Goal: Transaction & Acquisition: Obtain resource

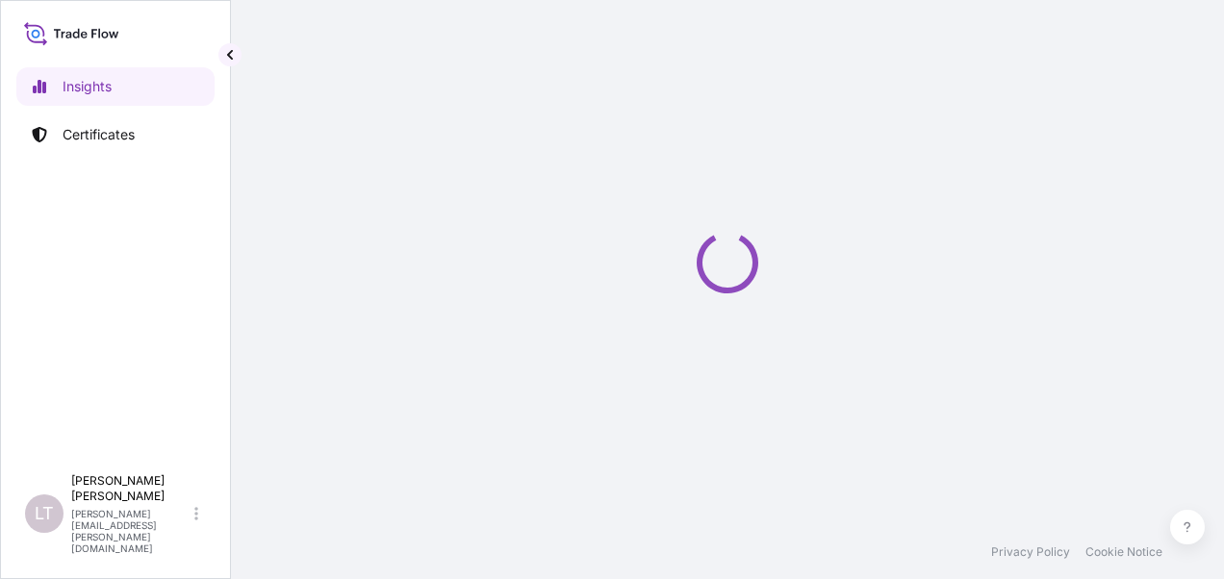
select select "2025"
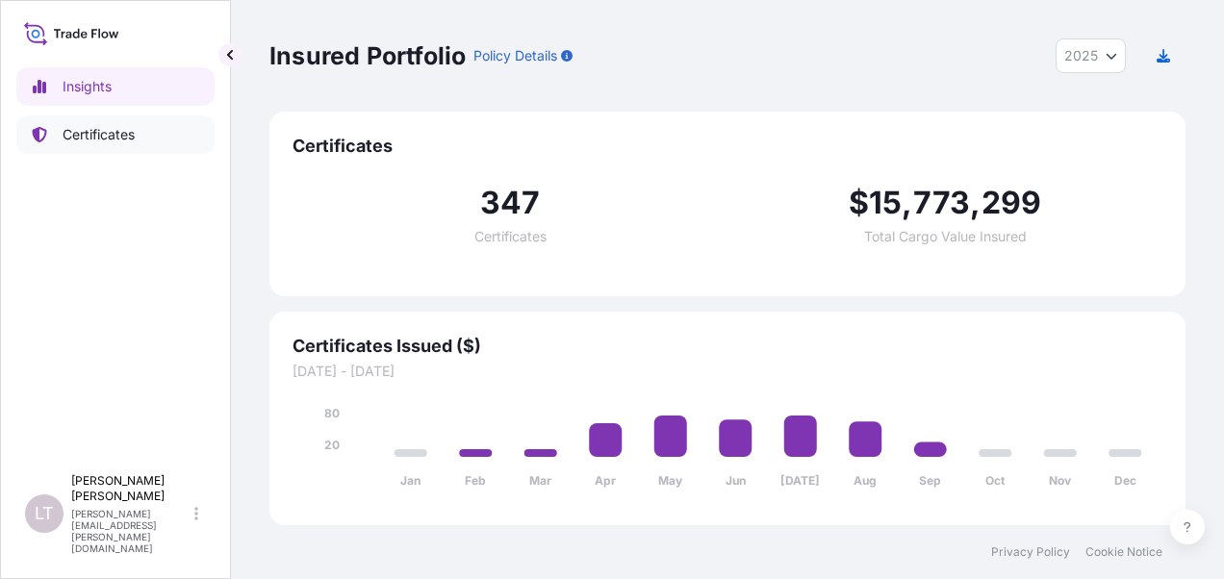
click at [141, 124] on link "Certificates" at bounding box center [115, 134] width 198 height 38
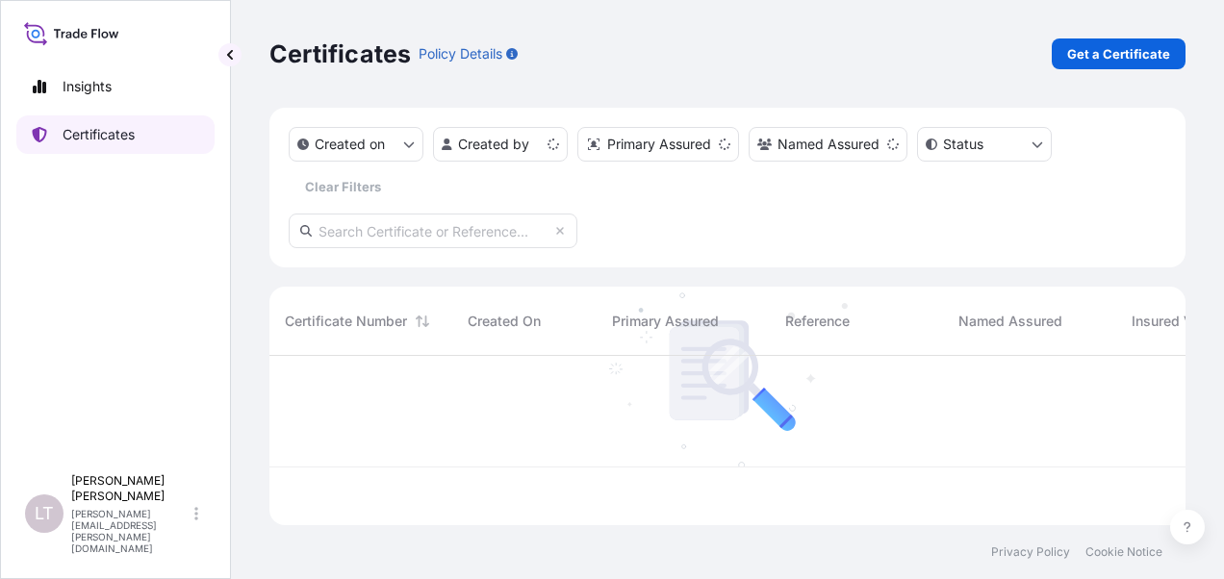
scroll to position [166, 901]
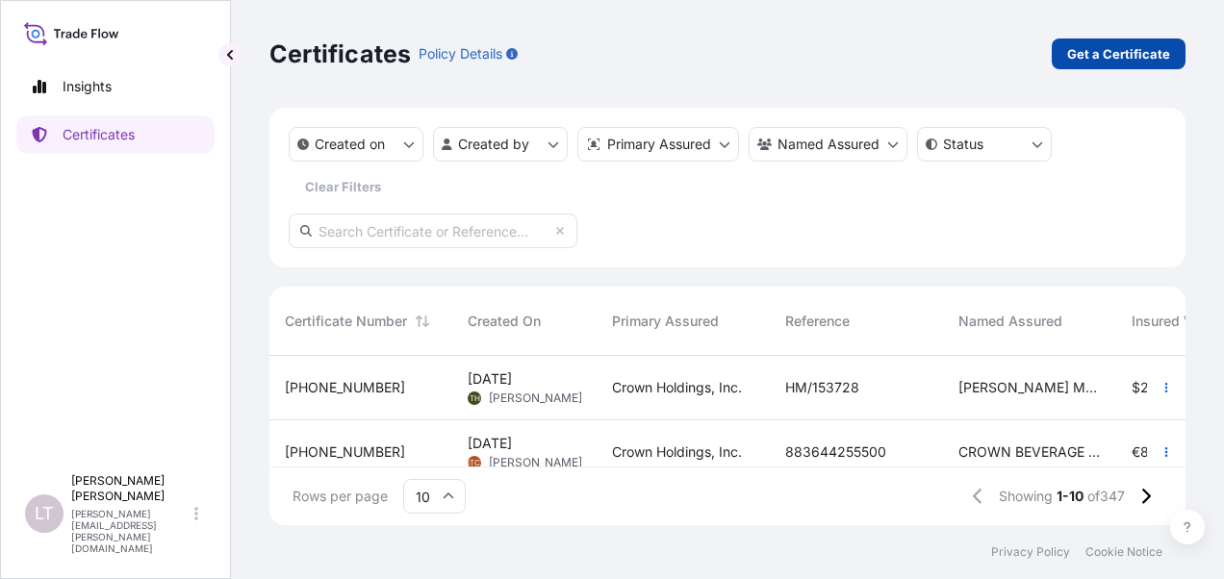
click at [1162, 56] on p "Get a Certificate" at bounding box center [1118, 53] width 103 height 19
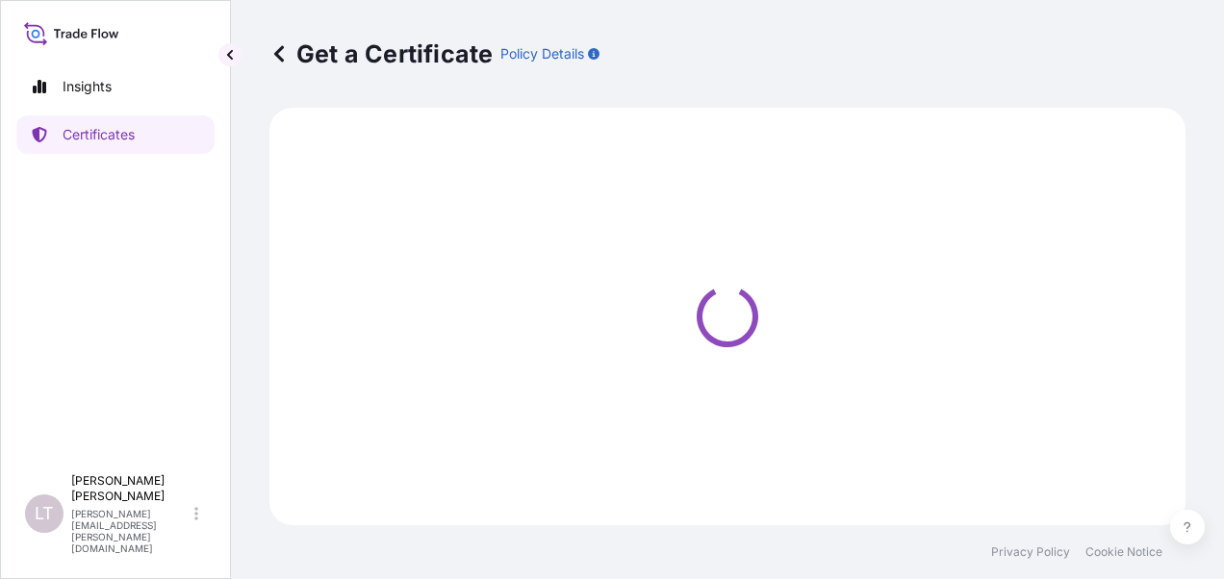
select select "Sea"
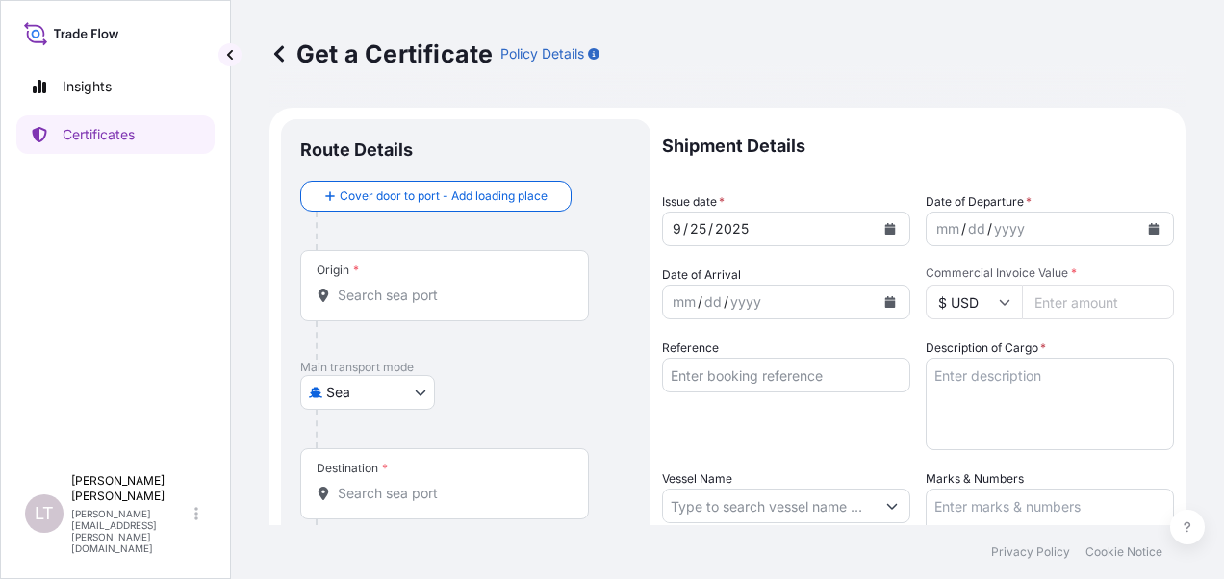
click at [391, 389] on body "Insights Certificates [PERSON_NAME] [PERSON_NAME] [PERSON_NAME][EMAIL_ADDRESS][…" at bounding box center [612, 289] width 1224 height 579
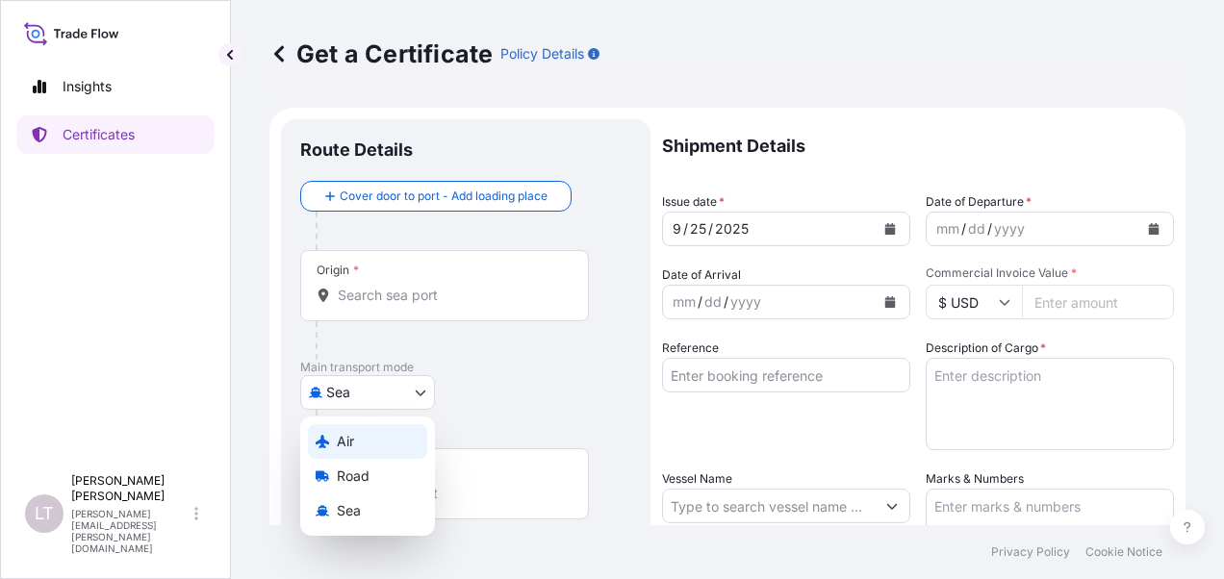
click at [350, 454] on div "Air" at bounding box center [367, 441] width 119 height 35
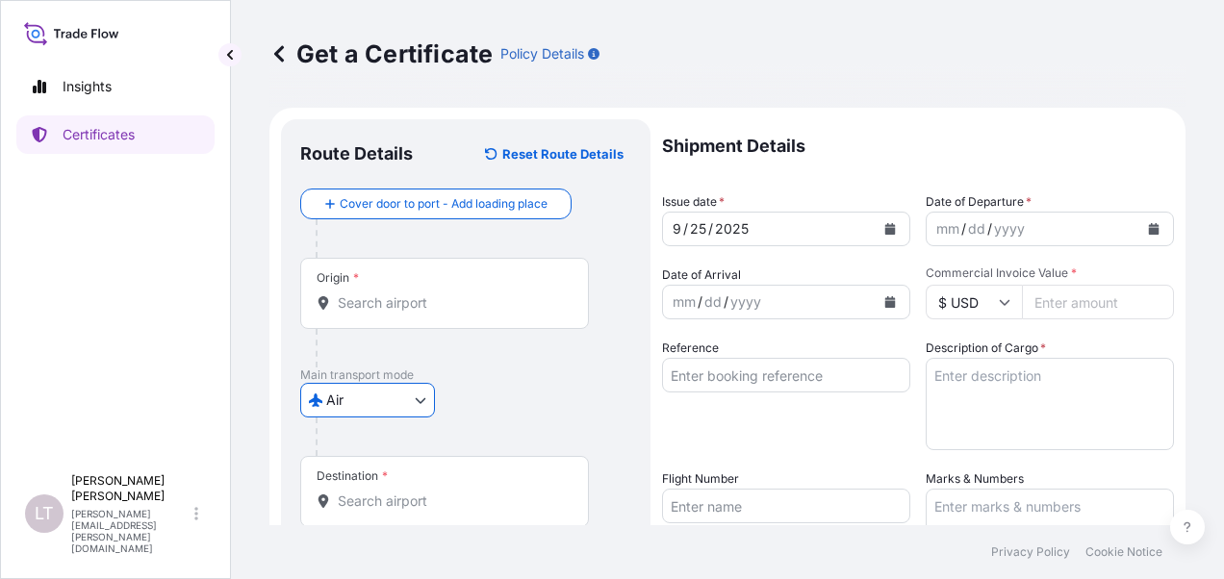
click at [383, 301] on input "Origin *" at bounding box center [451, 303] width 227 height 19
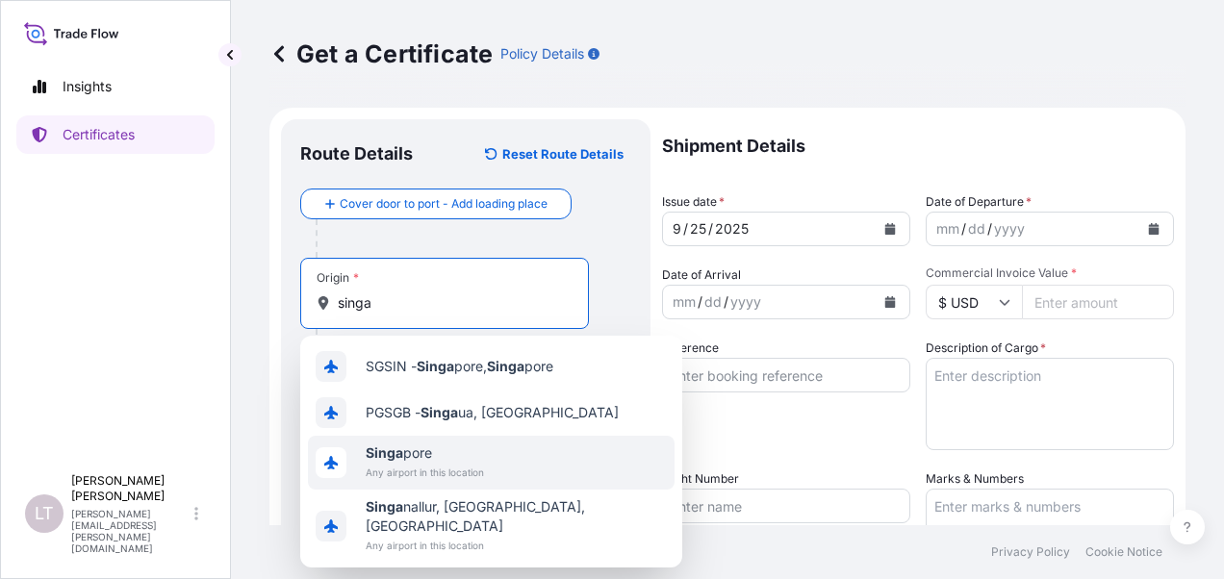
click at [417, 461] on span "Singa pore" at bounding box center [425, 453] width 118 height 19
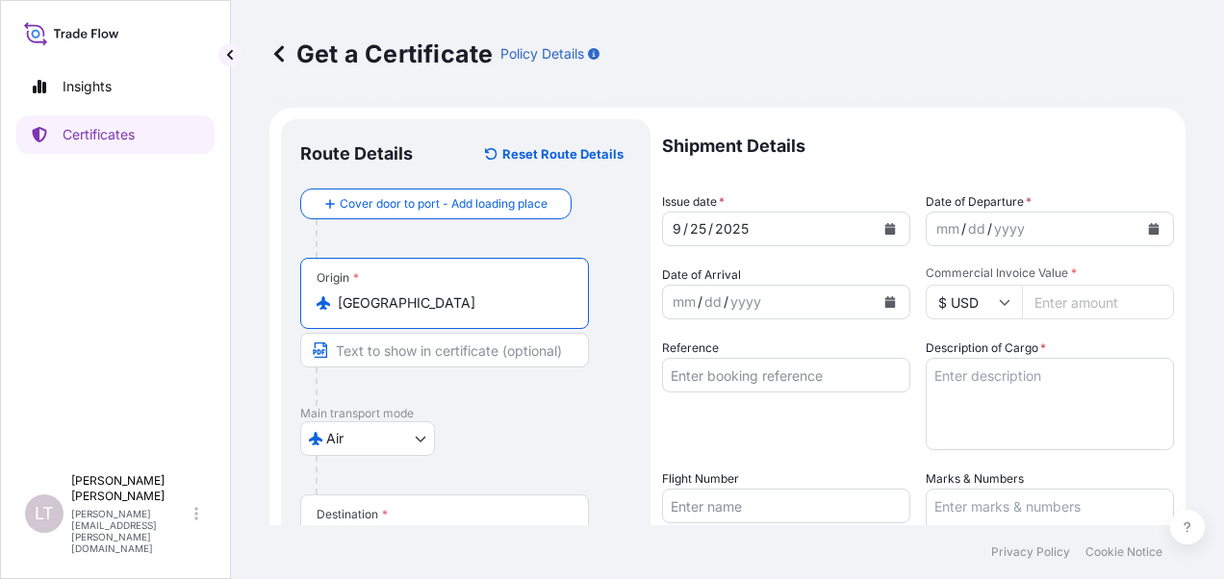
scroll to position [385, 0]
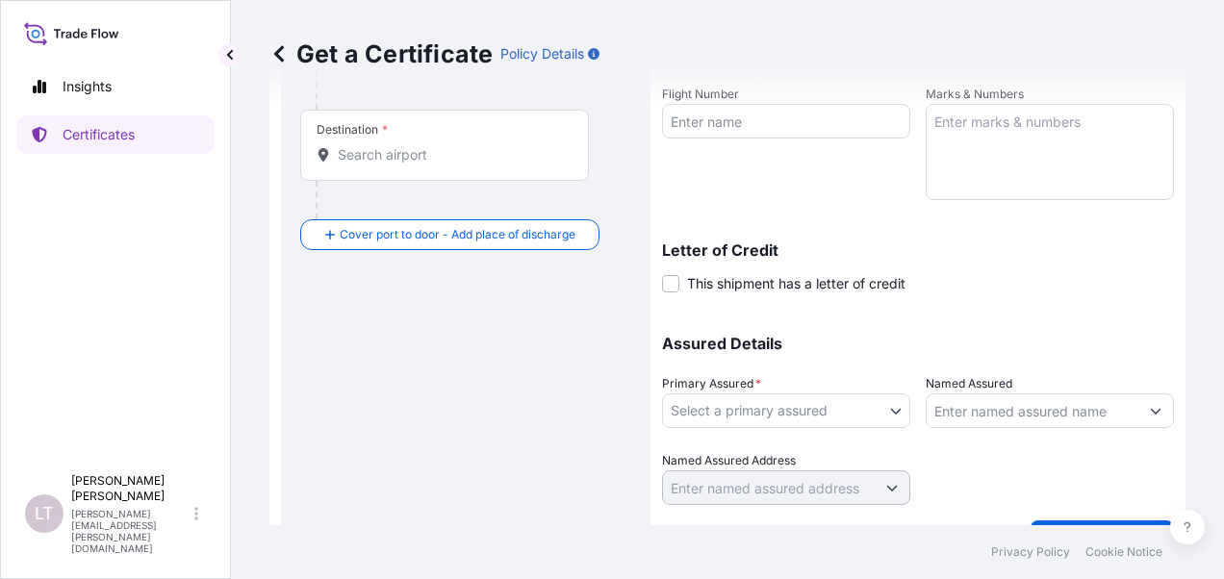
type input "[GEOGRAPHIC_DATA]"
click at [417, 163] on input "Destination *" at bounding box center [451, 154] width 227 height 19
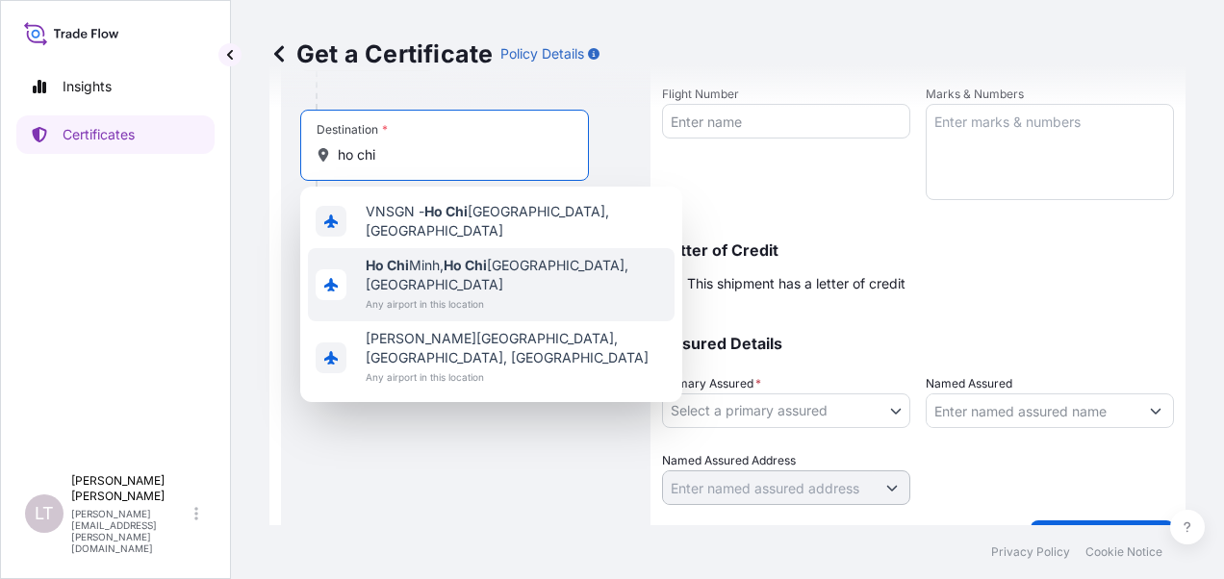
click at [415, 295] on span "Any airport in this location" at bounding box center [516, 304] width 301 height 19
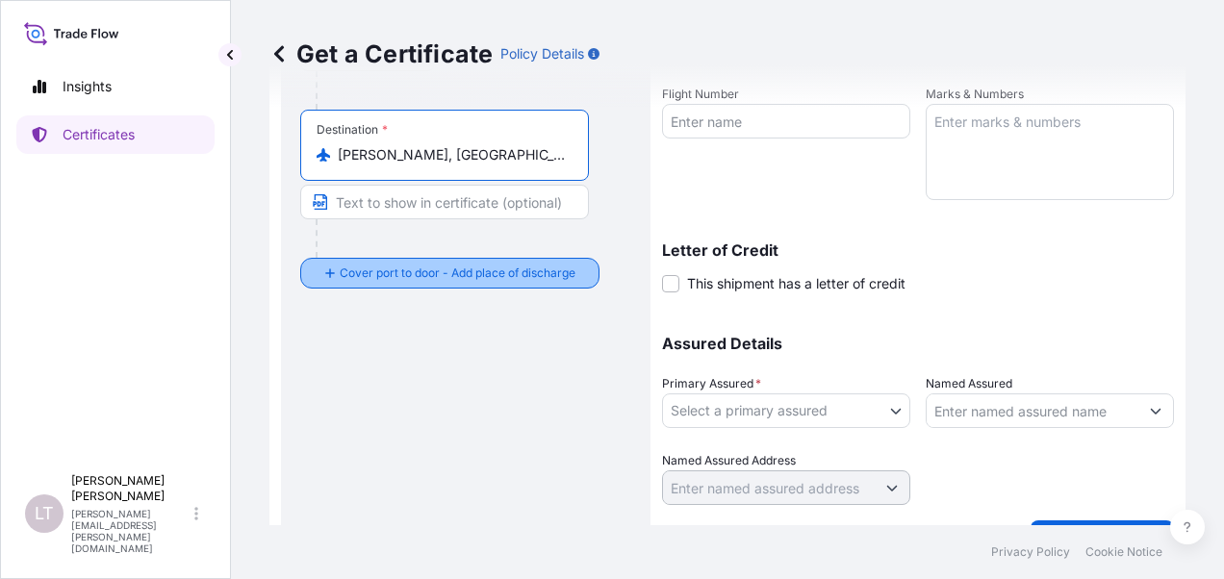
scroll to position [0, 0]
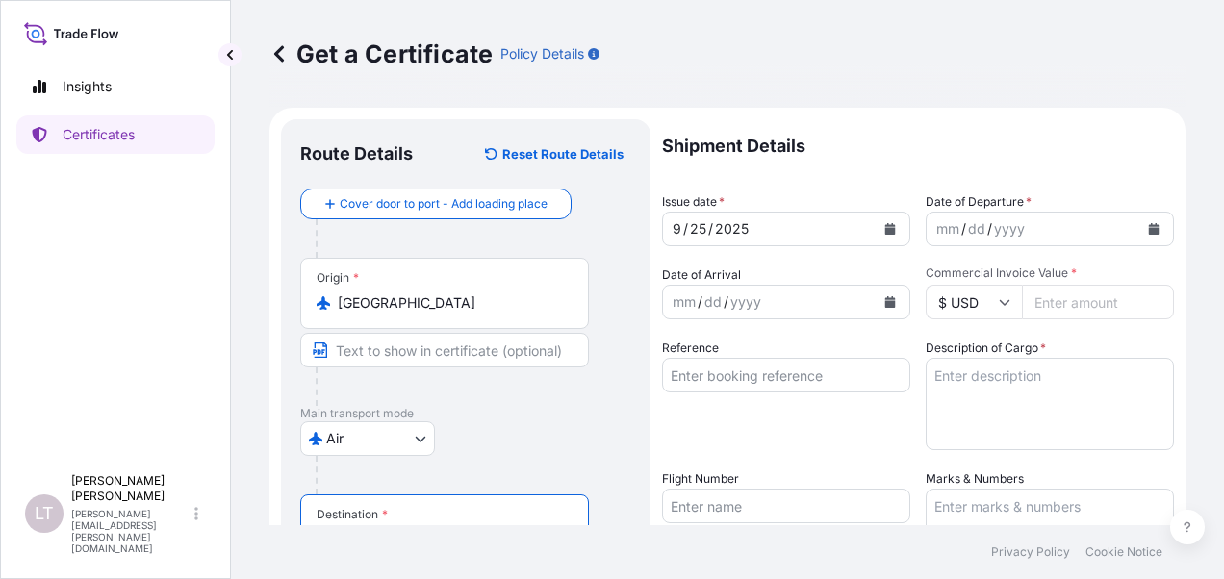
type input "[PERSON_NAME], [GEOGRAPHIC_DATA][PERSON_NAME], [GEOGRAPHIC_DATA]"
click at [889, 227] on button "Calendar" at bounding box center [890, 229] width 31 height 31
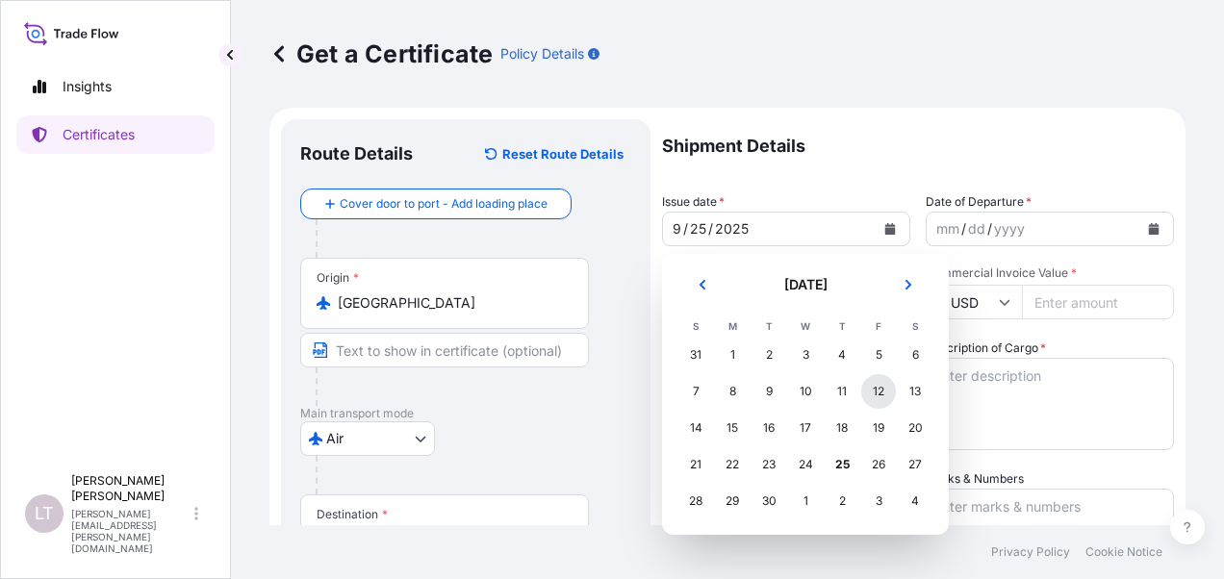
click at [876, 390] on div "12" at bounding box center [878, 391] width 35 height 35
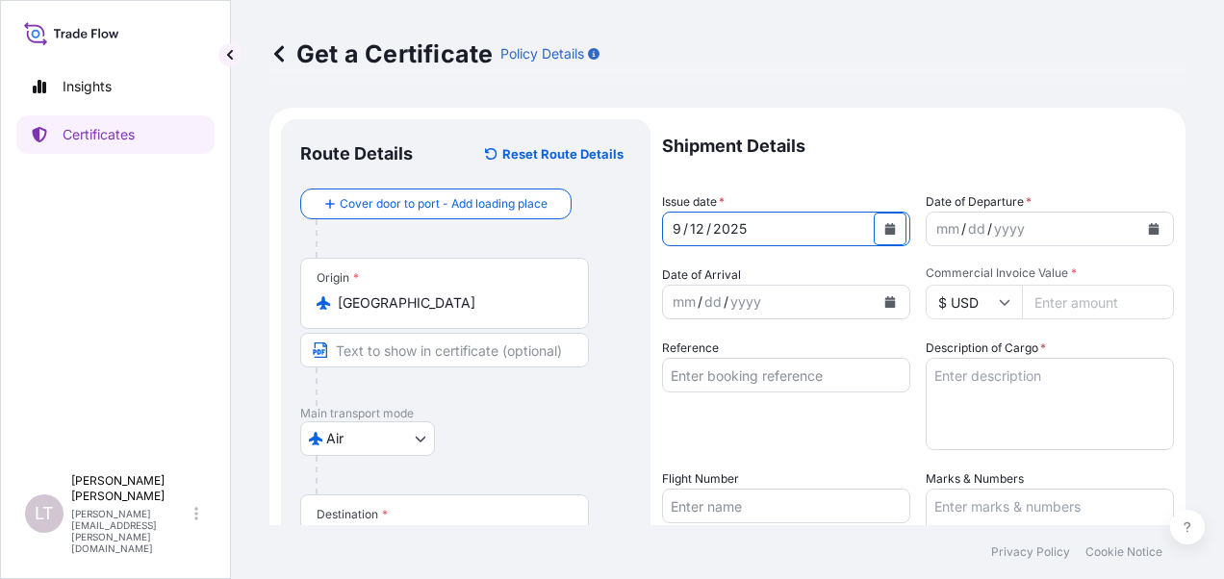
click at [1140, 240] on button "Calendar" at bounding box center [1154, 229] width 31 height 31
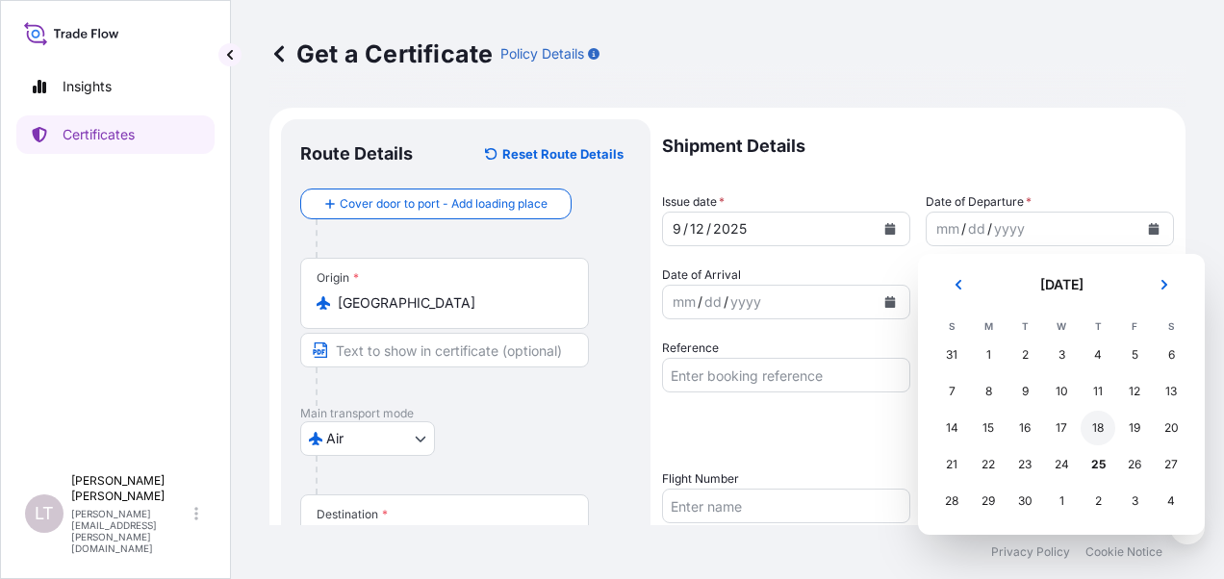
click at [1107, 430] on div "18" at bounding box center [1098, 428] width 35 height 35
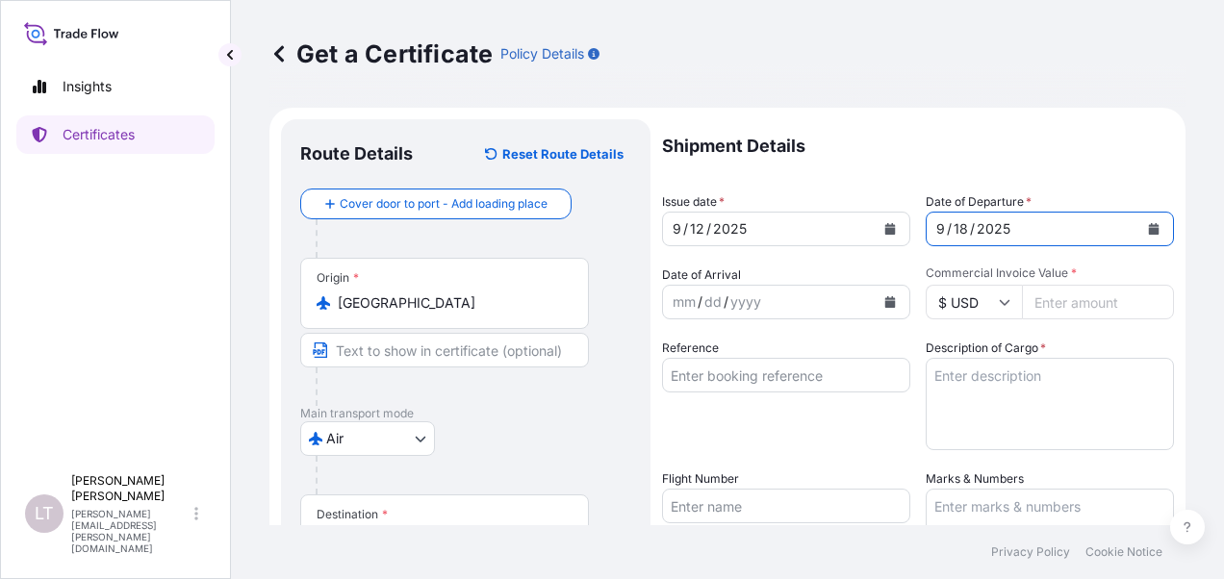
click at [1149, 230] on icon "Calendar" at bounding box center [1154, 229] width 11 height 12
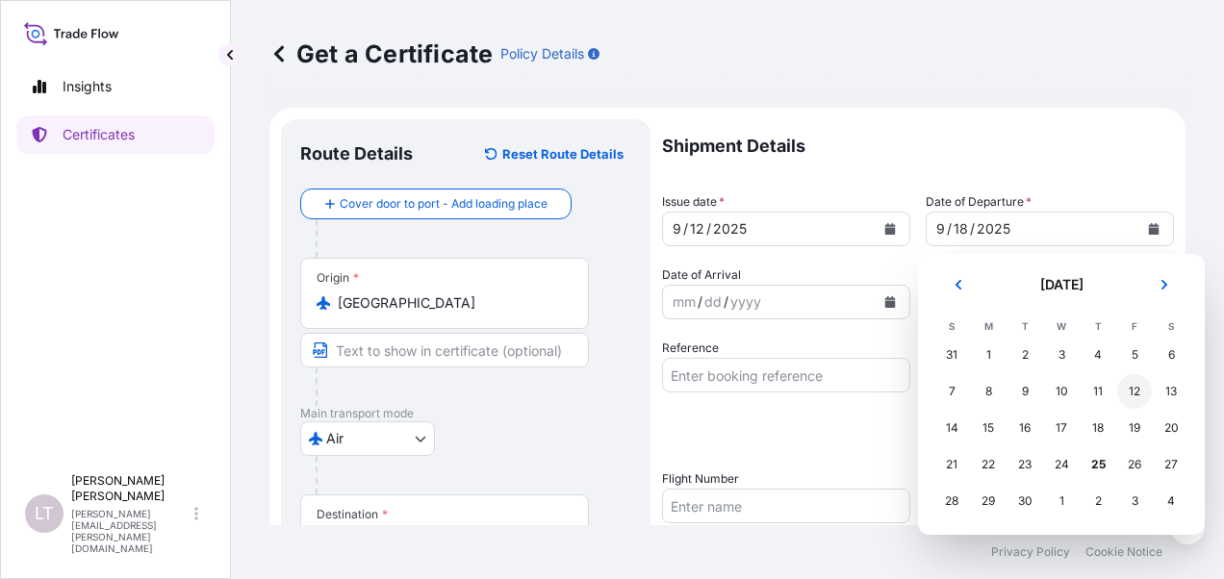
click at [1136, 399] on div "12" at bounding box center [1134, 391] width 35 height 35
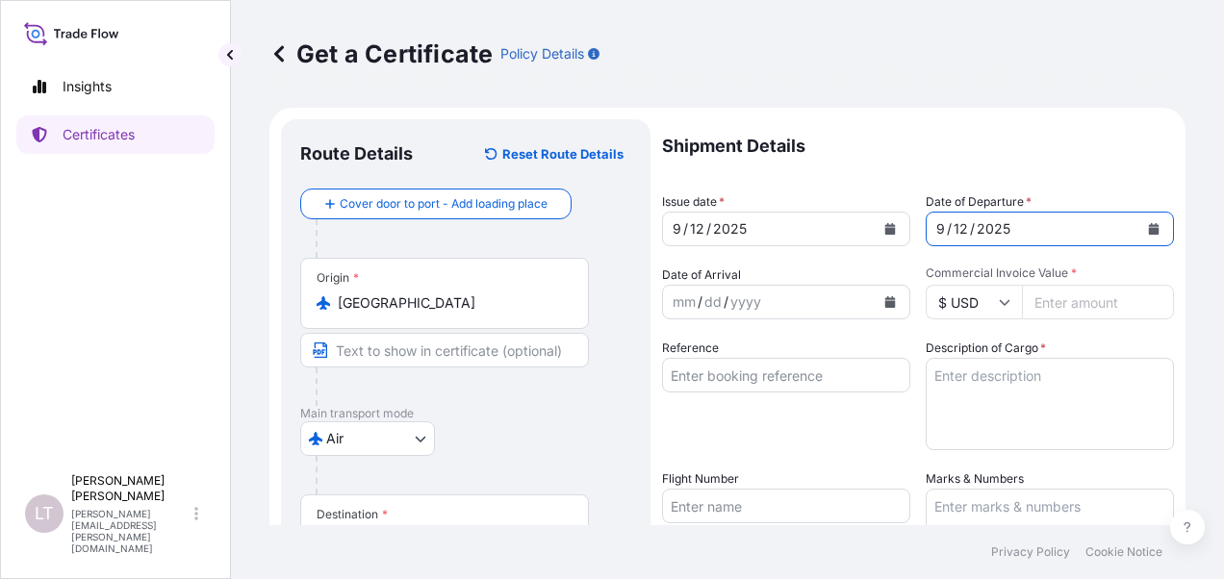
click at [877, 310] on button "Calendar" at bounding box center [890, 302] width 31 height 31
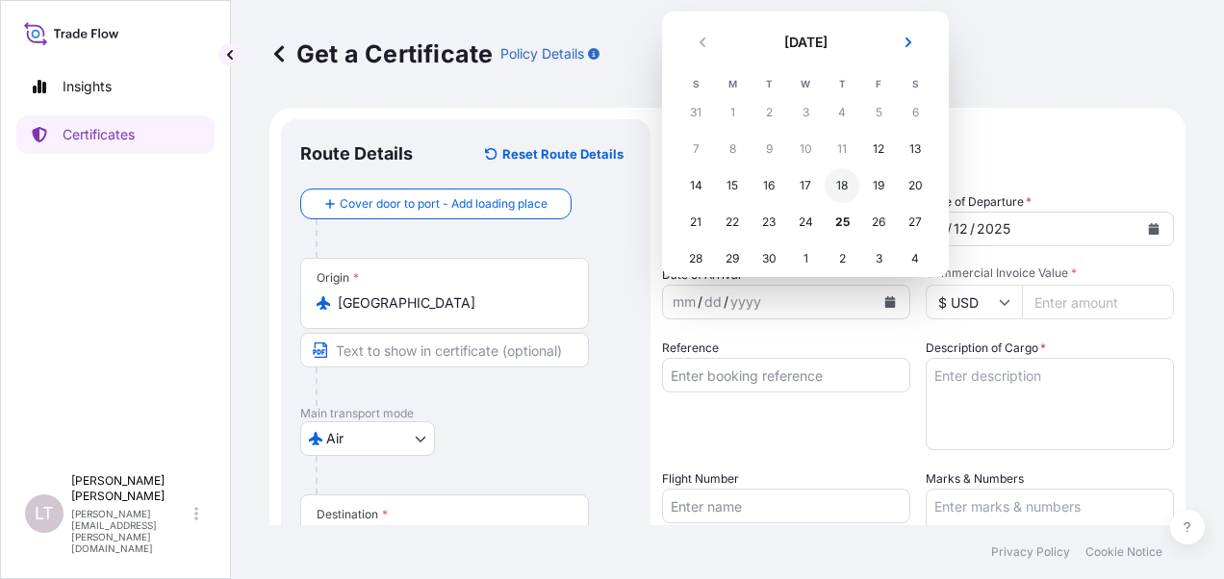
click at [843, 188] on div "18" at bounding box center [842, 185] width 35 height 35
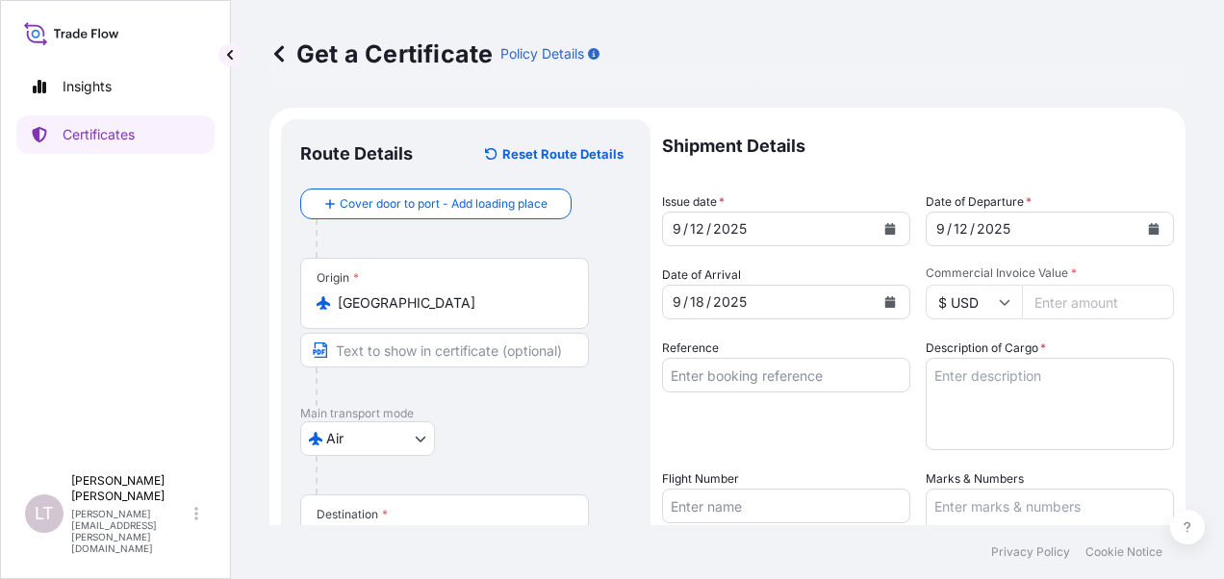
click at [1028, 301] on input "Commercial Invoice Value *" at bounding box center [1098, 302] width 152 height 35
type input "8712"
click at [778, 381] on input "Reference" at bounding box center [786, 375] width 248 height 35
type input "884312945897"
click at [983, 382] on textarea "Description of Cargo *" at bounding box center [1050, 404] width 248 height 92
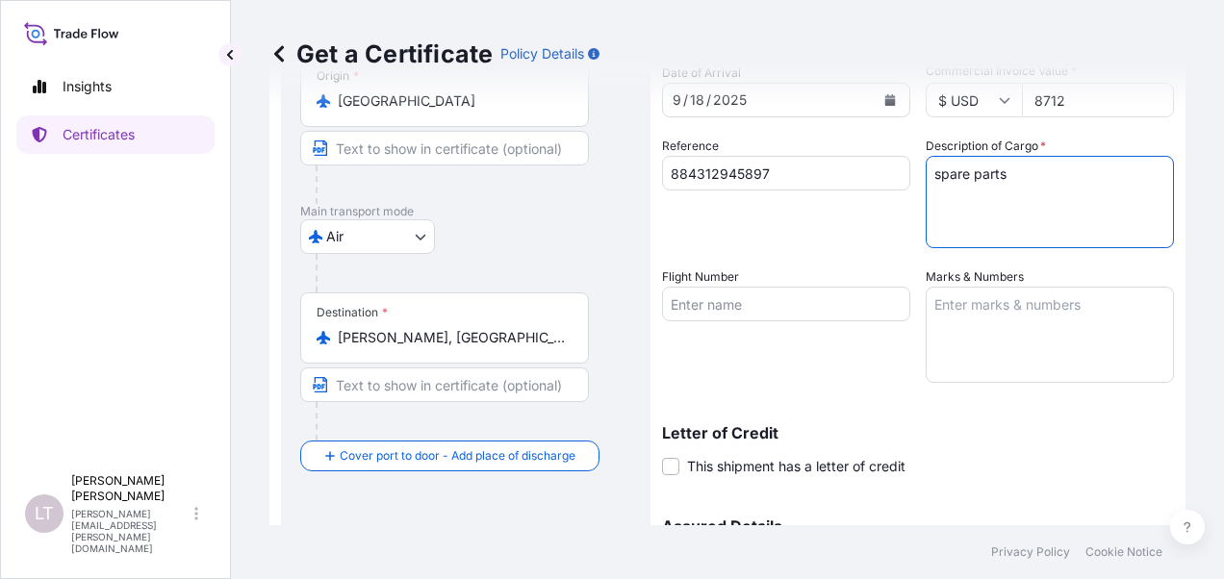
scroll to position [385, 0]
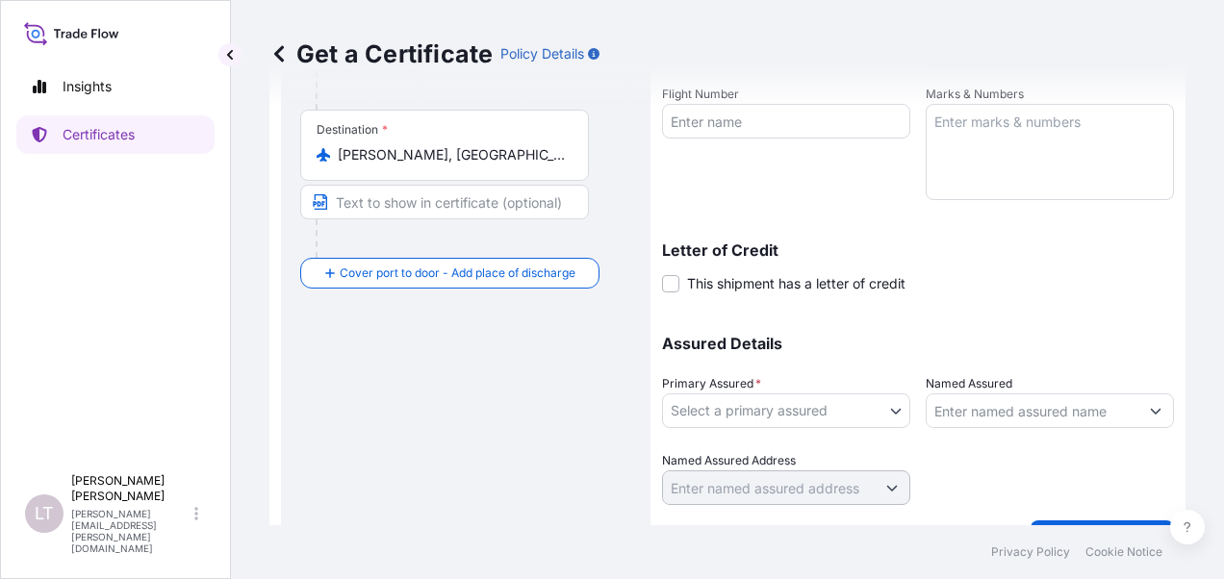
type textarea "spare parts"
click at [766, 404] on body "Insights Certificates [PERSON_NAME] [PERSON_NAME] [PERSON_NAME][EMAIL_ADDRESS][…" at bounding box center [612, 289] width 1224 height 579
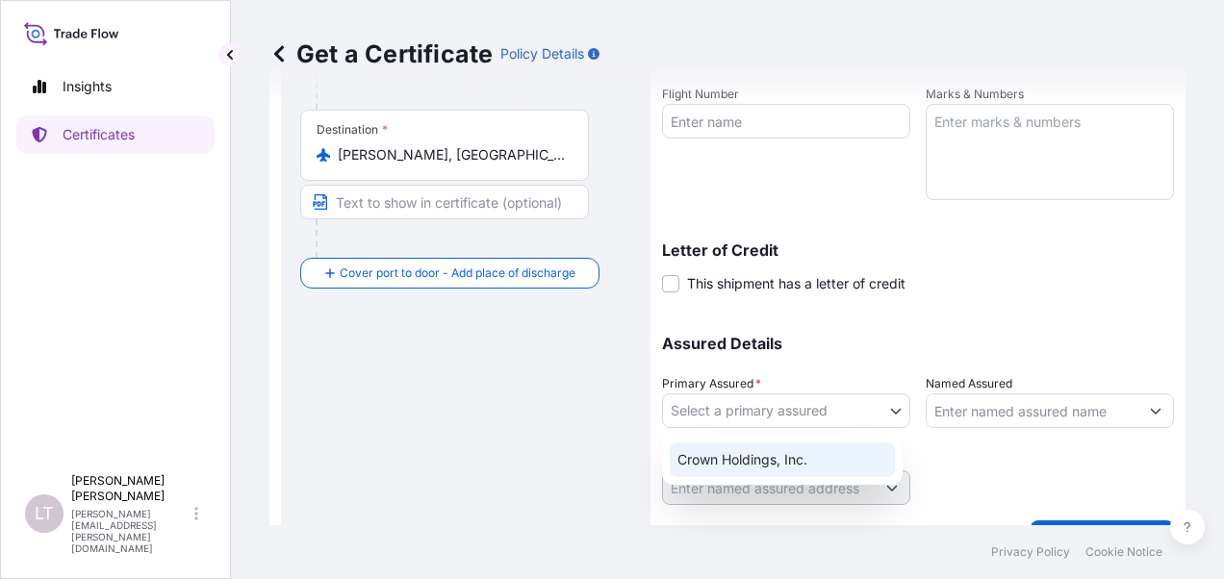
click at [765, 452] on div "Crown Holdings, Inc." at bounding box center [782, 460] width 225 height 35
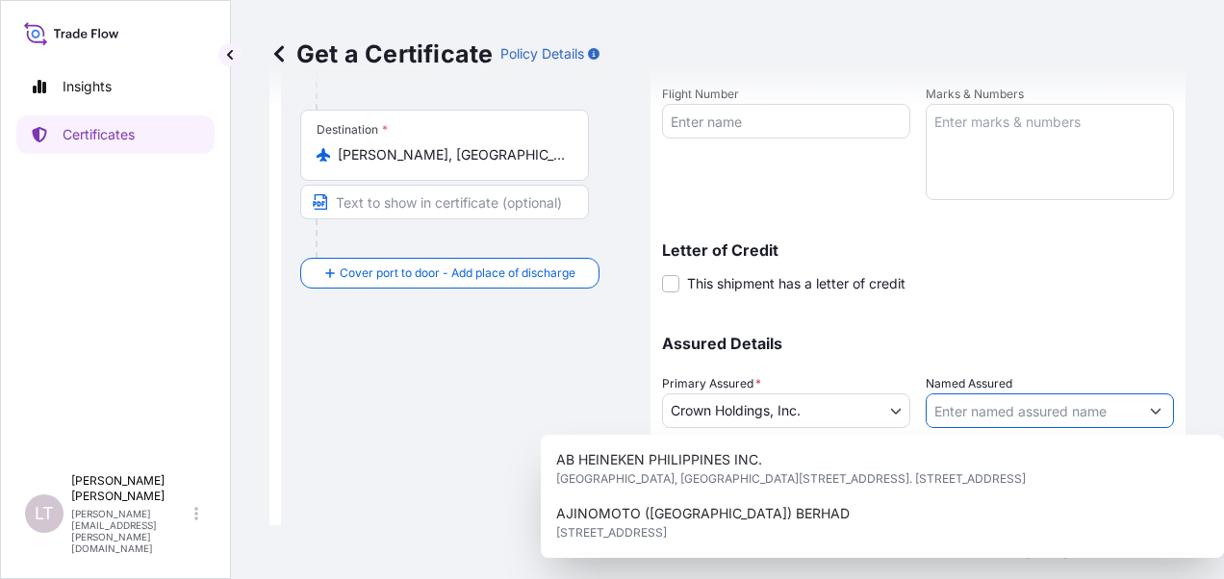
click at [961, 408] on input "Named Assured" at bounding box center [1033, 411] width 212 height 35
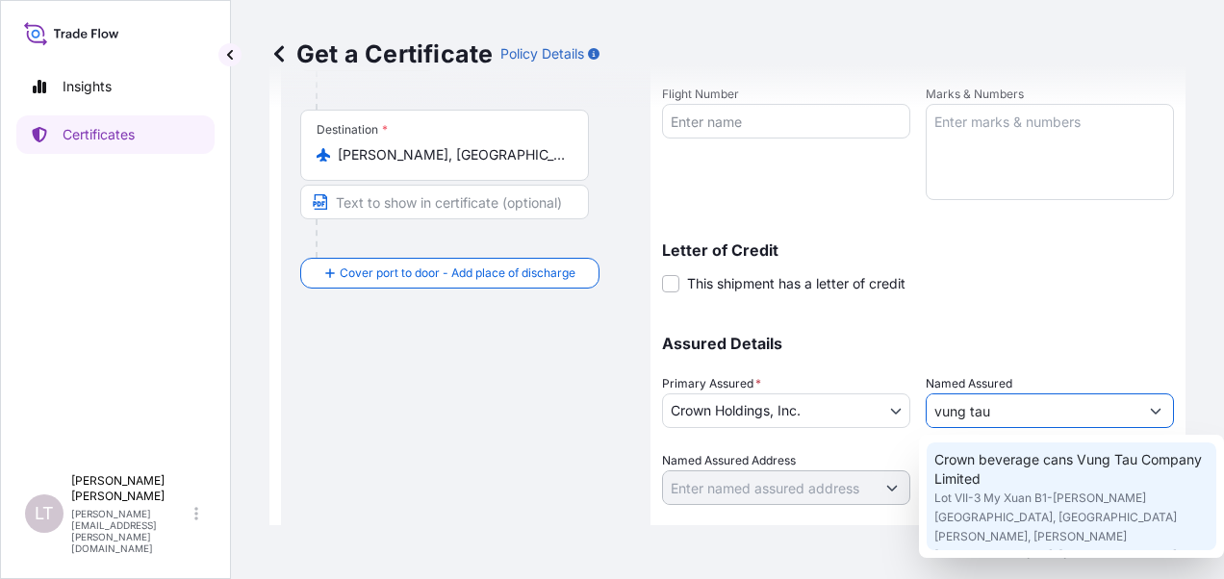
click at [989, 460] on span "Crown beverage cans Vung Tau Company Limited" at bounding box center [1072, 469] width 274 height 38
type input "Crown beverage cans Vung Tau Company Limited"
type input "Lot VII-3 My Xuan B1-[PERSON_NAME][GEOGRAPHIC_DATA], [GEOGRAPHIC_DATA][PERSON_N…"
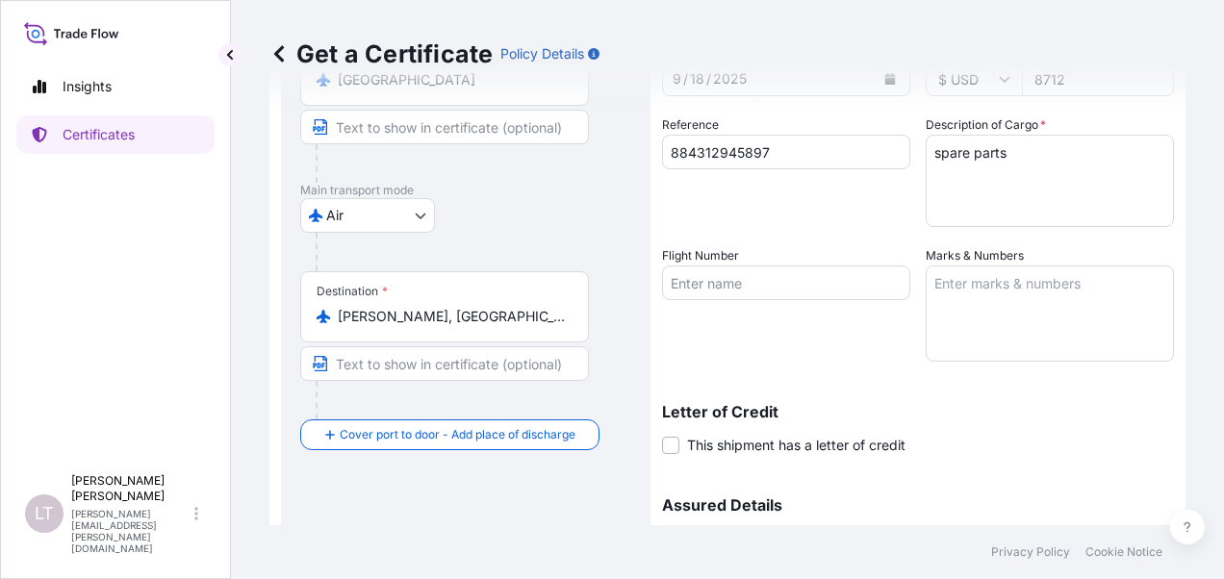
scroll to position [429, 0]
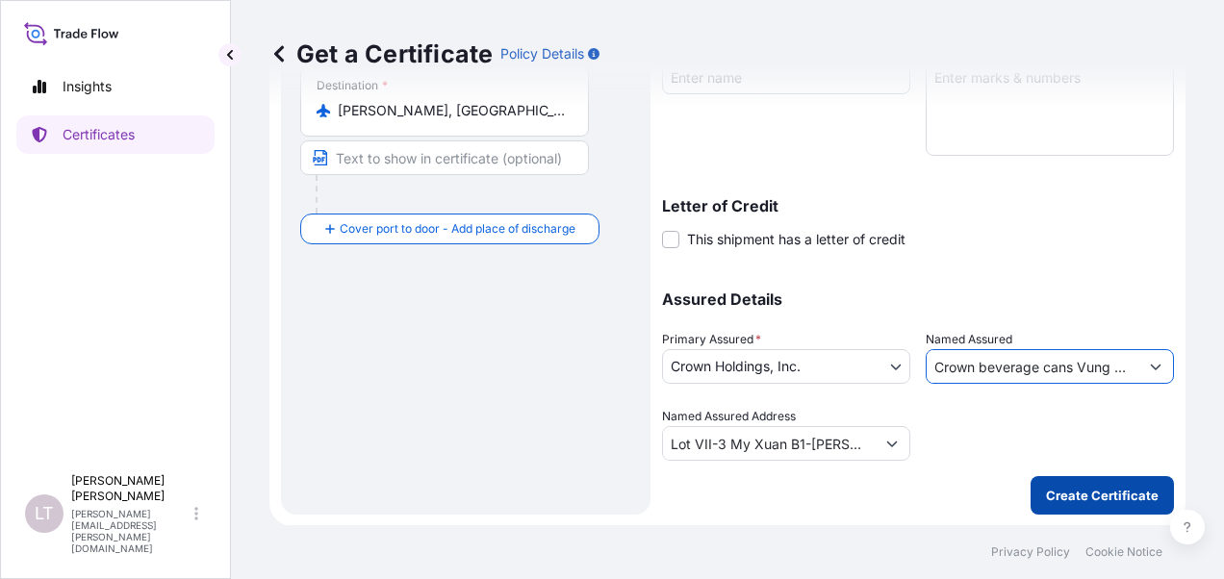
type input "Crown beverage cans Vung Tau Company Limited"
click at [1090, 503] on p "Create Certificate" at bounding box center [1102, 495] width 113 height 19
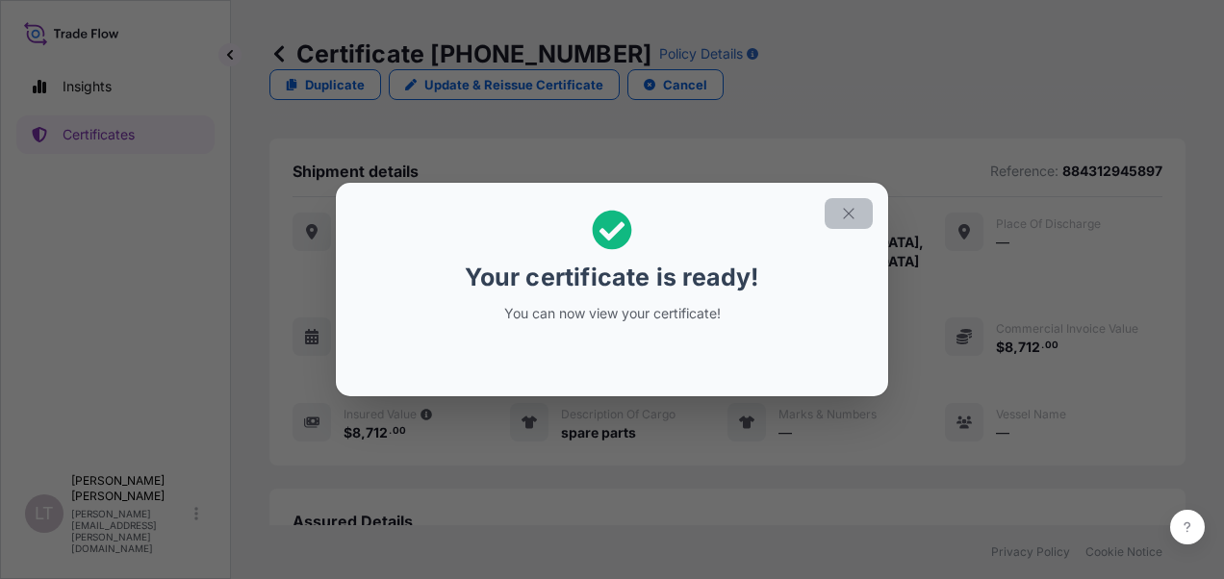
click at [847, 217] on icon "button" at bounding box center [848, 213] width 17 height 17
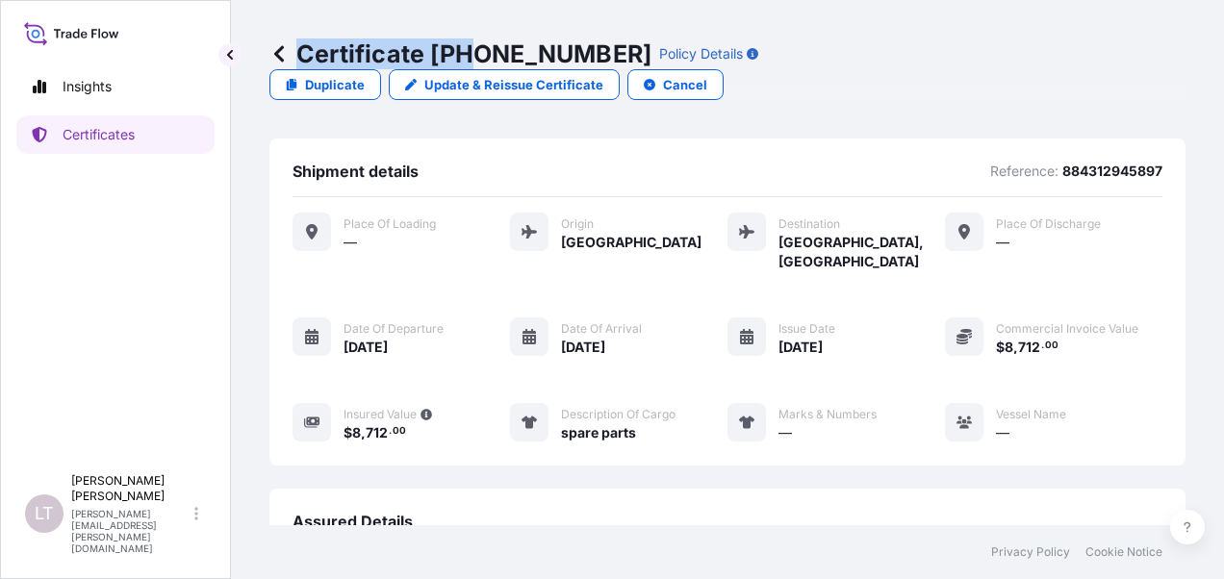
drag, startPoint x: 585, startPoint y: 59, endPoint x: 460, endPoint y: 62, distance: 125.2
click at [460, 62] on div "Certificate [PHONE_NUMBER] Policy Details" at bounding box center [513, 53] width 489 height 31
drag, startPoint x: 460, startPoint y: 62, endPoint x: 449, endPoint y: 62, distance: 11.5
click at [458, 62] on p "Certificate [PHONE_NUMBER]" at bounding box center [460, 53] width 382 height 31
click at [437, 62] on p "Certificate [PHONE_NUMBER]" at bounding box center [460, 53] width 382 height 31
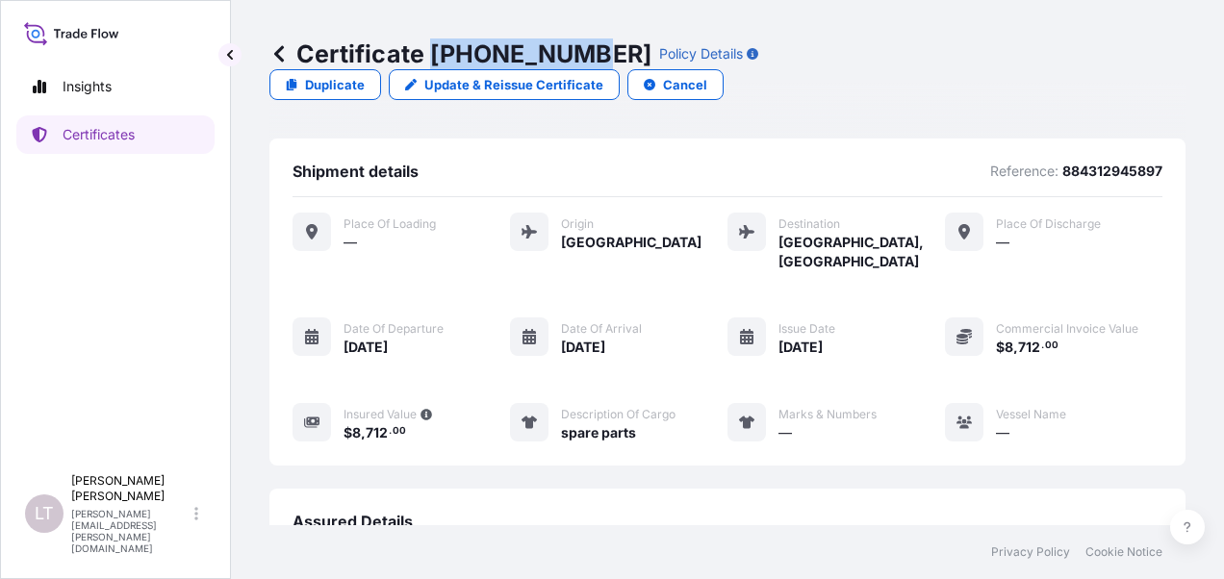
drag, startPoint x: 434, startPoint y: 56, endPoint x: 581, endPoint y: 56, distance: 147.3
click at [581, 56] on p "Certificate [PHONE_NUMBER]" at bounding box center [460, 53] width 382 height 31
copy p "[PHONE_NUMBER]"
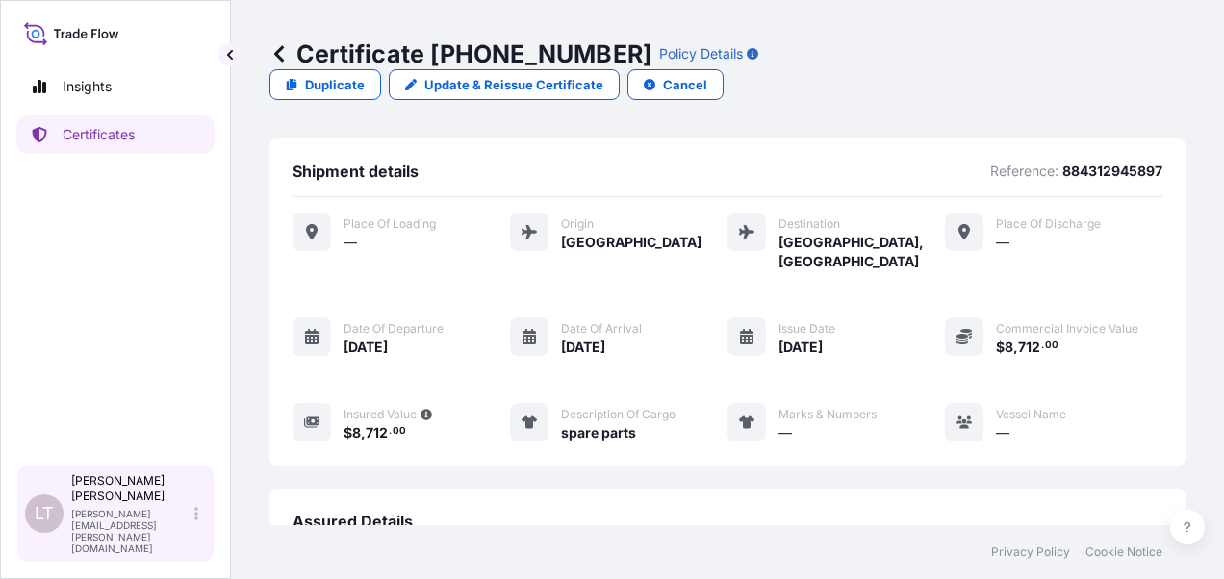
click at [191, 532] on p "[PERSON_NAME][EMAIL_ADDRESS][PERSON_NAME][DOMAIN_NAME]" at bounding box center [130, 531] width 119 height 46
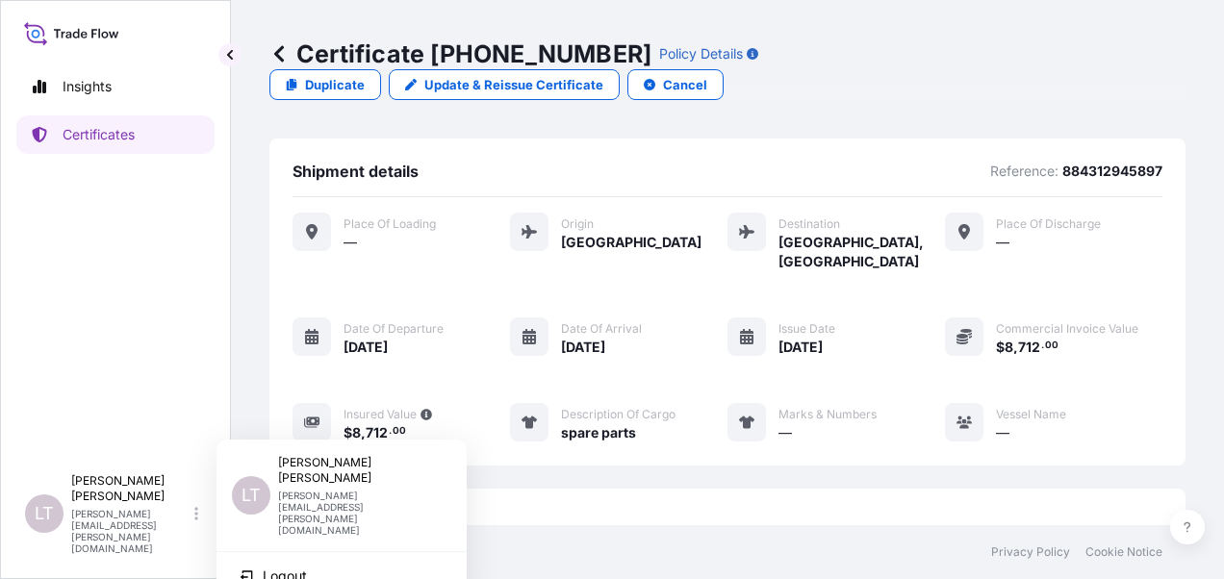
click at [165, 387] on div "Insights Certificates" at bounding box center [115, 257] width 198 height 415
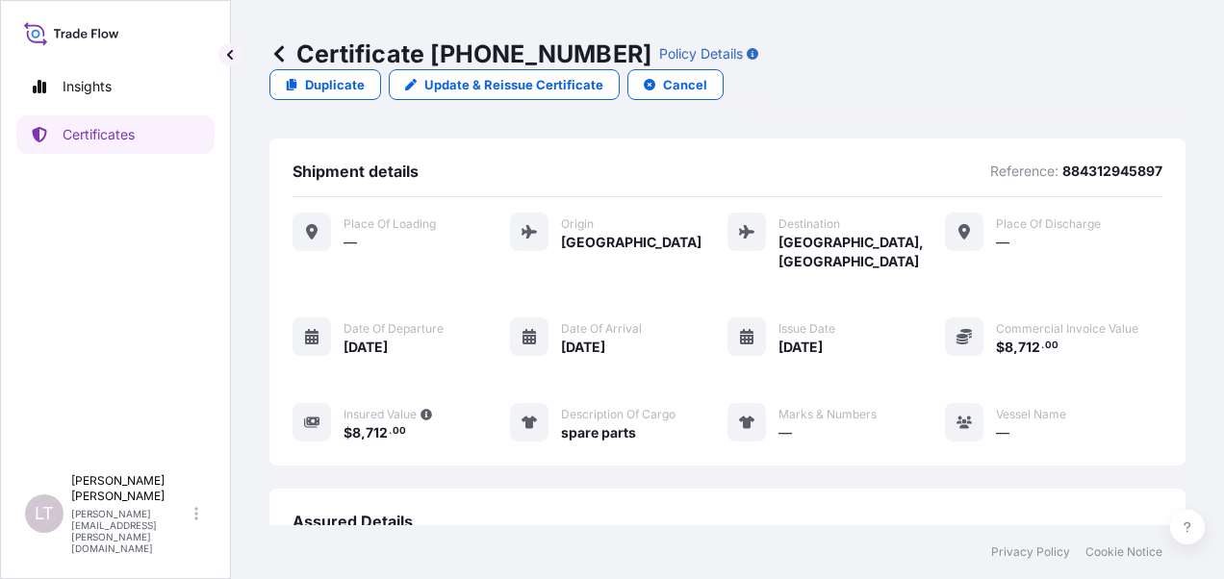
click at [275, 52] on icon at bounding box center [279, 53] width 10 height 16
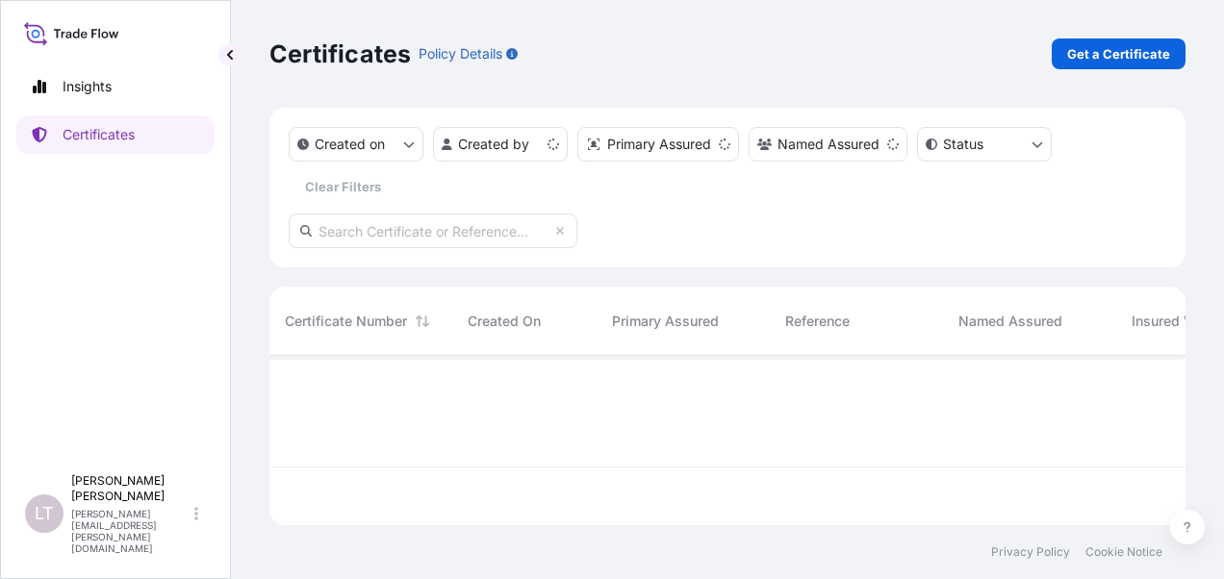
scroll to position [166, 901]
click at [1145, 48] on p "Get a Certificate" at bounding box center [1118, 53] width 103 height 19
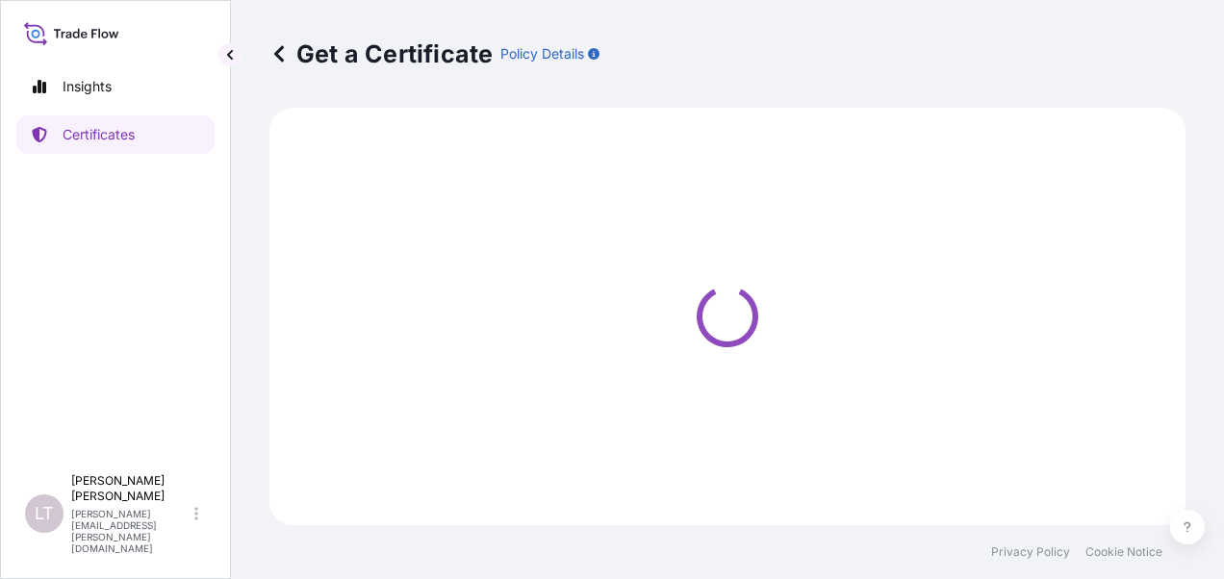
select select "Sea"
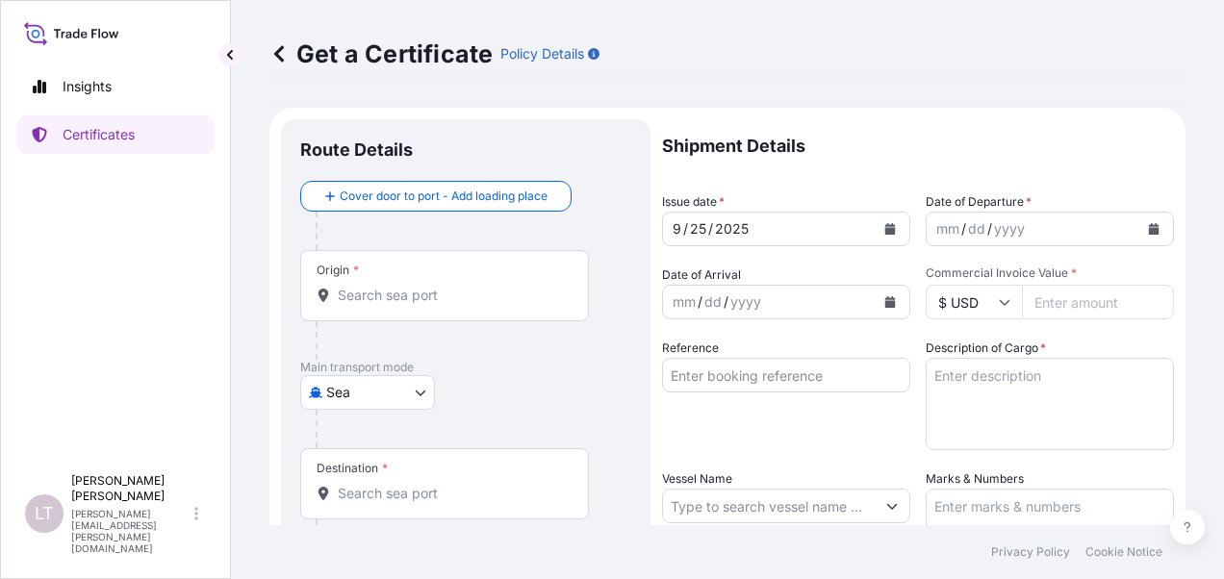
click at [397, 397] on body "Insights Certificates [PERSON_NAME] [PERSON_NAME] [PERSON_NAME][EMAIL_ADDRESS][…" at bounding box center [612, 289] width 1224 height 579
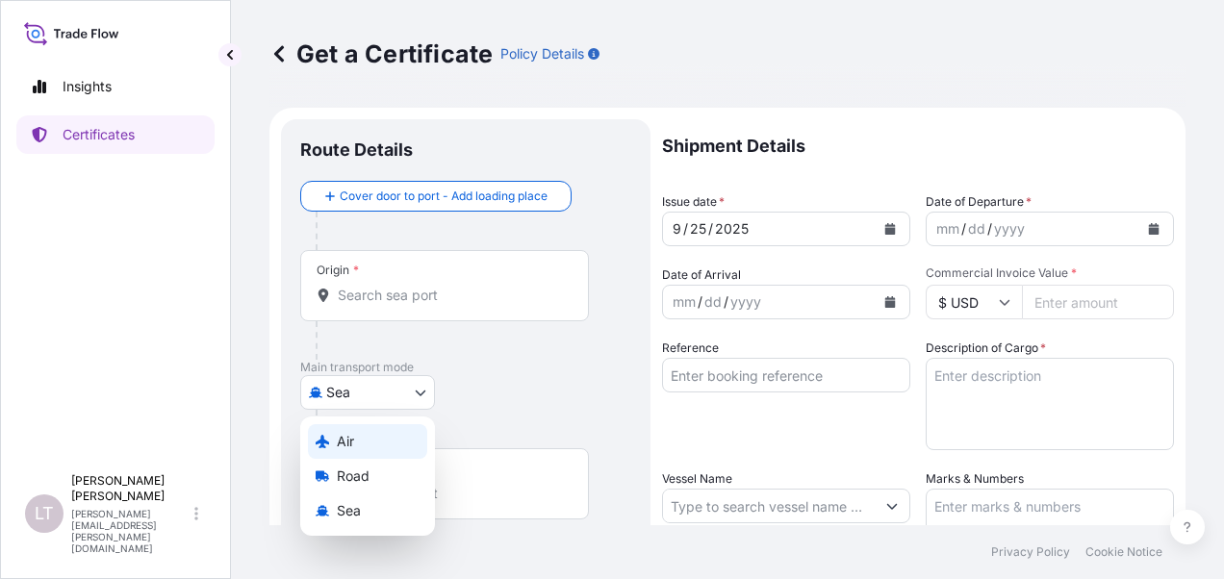
click at [380, 453] on div "Air" at bounding box center [367, 441] width 119 height 35
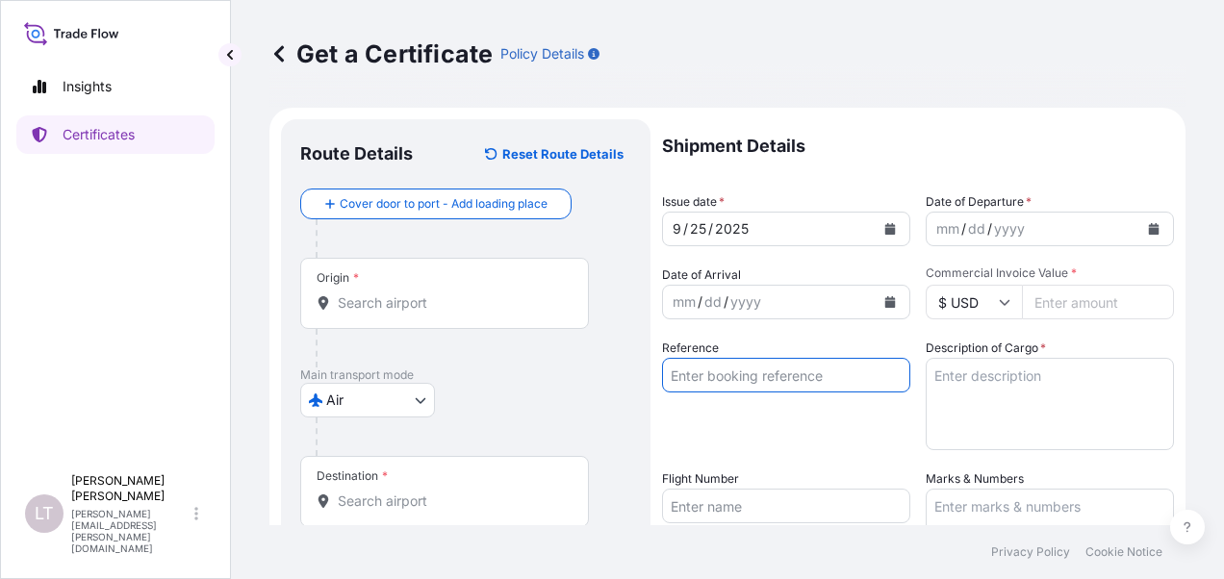
click at [757, 383] on input "Reference" at bounding box center [786, 375] width 248 height 35
paste input "884221544983"
type input "884221544983"
click at [512, 321] on div "Origin *" at bounding box center [444, 293] width 289 height 71
click at [512, 313] on input "Origin *" at bounding box center [451, 303] width 227 height 19
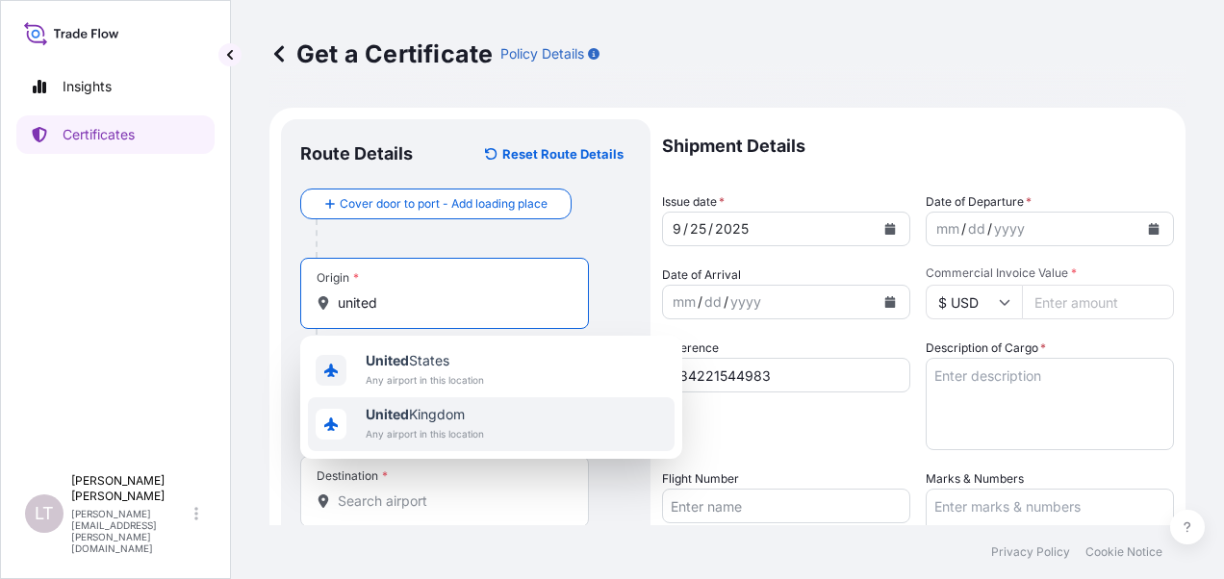
click at [456, 425] on span "Any airport in this location" at bounding box center [425, 433] width 118 height 19
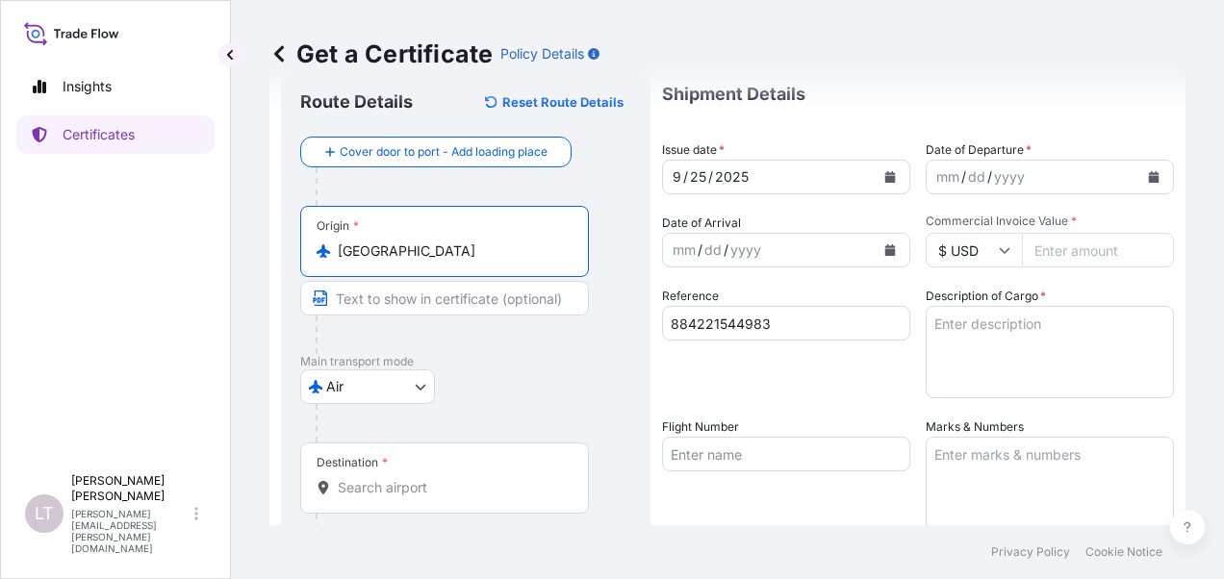
scroll to position [96, 0]
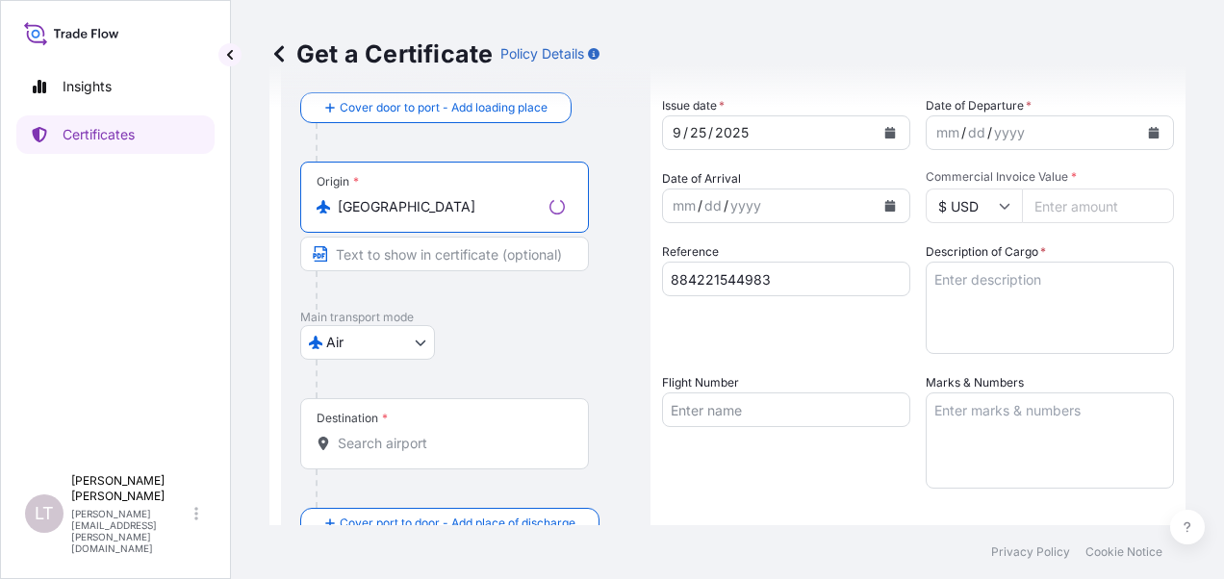
type input "[GEOGRAPHIC_DATA]"
click at [415, 431] on div "Destination *" at bounding box center [444, 433] width 289 height 71
click at [415, 434] on input "Destination *" at bounding box center [451, 443] width 227 height 19
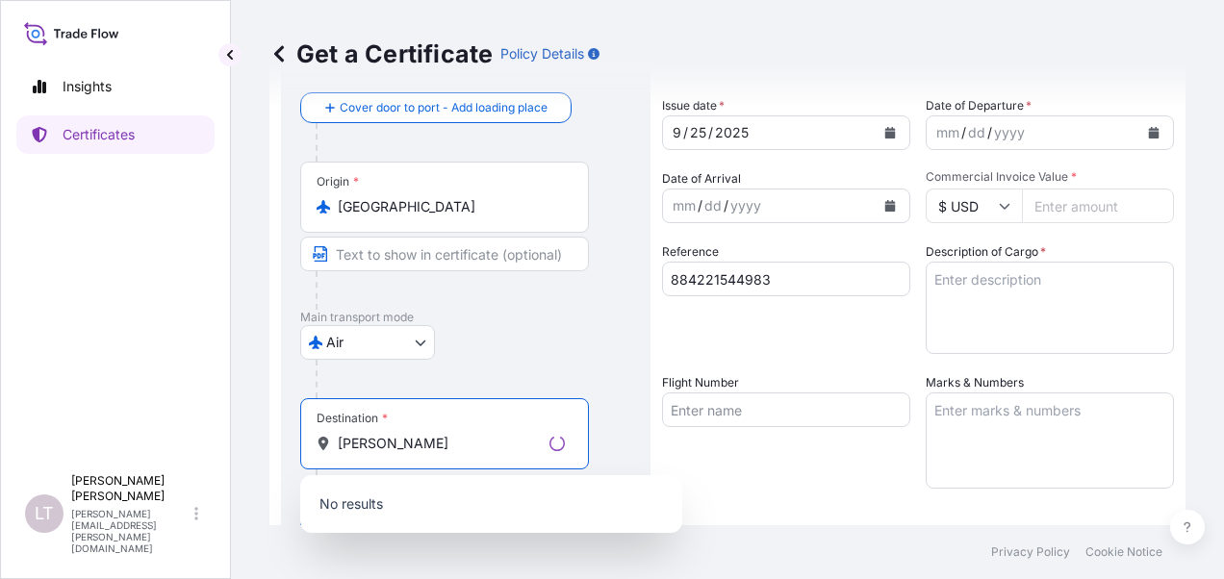
scroll to position [385, 0]
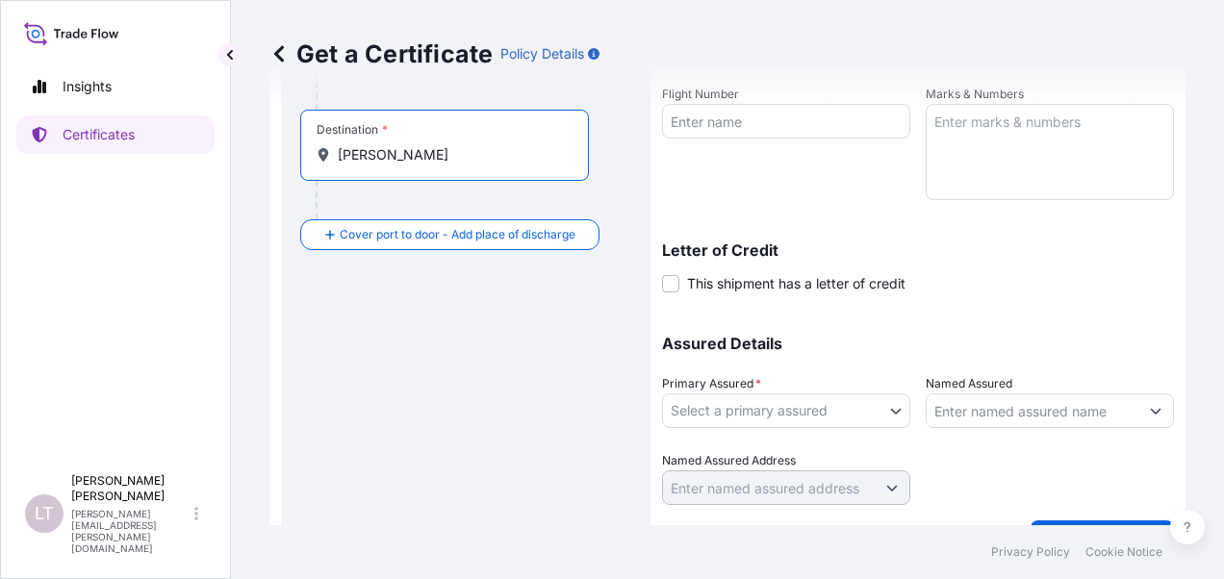
click at [446, 152] on input "[PERSON_NAME]" at bounding box center [451, 154] width 227 height 19
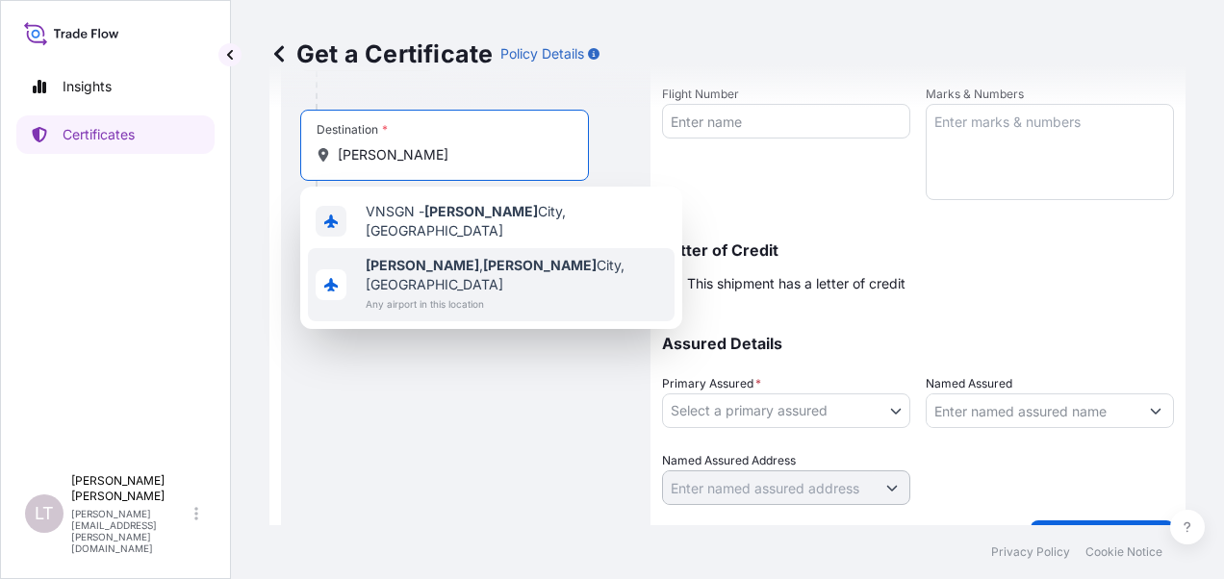
click at [443, 263] on b "[PERSON_NAME]" at bounding box center [423, 265] width 114 height 16
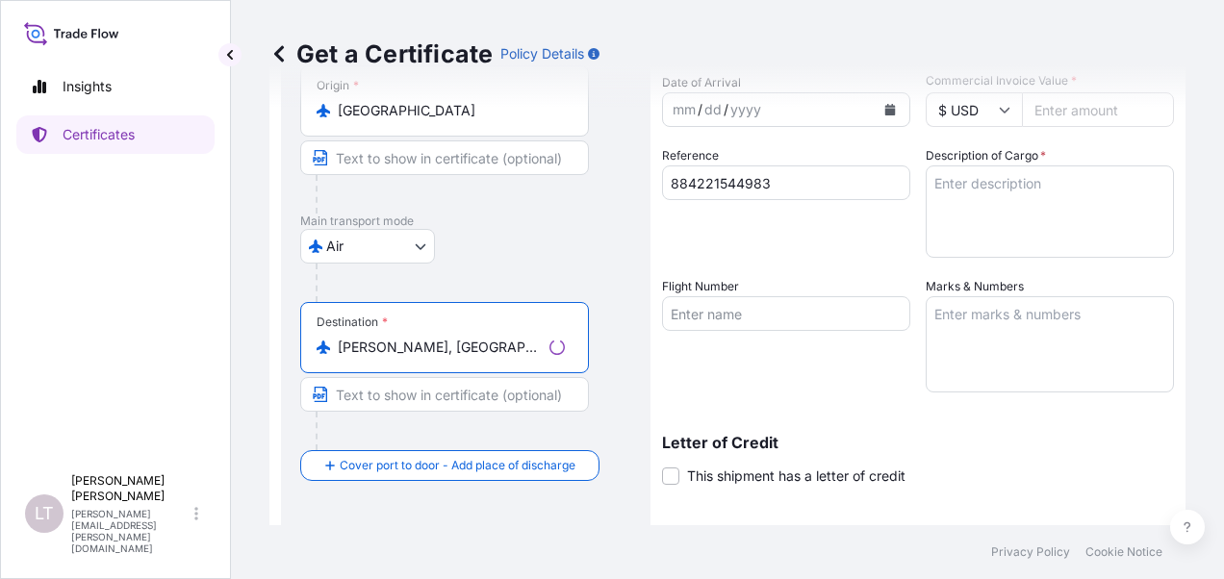
scroll to position [0, 0]
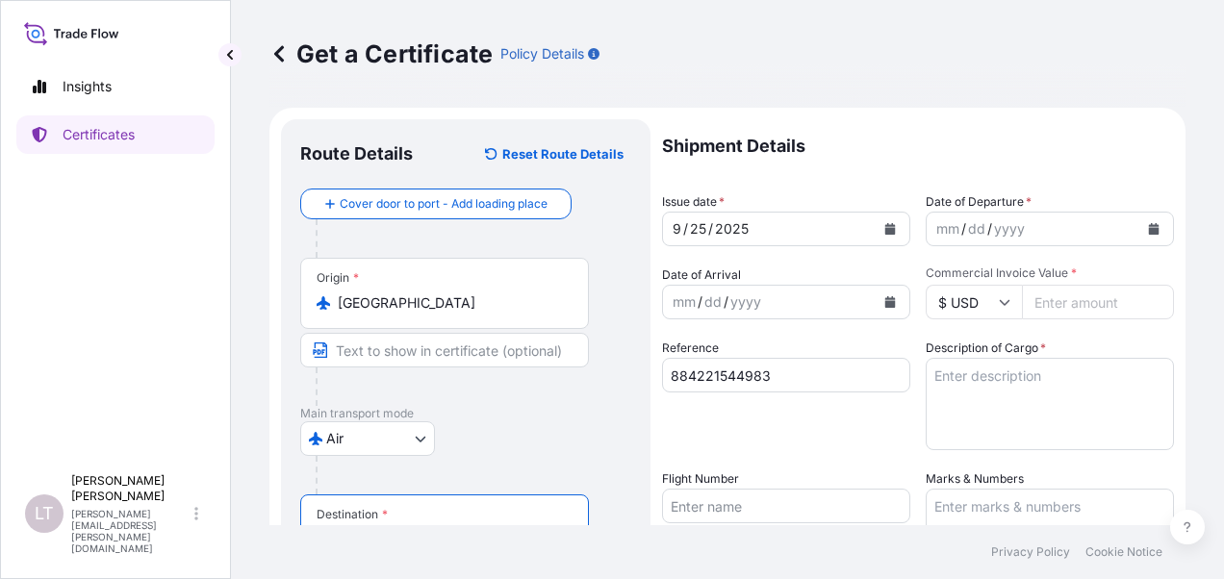
type input "[PERSON_NAME], [GEOGRAPHIC_DATA][PERSON_NAME], [GEOGRAPHIC_DATA]"
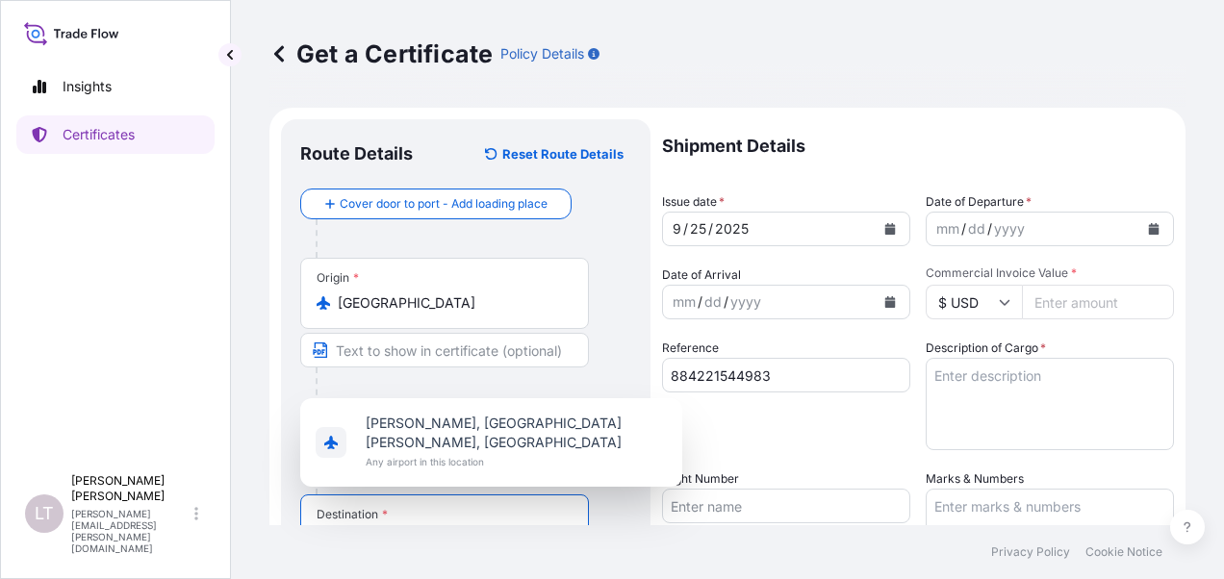
click at [884, 237] on button "Calendar" at bounding box center [890, 229] width 31 height 31
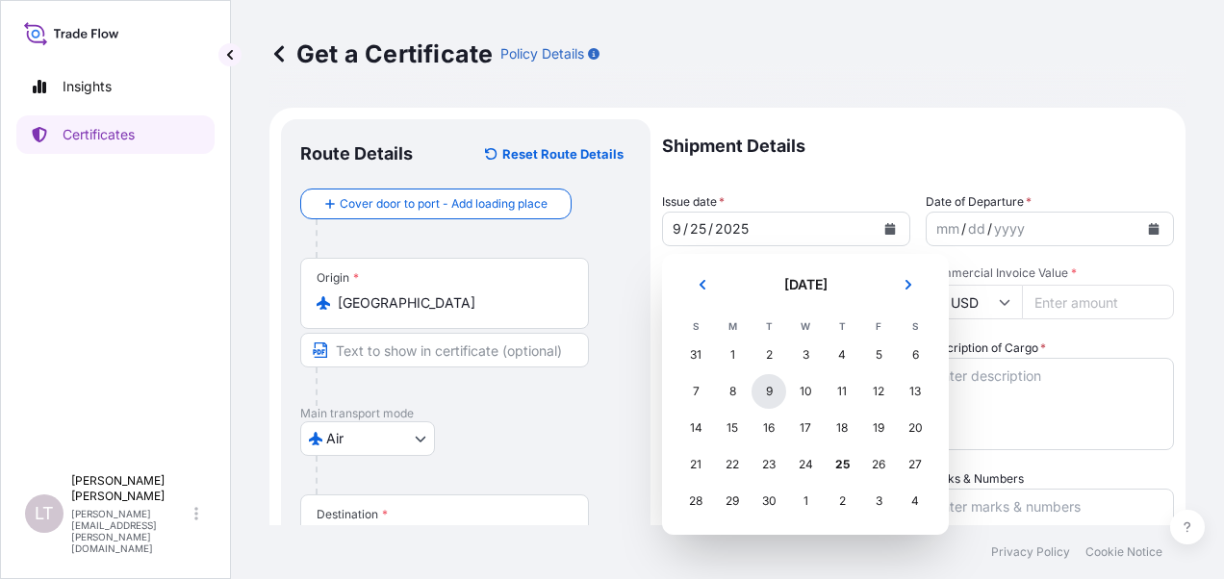
click at [779, 395] on div "9" at bounding box center [769, 391] width 35 height 35
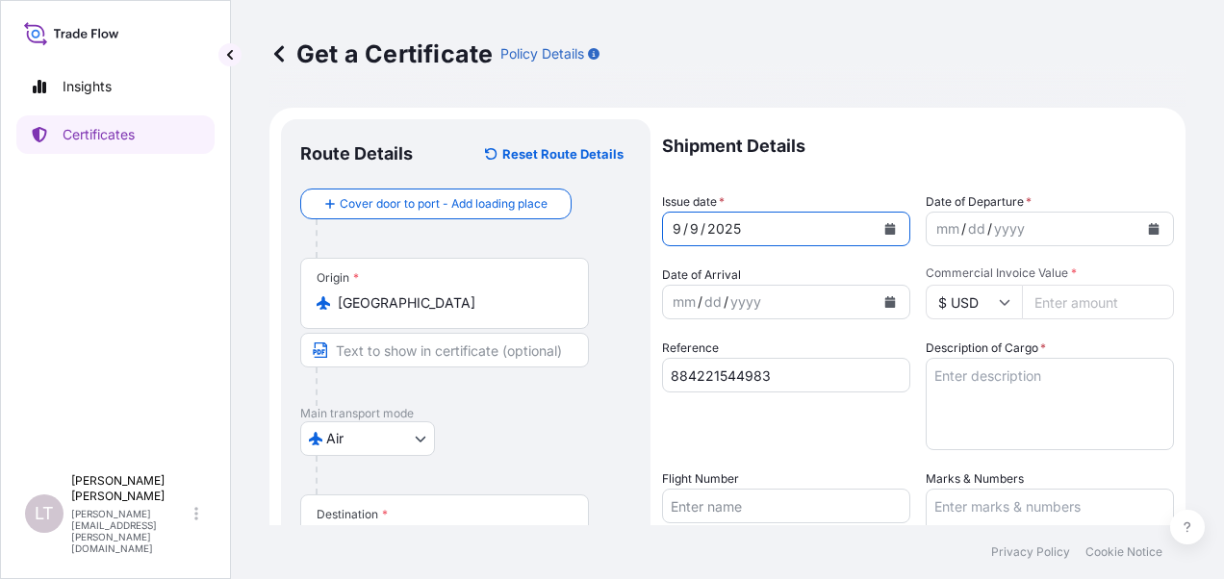
click at [1147, 233] on button "Calendar" at bounding box center [1154, 229] width 31 height 31
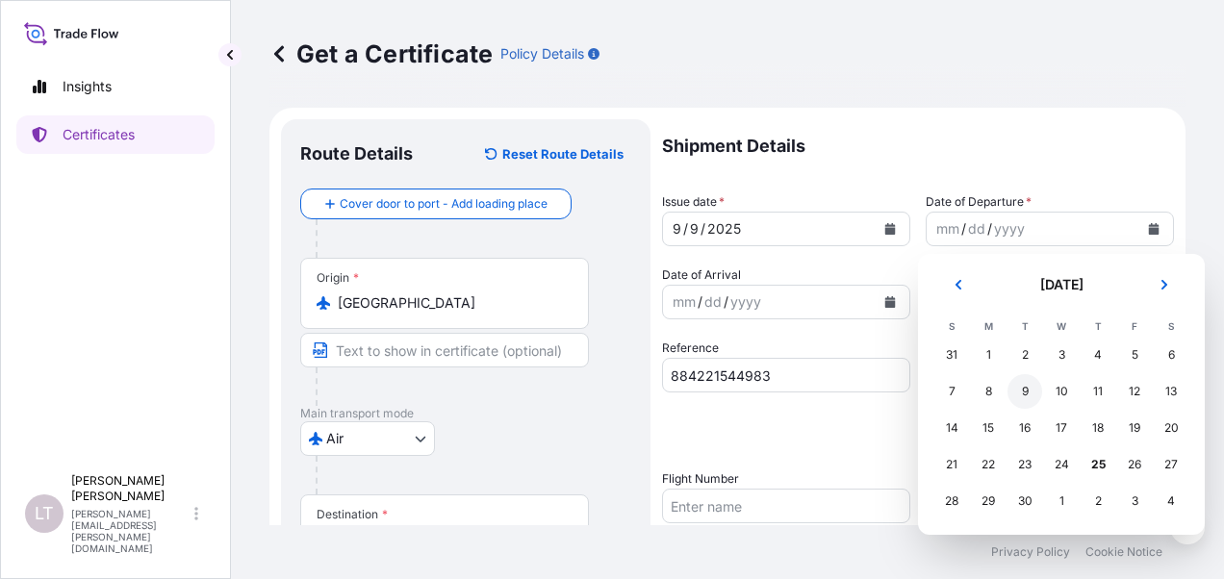
click at [1028, 388] on div "9" at bounding box center [1025, 391] width 35 height 35
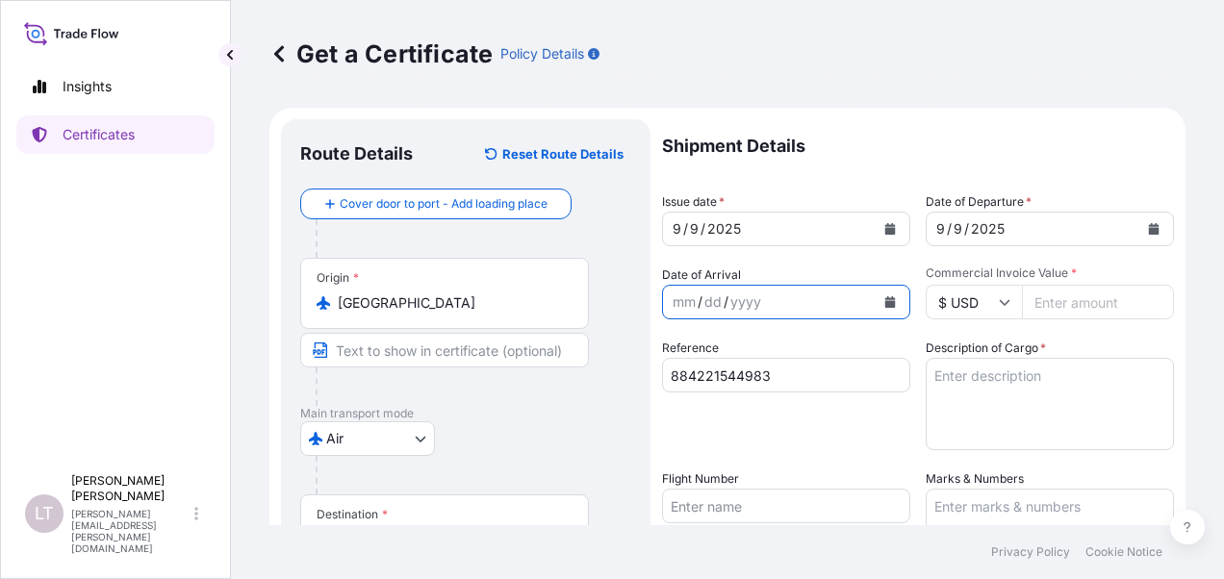
click at [892, 300] on button "Calendar" at bounding box center [890, 302] width 31 height 31
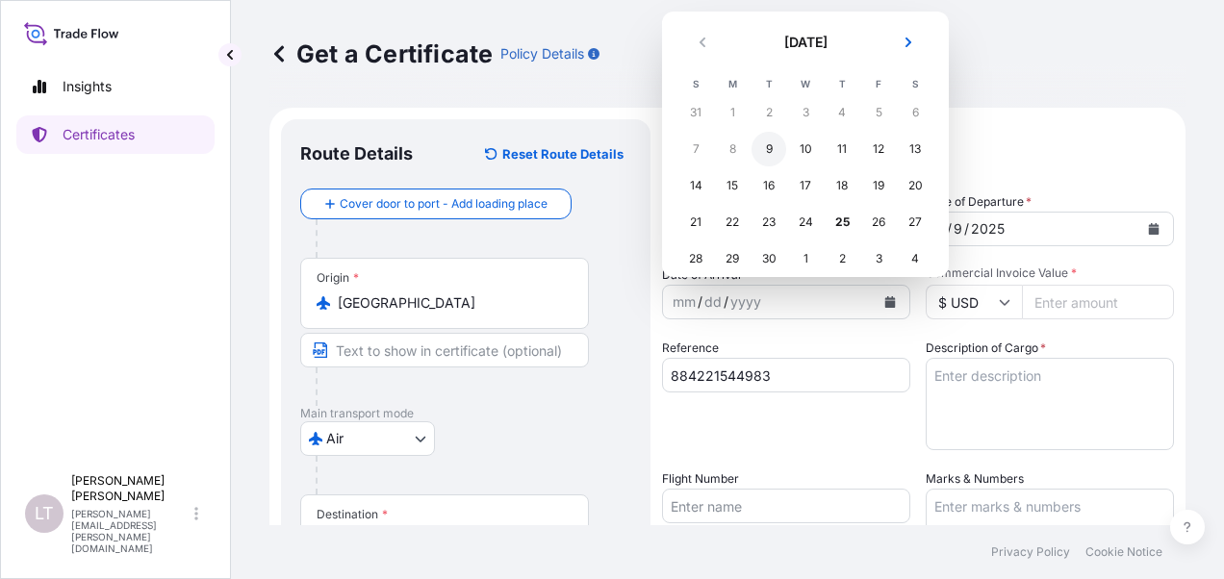
click at [781, 145] on div "9" at bounding box center [769, 149] width 35 height 35
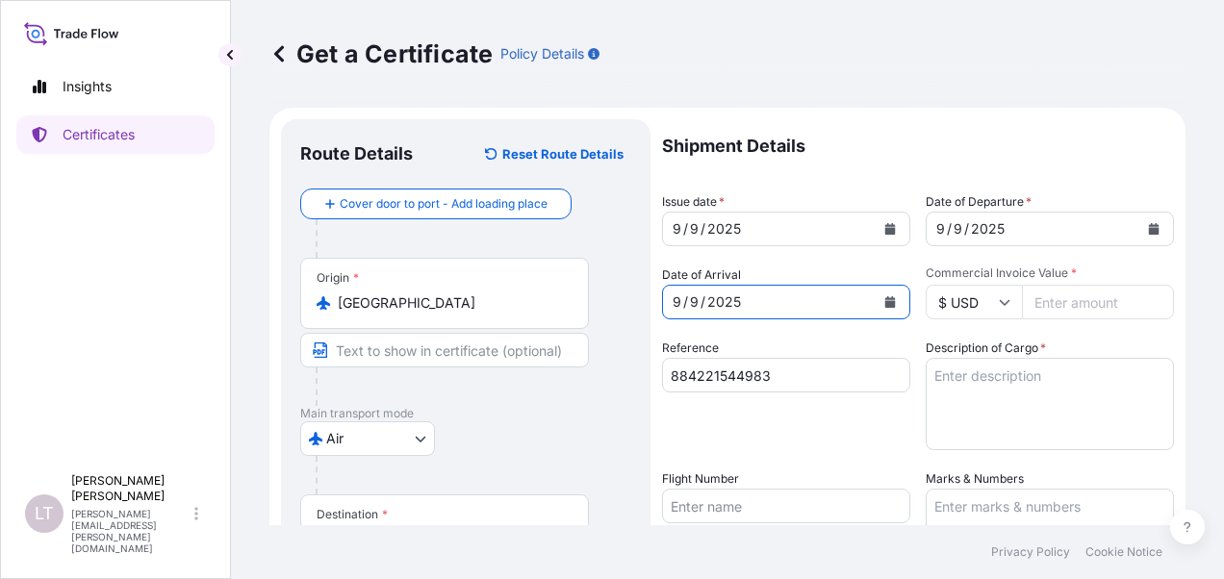
click at [891, 300] on button "Calendar" at bounding box center [890, 302] width 31 height 31
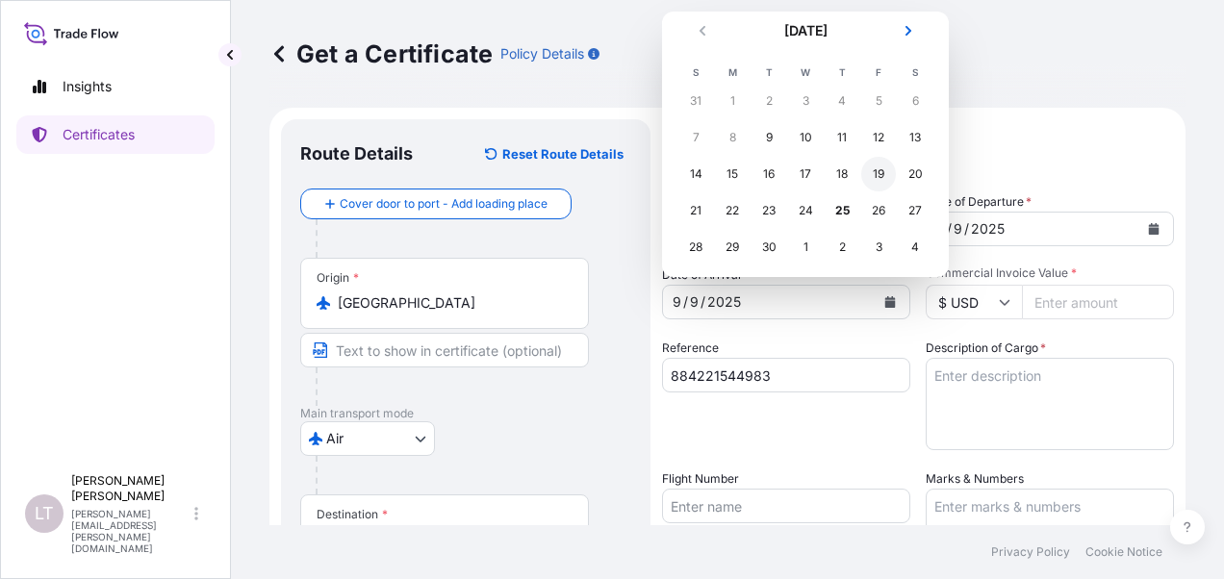
scroll to position [15, 0]
click at [883, 172] on div "19" at bounding box center [878, 170] width 35 height 35
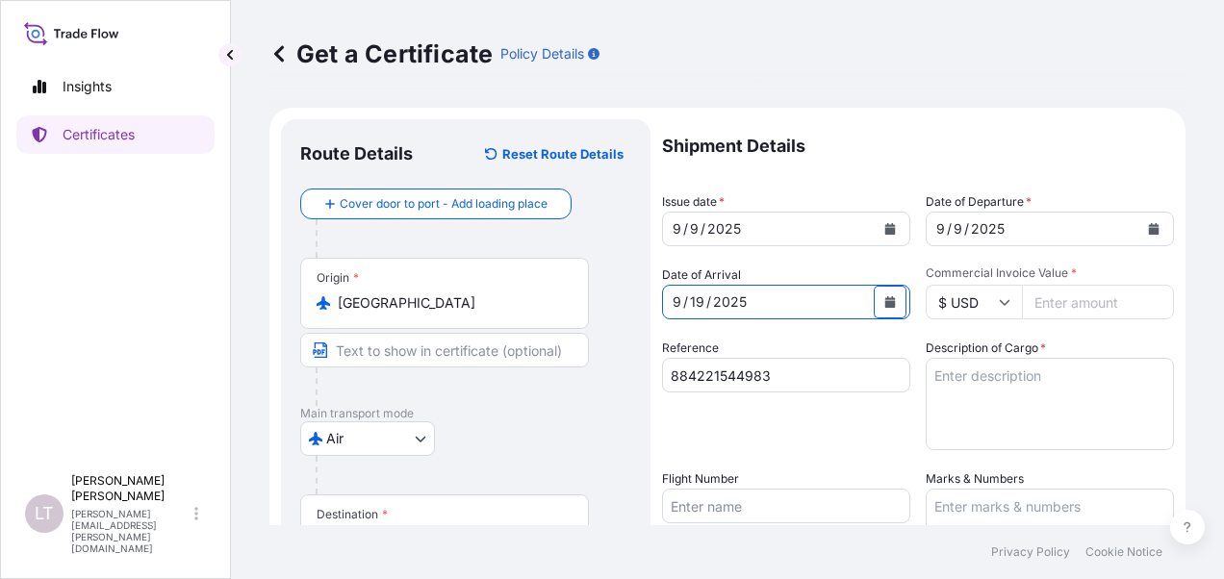
click at [1047, 311] on input "Commercial Invoice Value *" at bounding box center [1098, 302] width 152 height 35
click at [988, 302] on input "$ USD" at bounding box center [974, 302] width 96 height 35
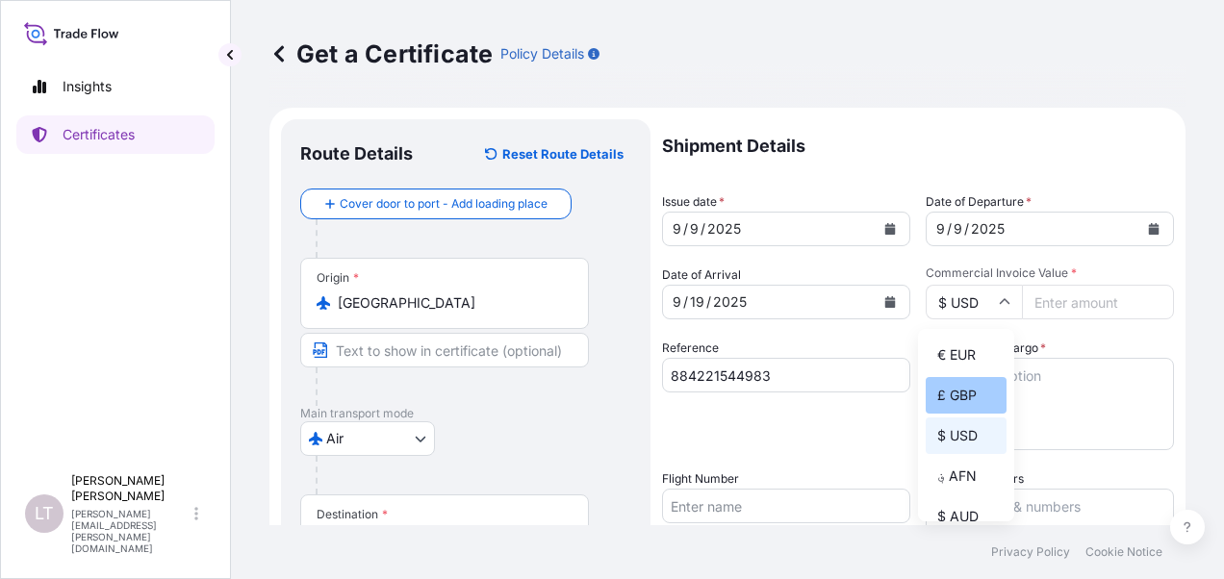
click at [966, 395] on div "£ GBP" at bounding box center [966, 395] width 81 height 37
type input "£ GBP"
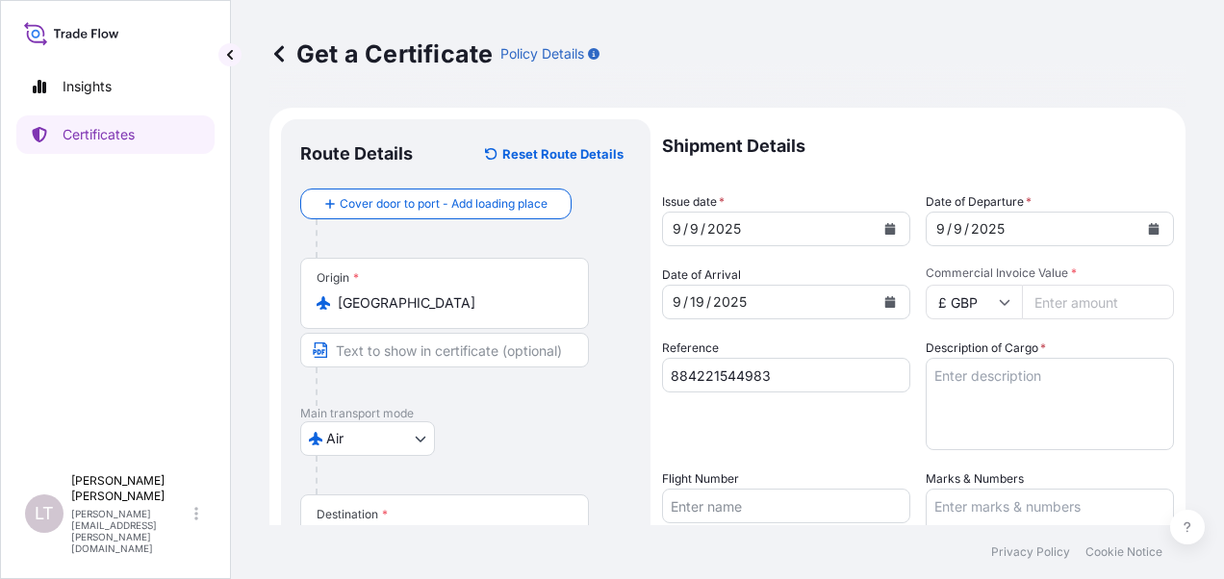
click at [1076, 325] on div "Shipment Details Issue date * [DATE] Date of Departure * [DATE] Date of Arrival…" at bounding box center [918, 504] width 512 height 771
click at [1077, 311] on input "Commercial Invoice Value *" at bounding box center [1098, 302] width 152 height 35
type input "2408.28"
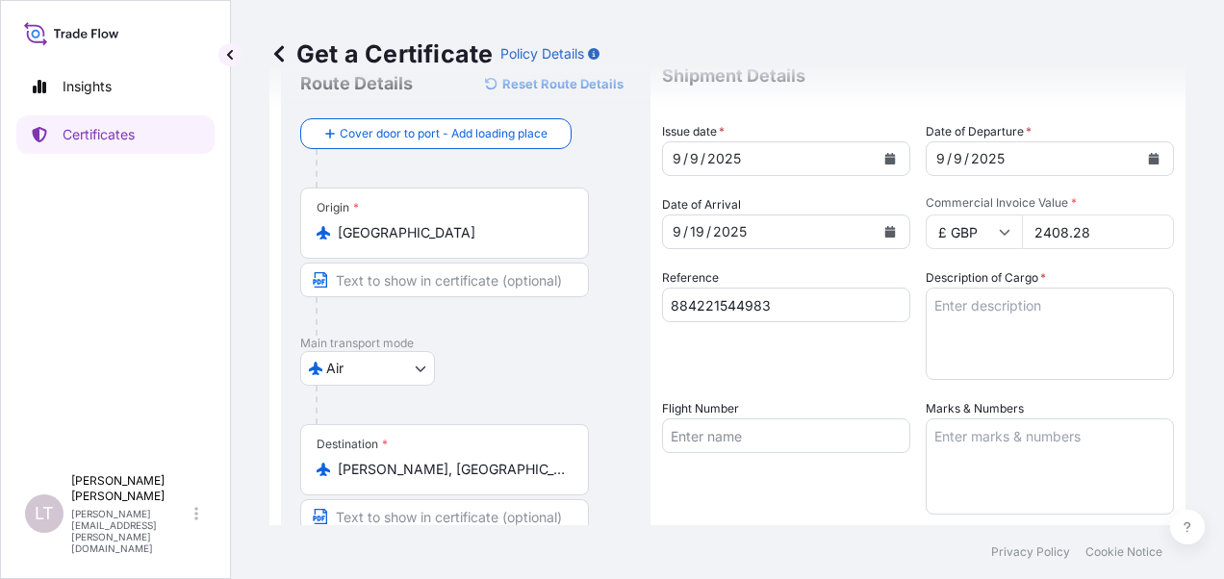
scroll to position [289, 0]
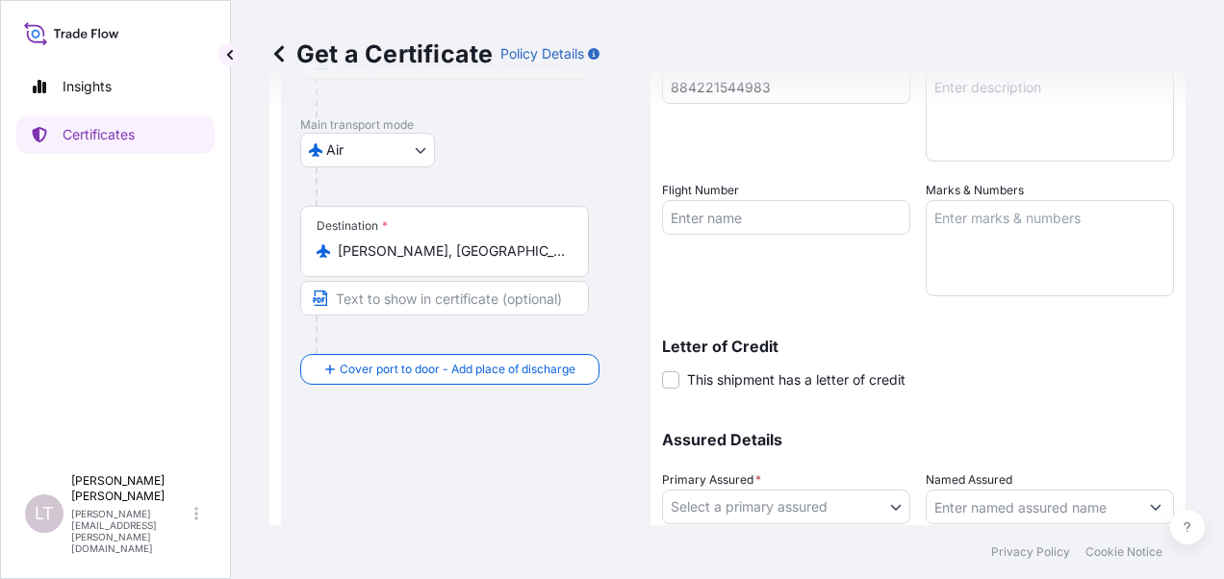
click at [1009, 106] on div "Get a Certificate Policy Details" at bounding box center [727, 54] width 916 height 108
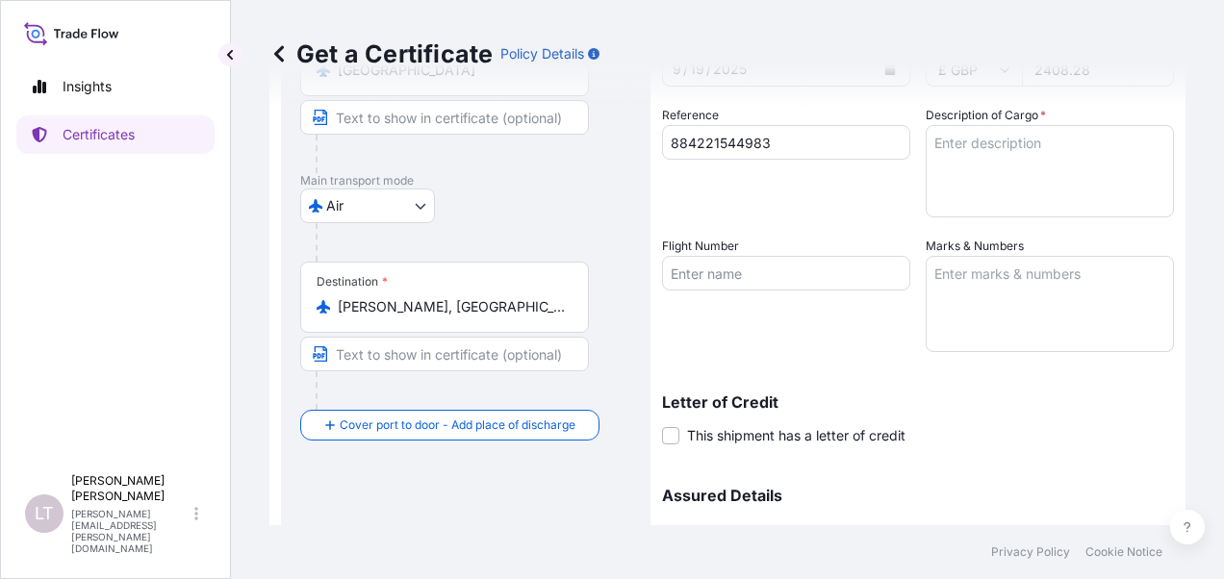
scroll to position [192, 0]
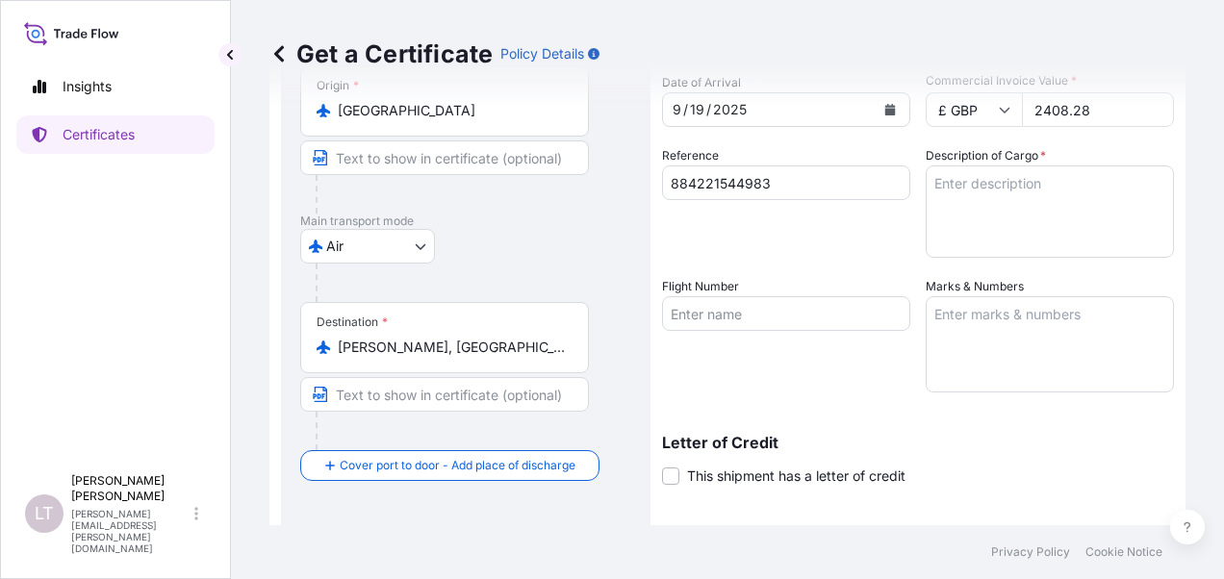
click at [1013, 183] on textarea "Description of Cargo *" at bounding box center [1050, 212] width 248 height 92
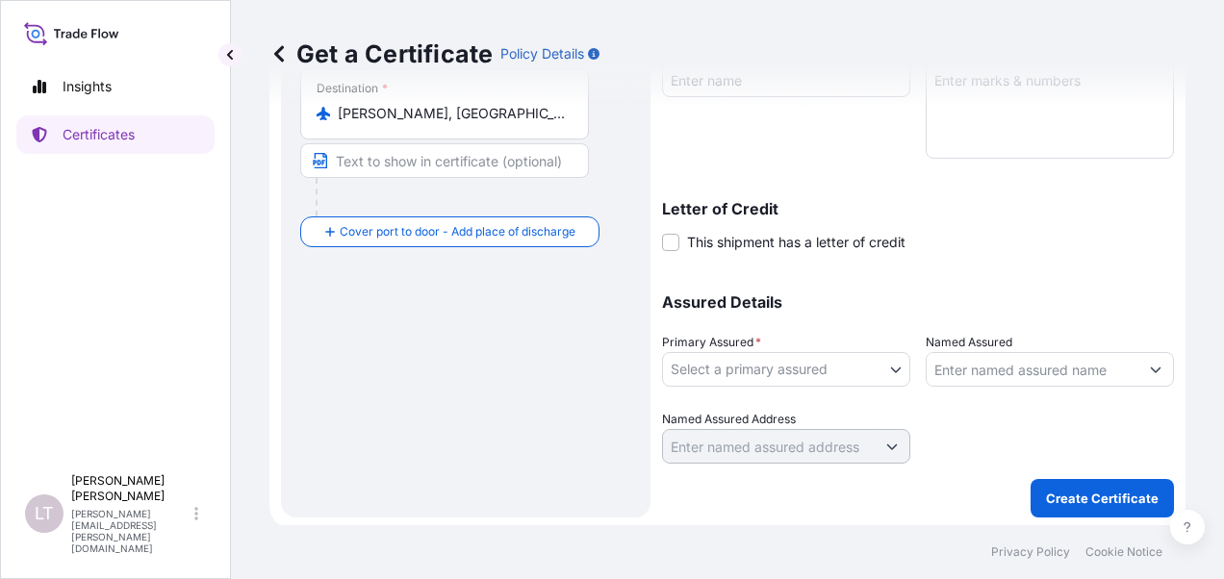
scroll to position [429, 0]
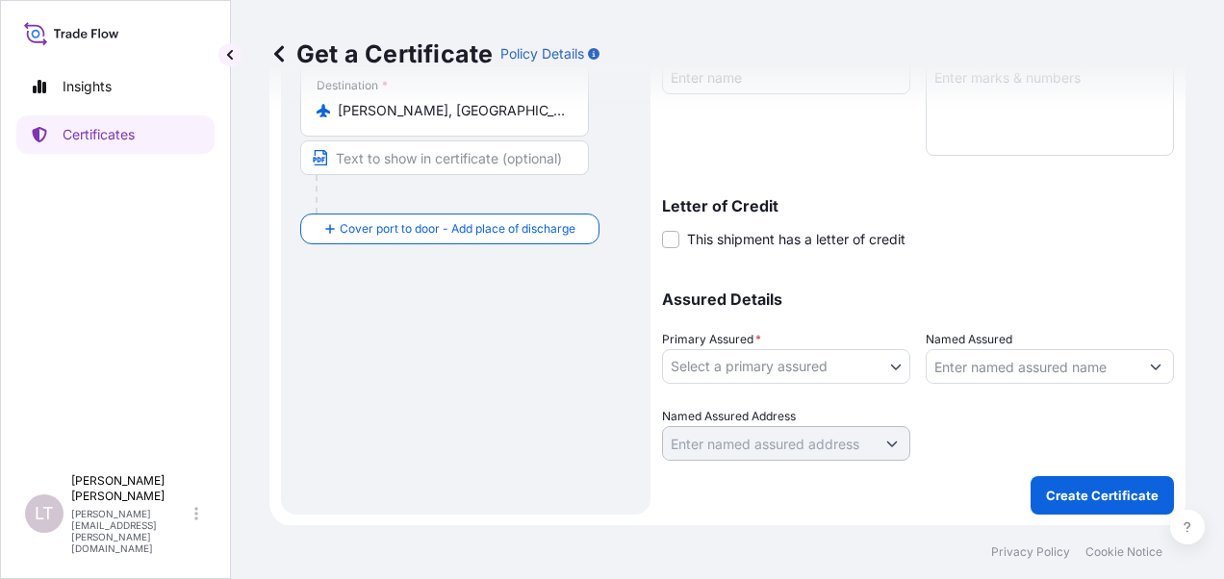
type textarea "spare parts"
click at [784, 372] on body "Insights Certificates [PERSON_NAME] [PERSON_NAME] [PERSON_NAME][EMAIL_ADDRESS][…" at bounding box center [612, 289] width 1224 height 579
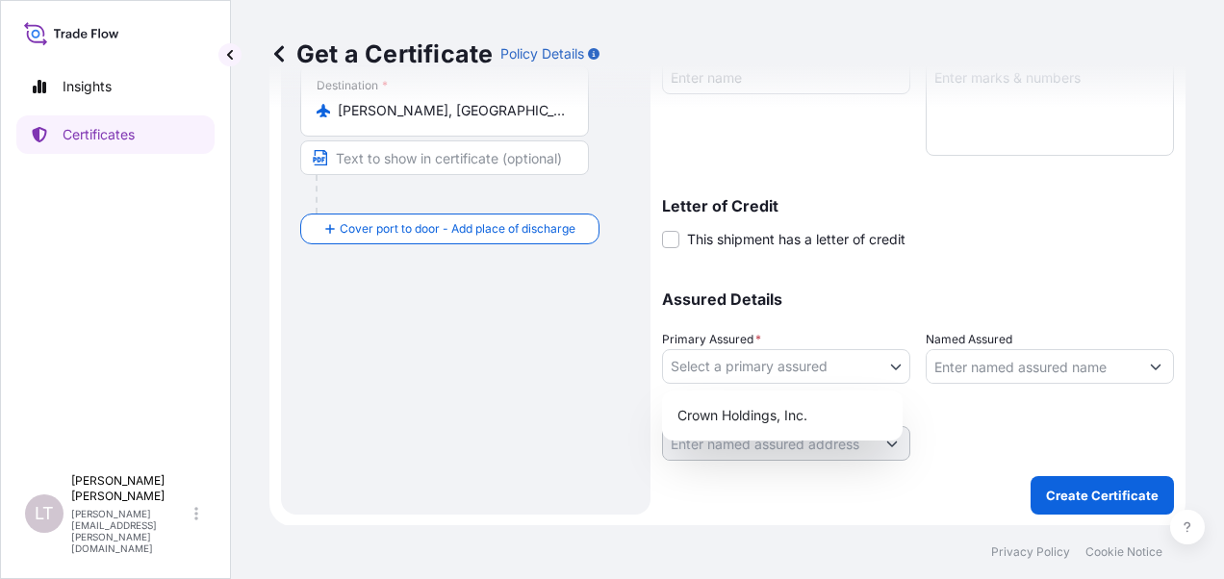
click at [774, 406] on div "Crown Holdings, Inc." at bounding box center [782, 415] width 225 height 35
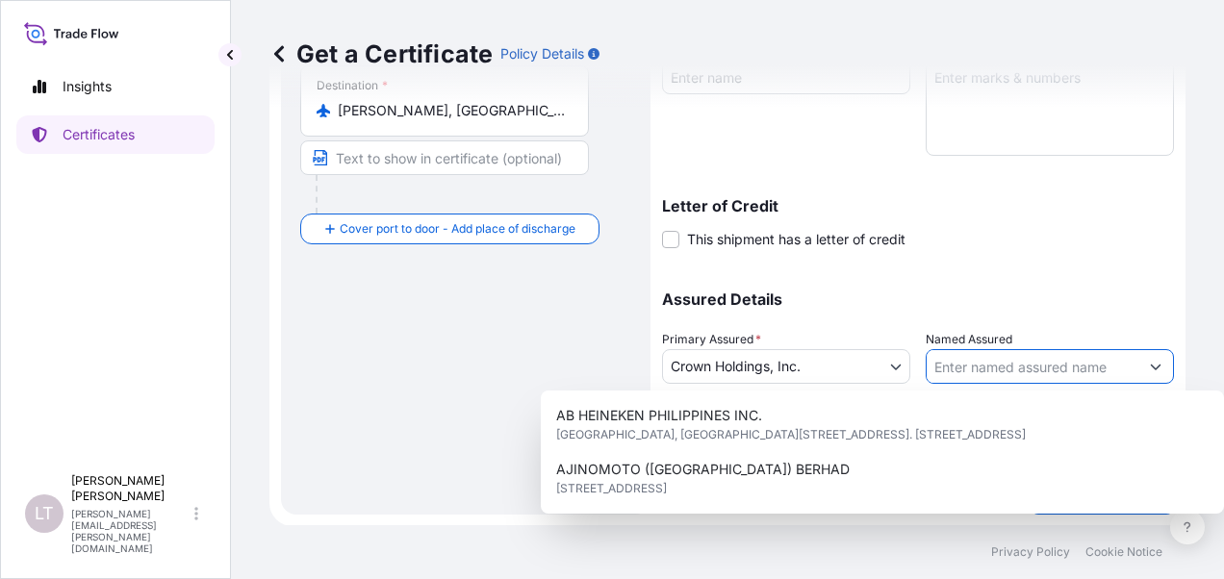
click at [980, 356] on input "Named Assured" at bounding box center [1033, 366] width 212 height 35
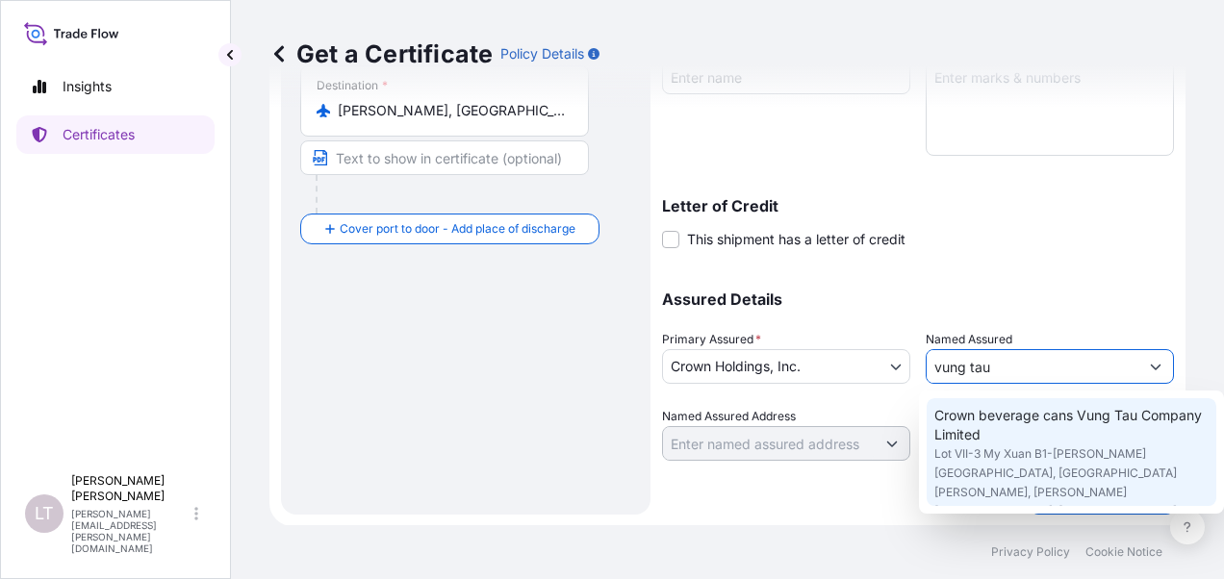
click at [979, 430] on span "Crown beverage cans Vung Tau Company Limited" at bounding box center [1072, 425] width 274 height 38
type input "Crown beverage cans Vung Tau Company Limited"
type input "Lot VII-3 My Xuan B1-[PERSON_NAME][GEOGRAPHIC_DATA], [GEOGRAPHIC_DATA][PERSON_N…"
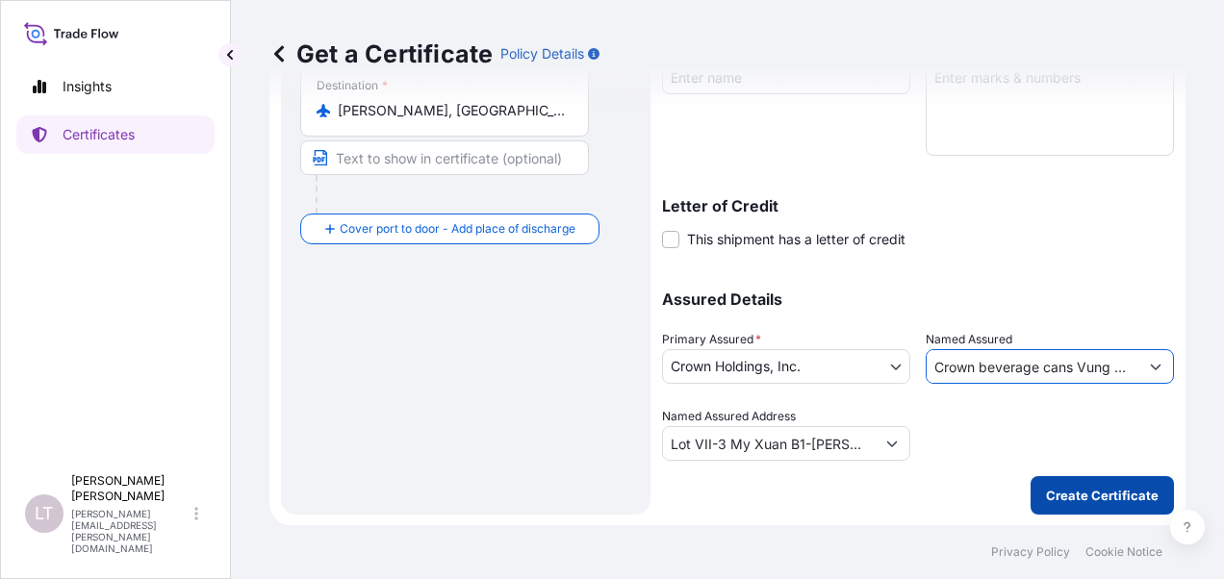
type input "Crown beverage cans Vung Tau Company Limited"
click at [1069, 493] on p "Create Certificate" at bounding box center [1102, 495] width 113 height 19
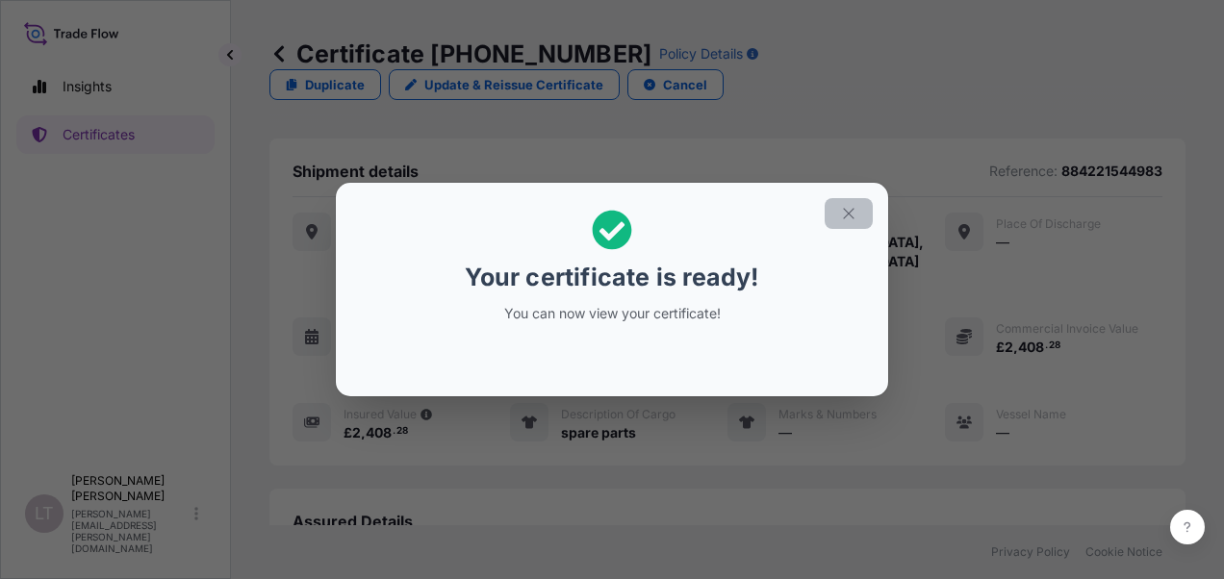
click at [852, 213] on icon "button" at bounding box center [848, 213] width 17 height 17
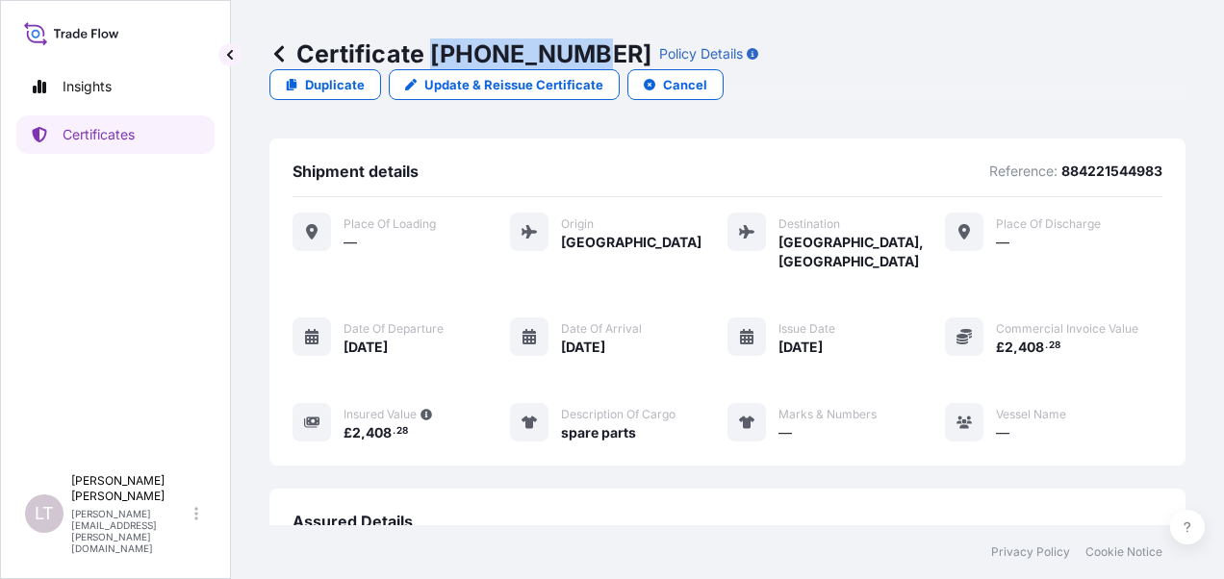
drag, startPoint x: 427, startPoint y: 55, endPoint x: 583, endPoint y: 56, distance: 155.9
click at [583, 56] on p "Certificate [PHONE_NUMBER]" at bounding box center [460, 53] width 382 height 31
copy p "[PHONE_NUMBER]"
click at [269, 56] on div "Certificate [PHONE_NUMBER] Policy Details Duplicate Update & Reissue Certificat…" at bounding box center [727, 263] width 993 height 526
click at [273, 56] on icon at bounding box center [278, 53] width 19 height 19
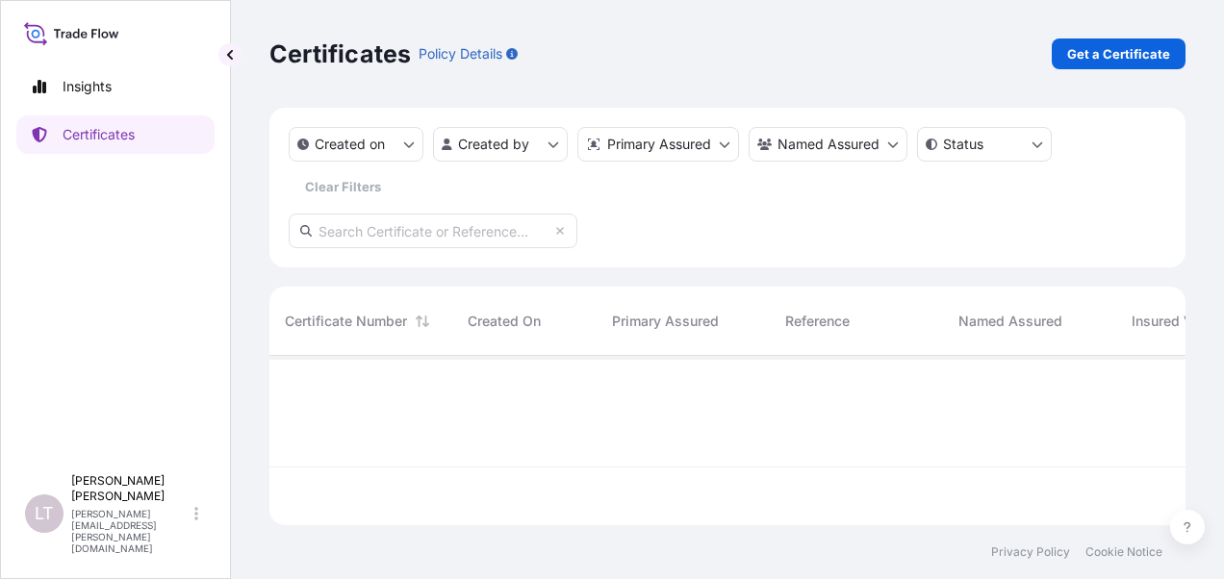
scroll to position [166, 901]
click at [1101, 38] on div "Certificates Policy Details Get a Certificate" at bounding box center [727, 54] width 916 height 108
click at [1105, 53] on p "Get a Certificate" at bounding box center [1118, 53] width 103 height 19
select select "Sea"
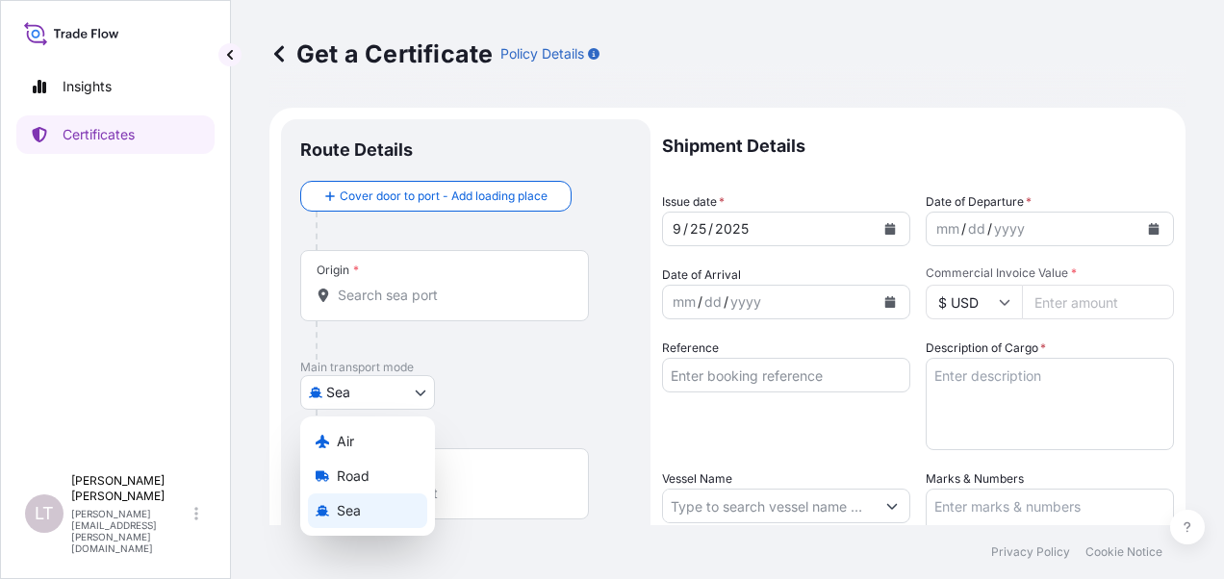
click at [364, 395] on body "Insights Certificates [PERSON_NAME] [PERSON_NAME] [PERSON_NAME][EMAIL_ADDRESS][…" at bounding box center [612, 289] width 1224 height 579
click at [366, 437] on div "Air" at bounding box center [367, 441] width 119 height 35
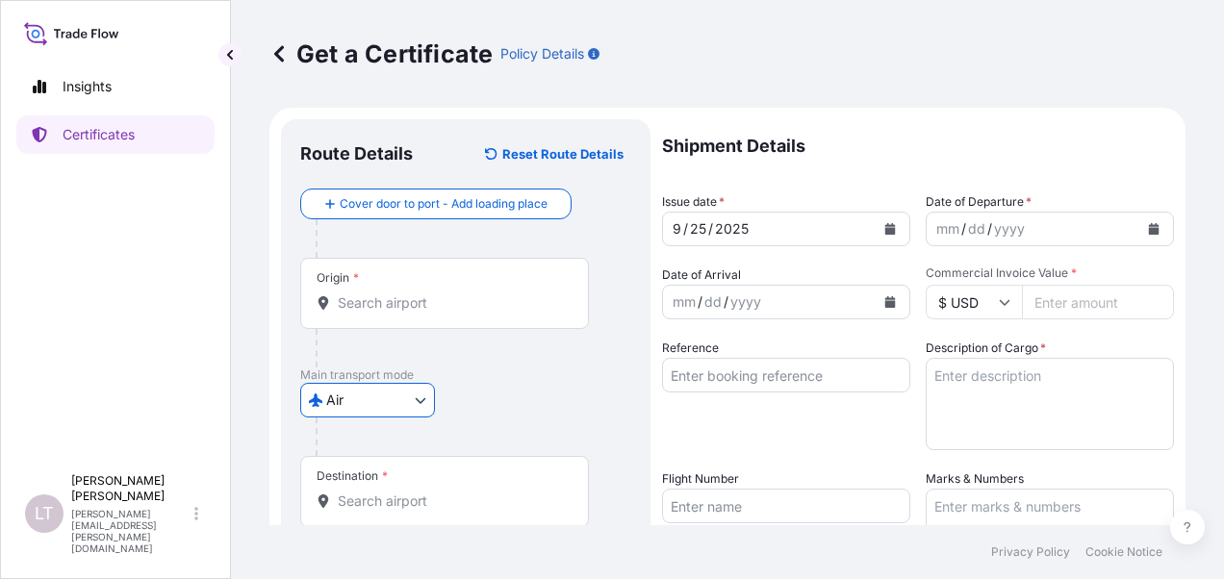
click at [365, 291] on div "Origin *" at bounding box center [444, 293] width 289 height 71
click at [365, 294] on input "Origin *" at bounding box center [451, 303] width 227 height 19
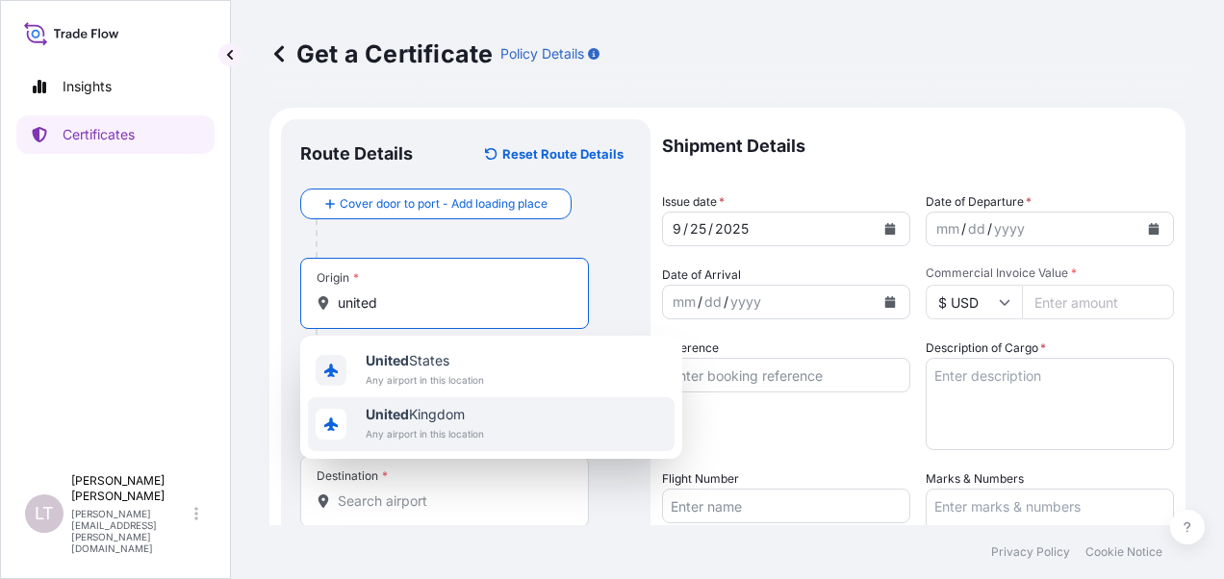
click at [425, 420] on span "[GEOGRAPHIC_DATA]" at bounding box center [425, 414] width 118 height 19
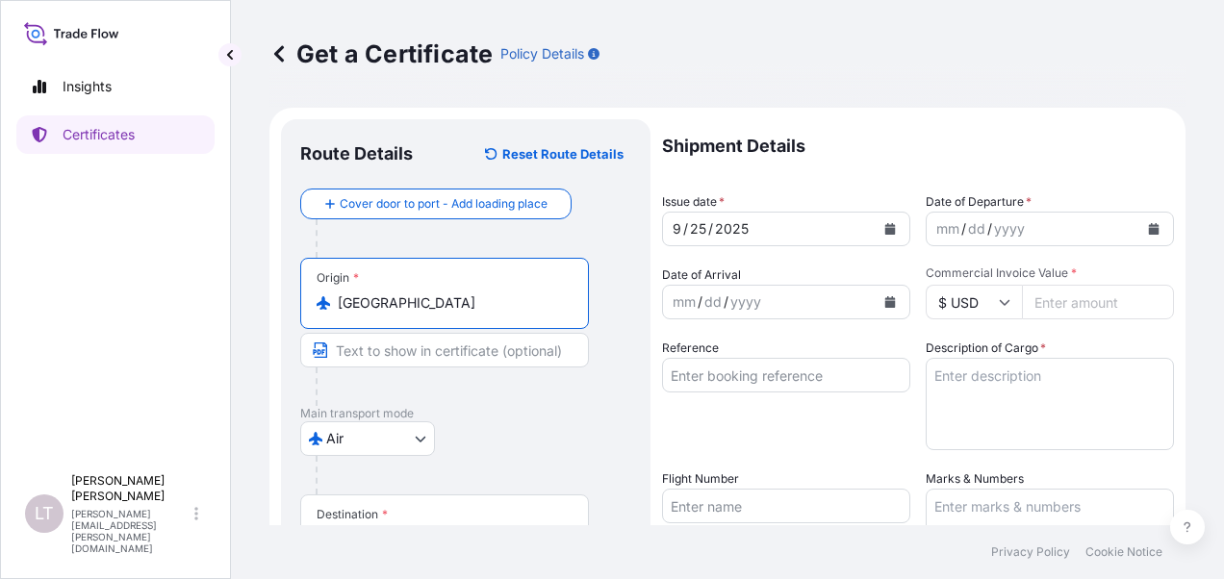
scroll to position [289, 0]
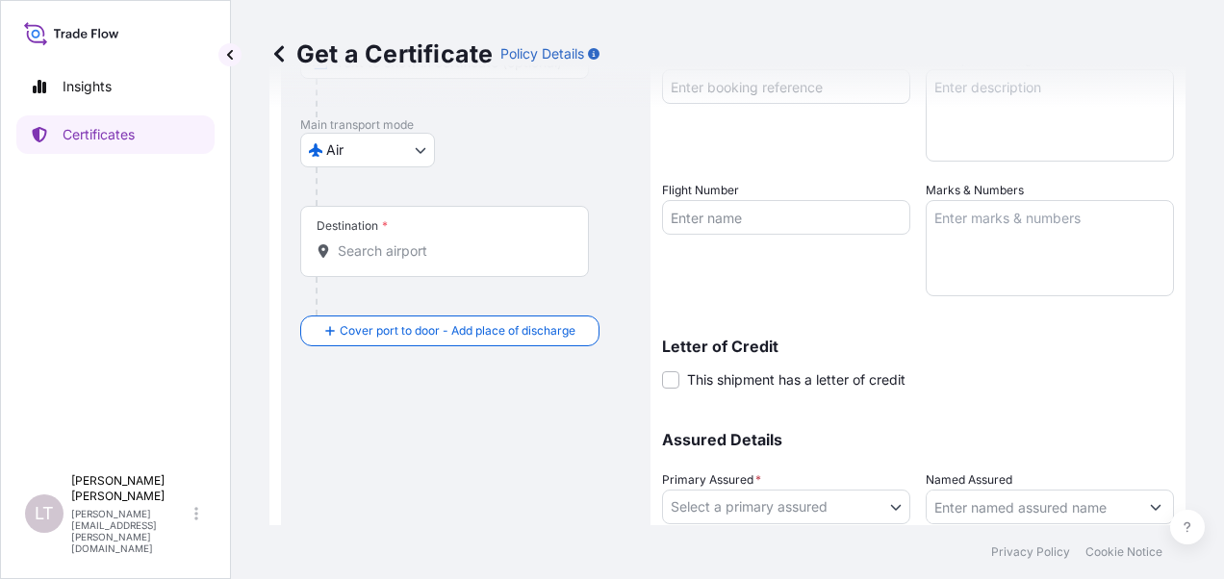
type input "[GEOGRAPHIC_DATA]"
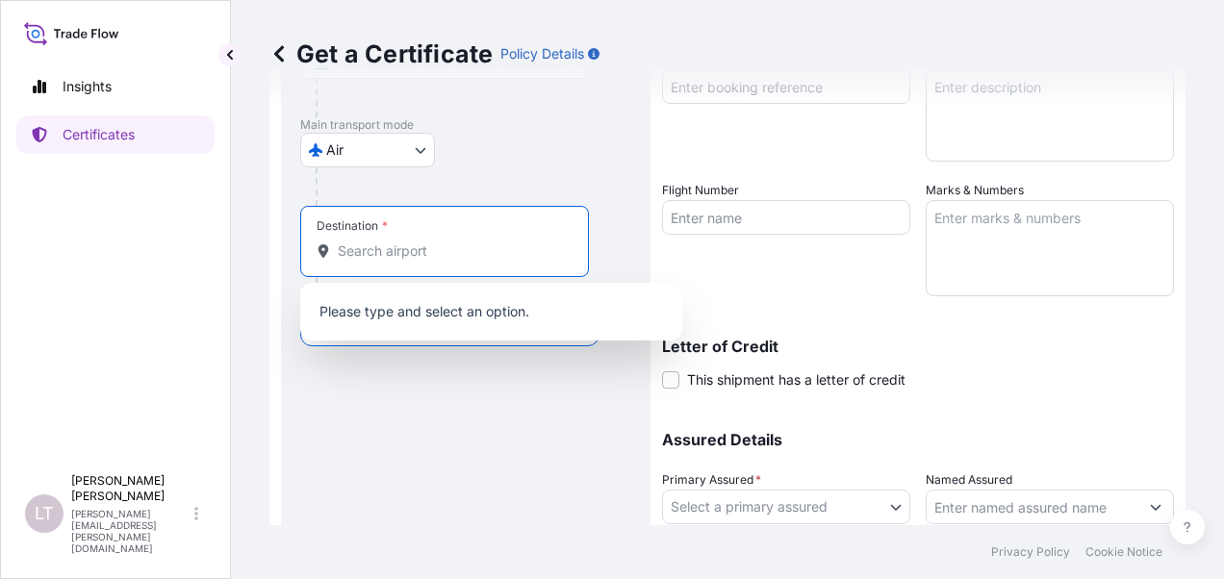
click at [415, 252] on input "Destination *" at bounding box center [451, 251] width 227 height 19
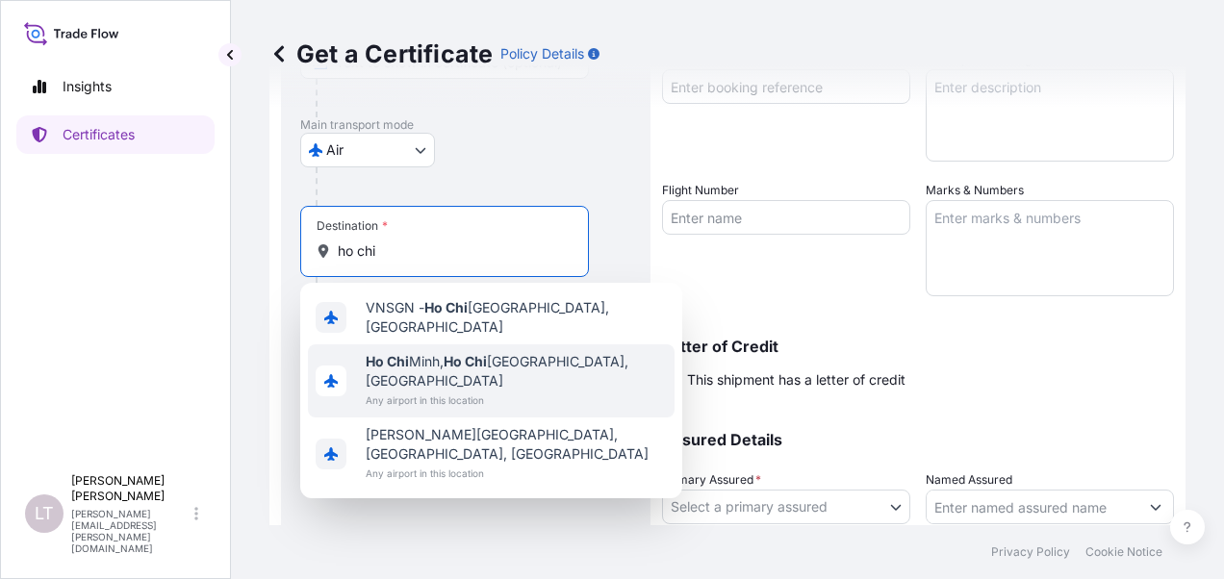
click at [447, 391] on span "Any airport in this location" at bounding box center [516, 400] width 301 height 19
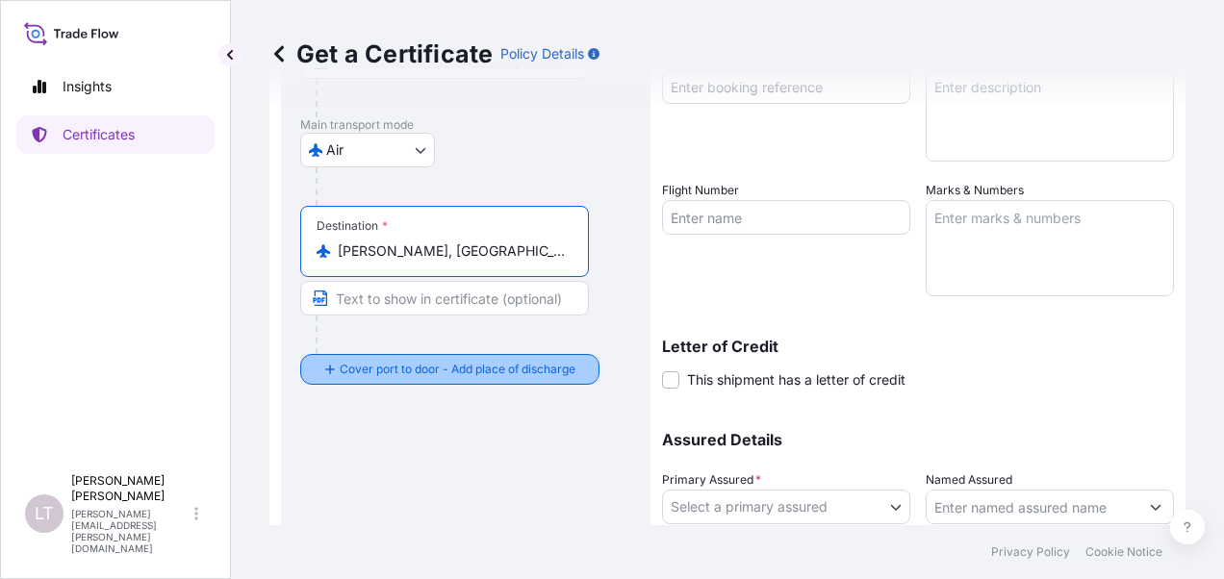
type input "[PERSON_NAME], [GEOGRAPHIC_DATA][PERSON_NAME], [GEOGRAPHIC_DATA]"
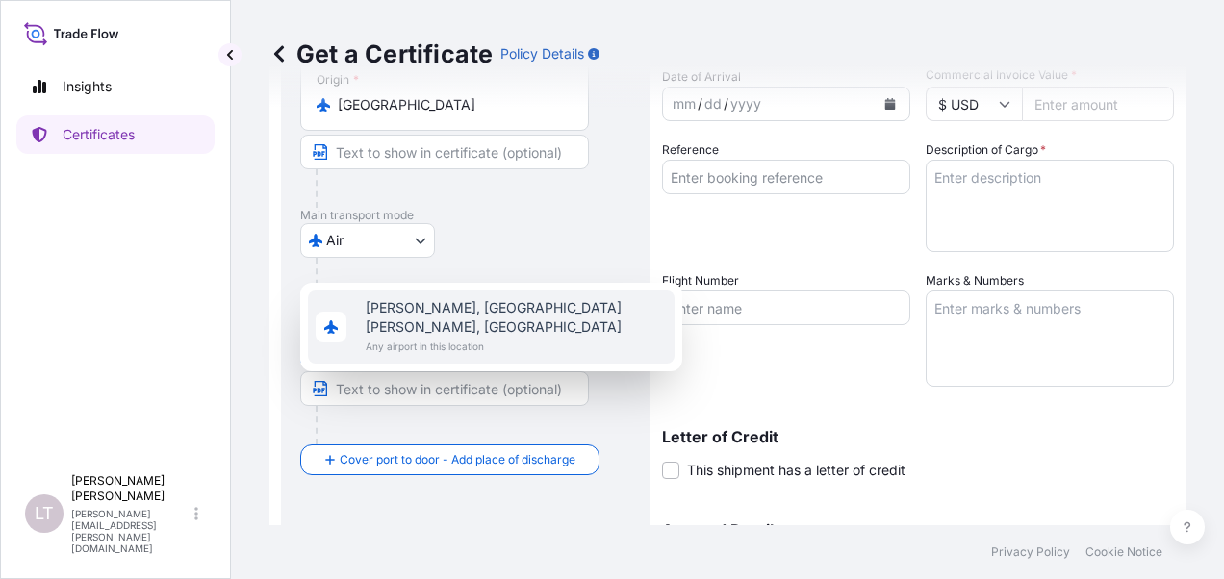
scroll to position [96, 0]
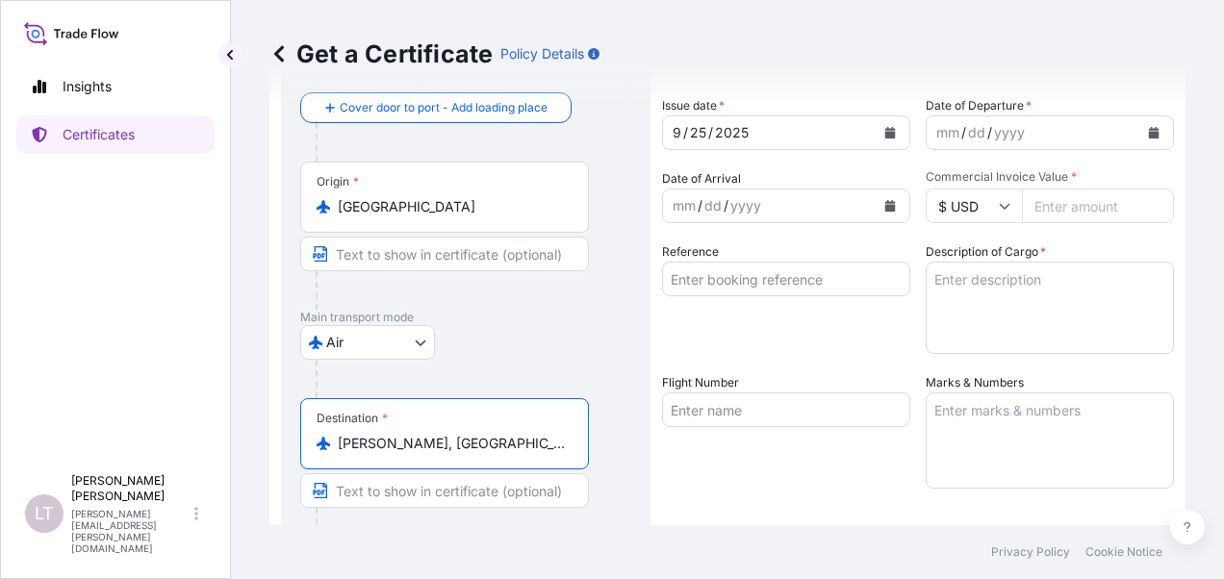
click at [891, 124] on button "Calendar" at bounding box center [890, 132] width 31 height 31
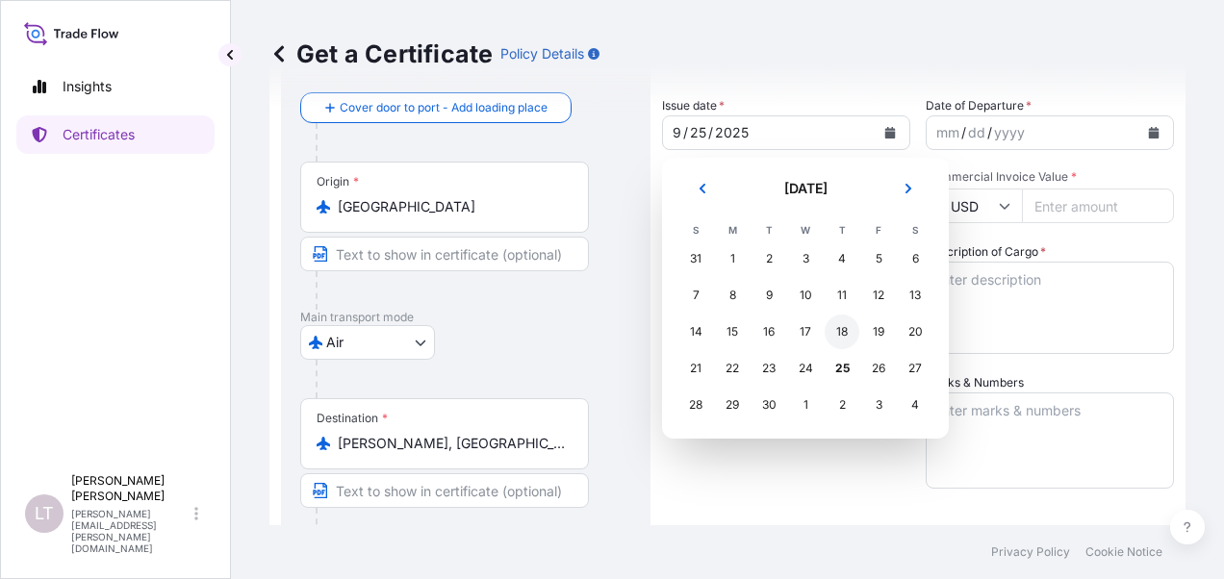
click at [849, 331] on div "18" at bounding box center [842, 332] width 35 height 35
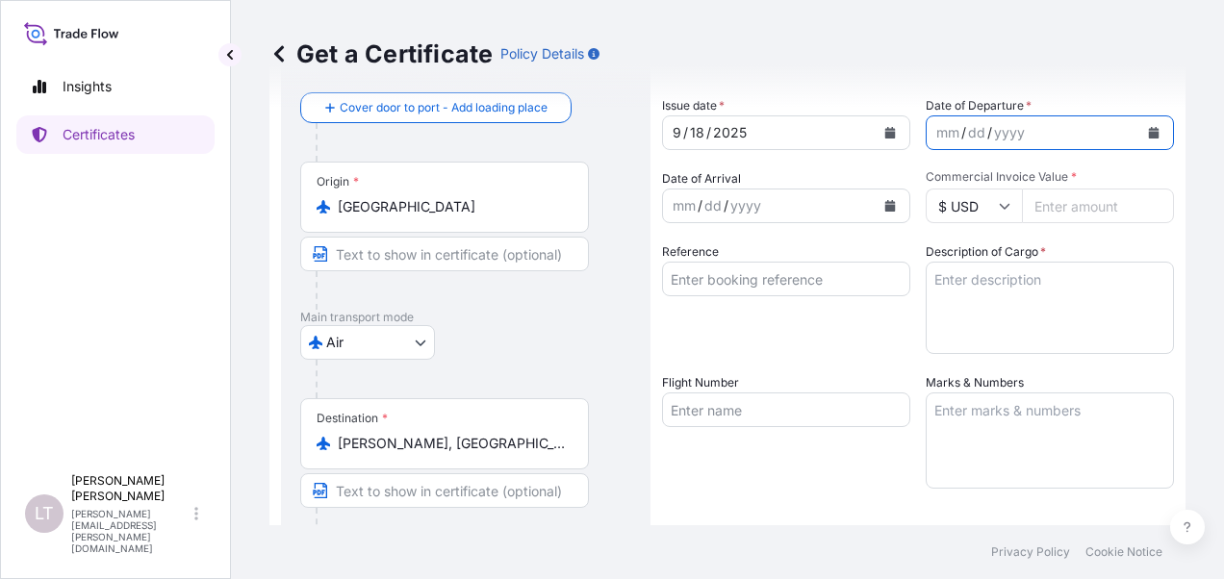
click at [1149, 129] on icon "Calendar" at bounding box center [1154, 133] width 11 height 12
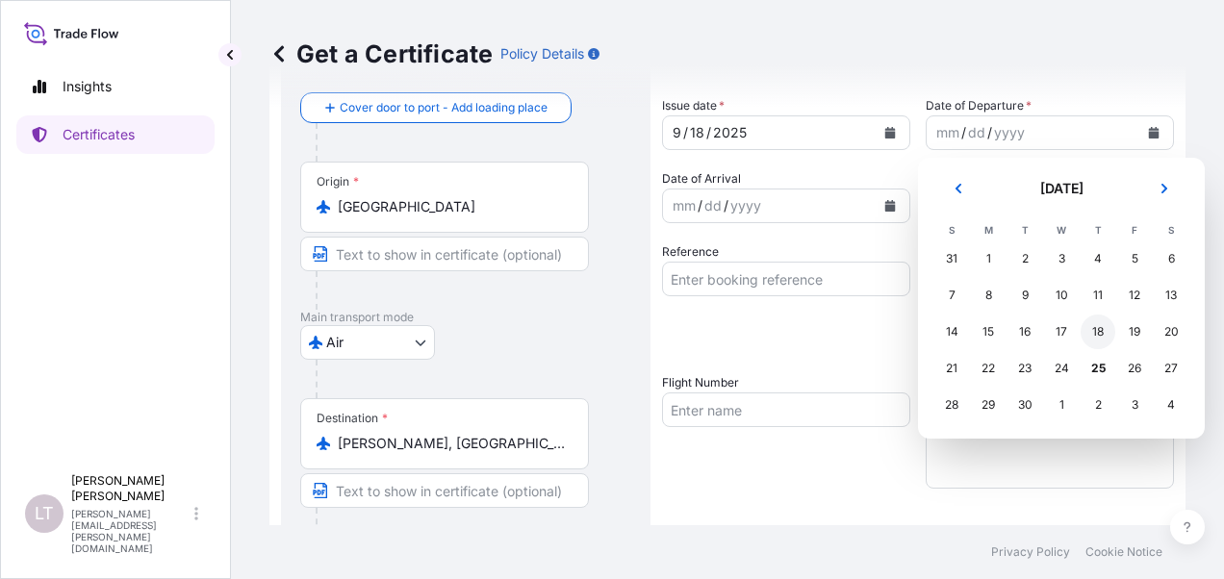
click at [1111, 329] on div "18" at bounding box center [1098, 332] width 35 height 35
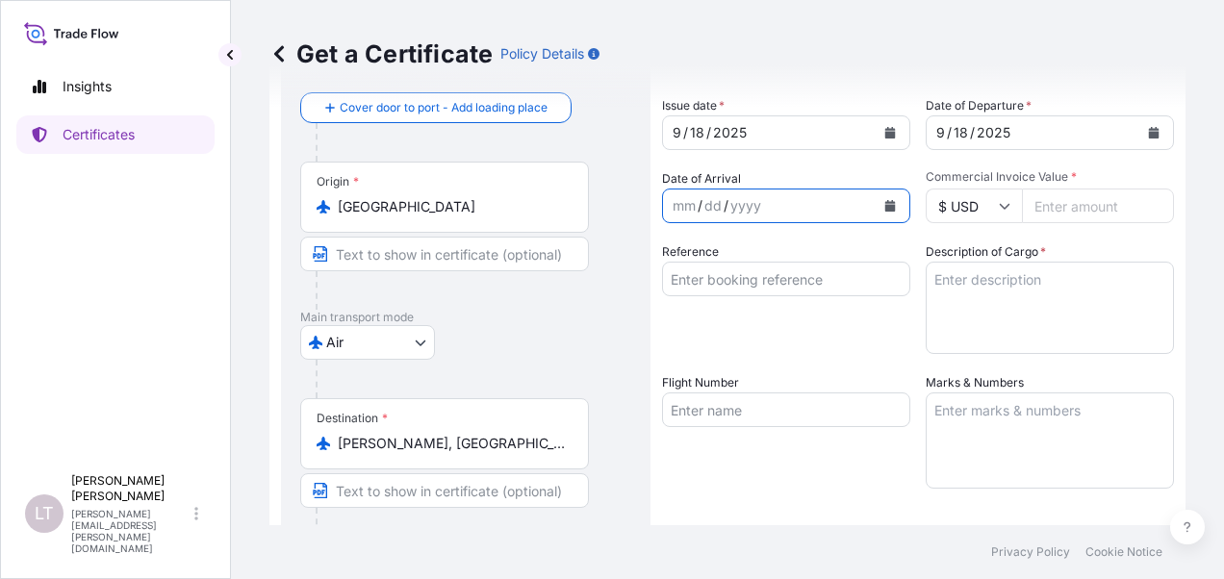
click at [885, 208] on icon "Calendar" at bounding box center [890, 206] width 11 height 12
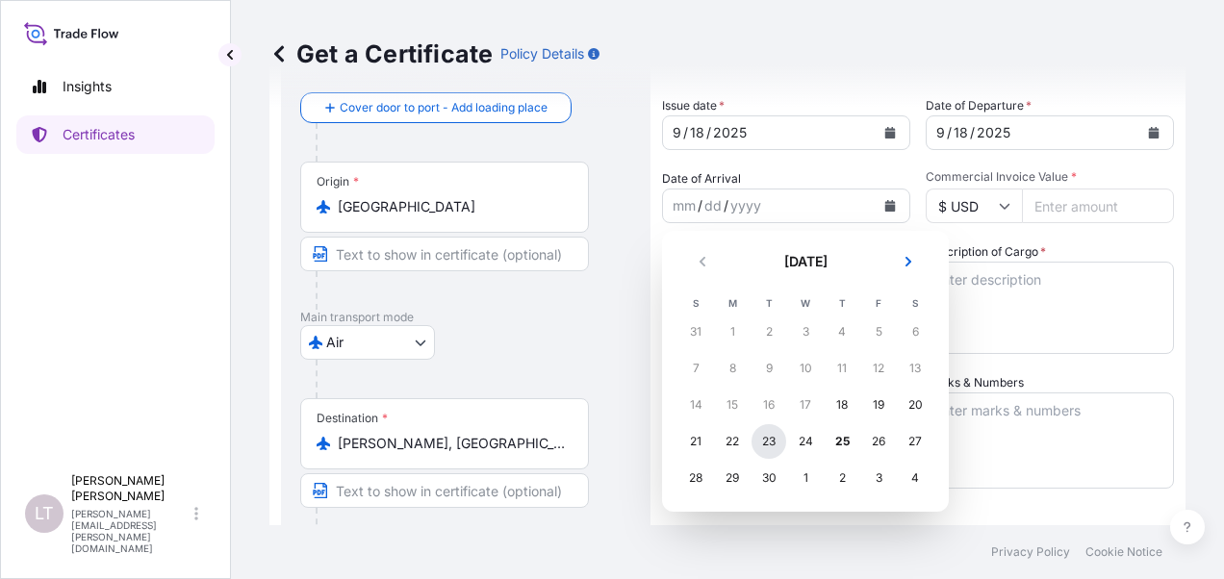
click at [778, 449] on div "23" at bounding box center [769, 441] width 35 height 35
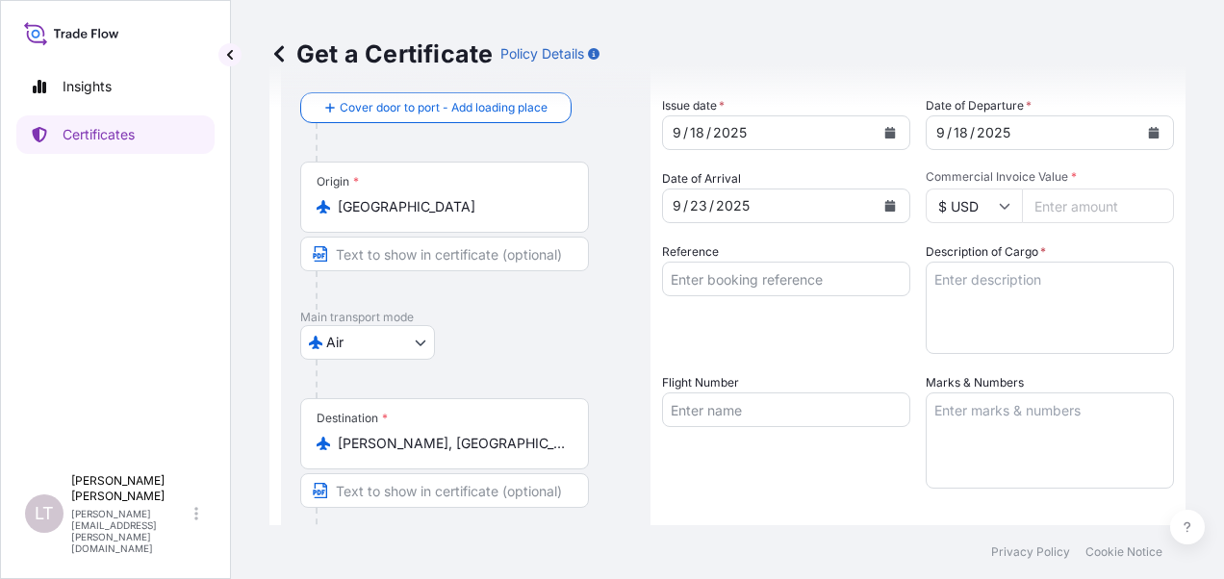
click at [1068, 208] on input "Commercial Invoice Value *" at bounding box center [1098, 206] width 152 height 35
paste input "25306.24"
type input "25306.24"
click at [800, 293] on input "Reference" at bounding box center [786, 279] width 248 height 35
paste input "BA2501820"
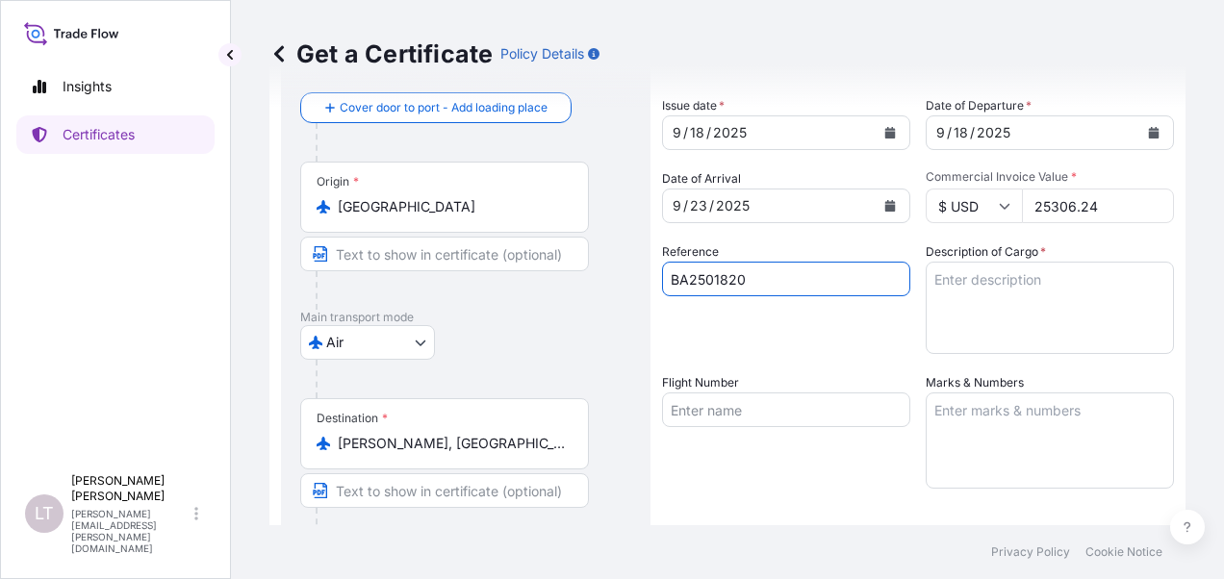
type input "BA2501820"
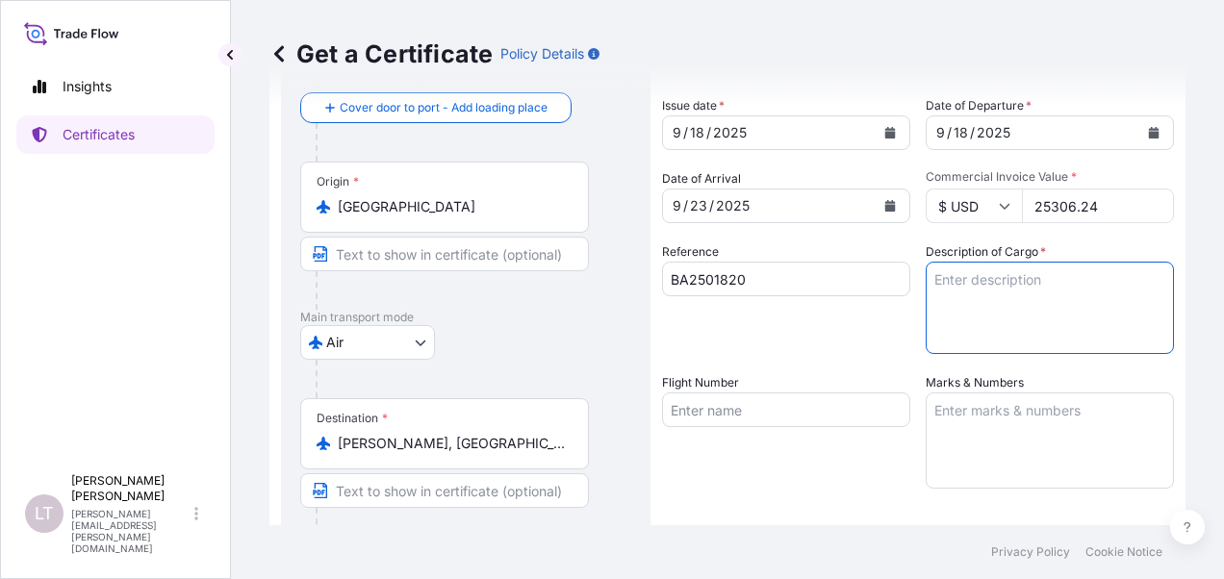
click at [932, 277] on textarea "Description of Cargo *" at bounding box center [1050, 308] width 248 height 92
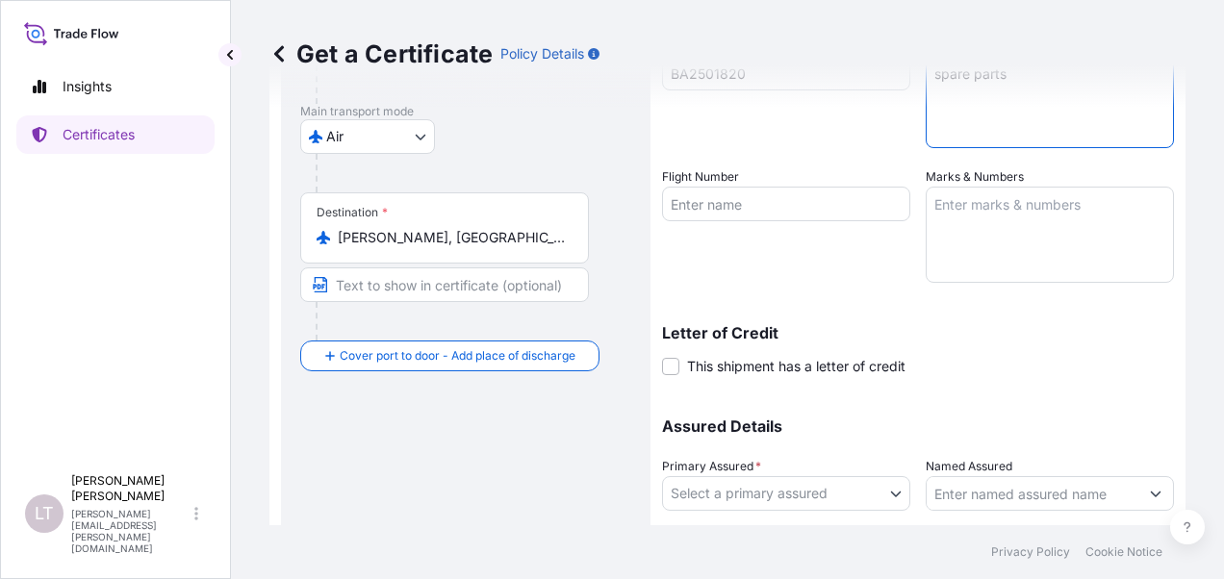
scroll to position [385, 0]
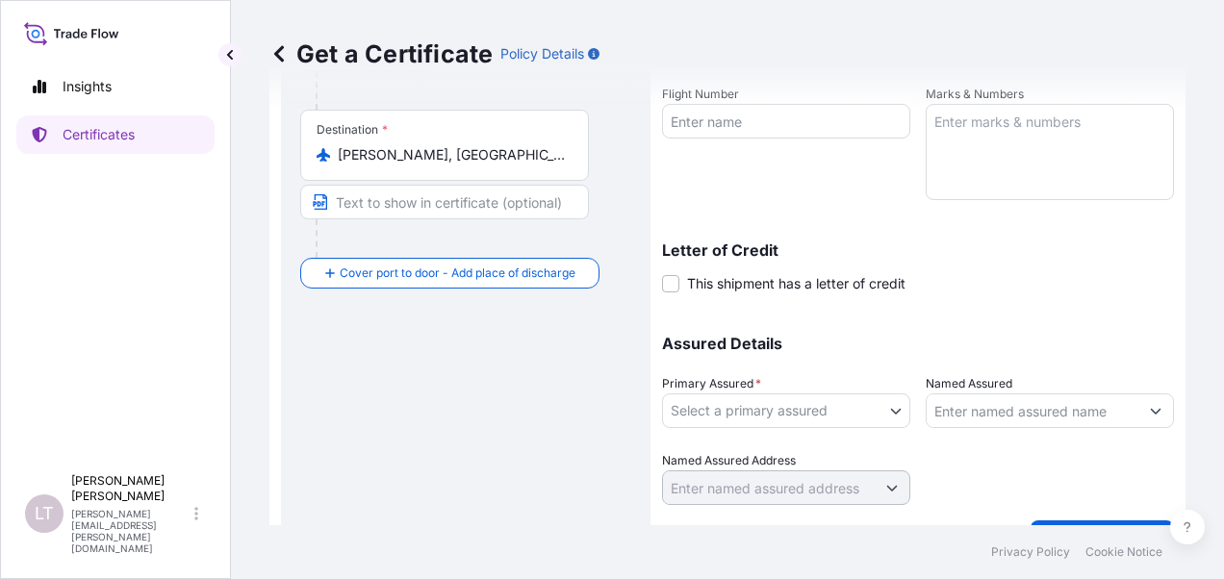
type textarea "spare parts"
click at [789, 407] on body "Insights Certificates [PERSON_NAME] [PERSON_NAME] [PERSON_NAME][EMAIL_ADDRESS][…" at bounding box center [612, 289] width 1224 height 579
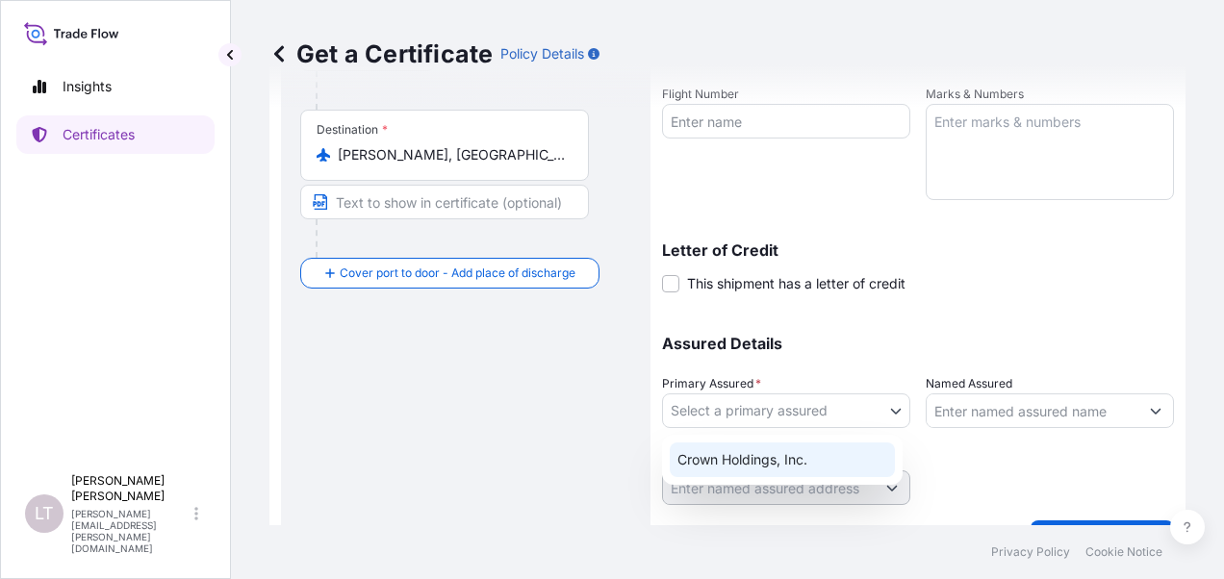
click at [776, 445] on div "Crown Holdings, Inc." at bounding box center [782, 460] width 225 height 35
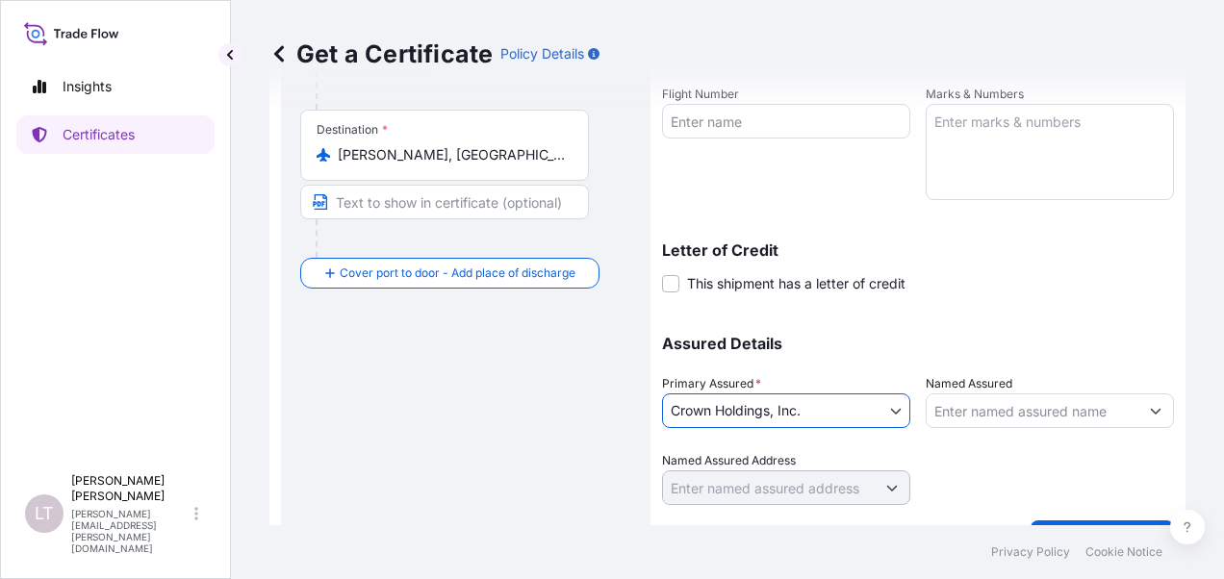
click at [941, 401] on input "Named Assured" at bounding box center [1033, 411] width 212 height 35
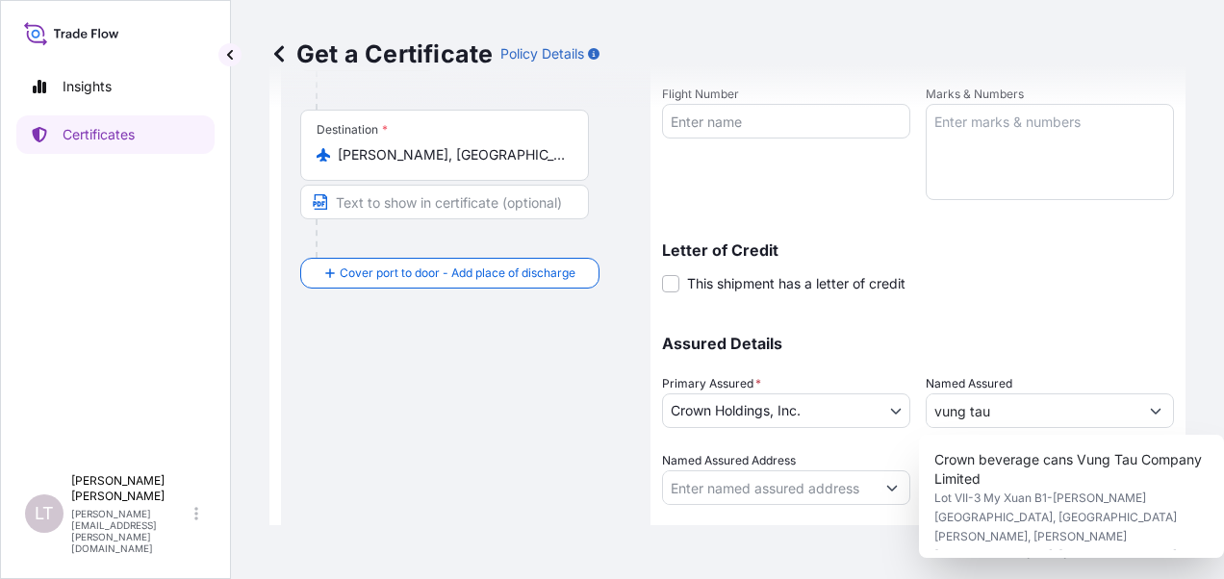
click at [926, 466] on div "Crown beverage cans Vung Tau Company Limited Lot VII-3 My Xuan B1-[PERSON_NAME]…" at bounding box center [1071, 496] width 305 height 123
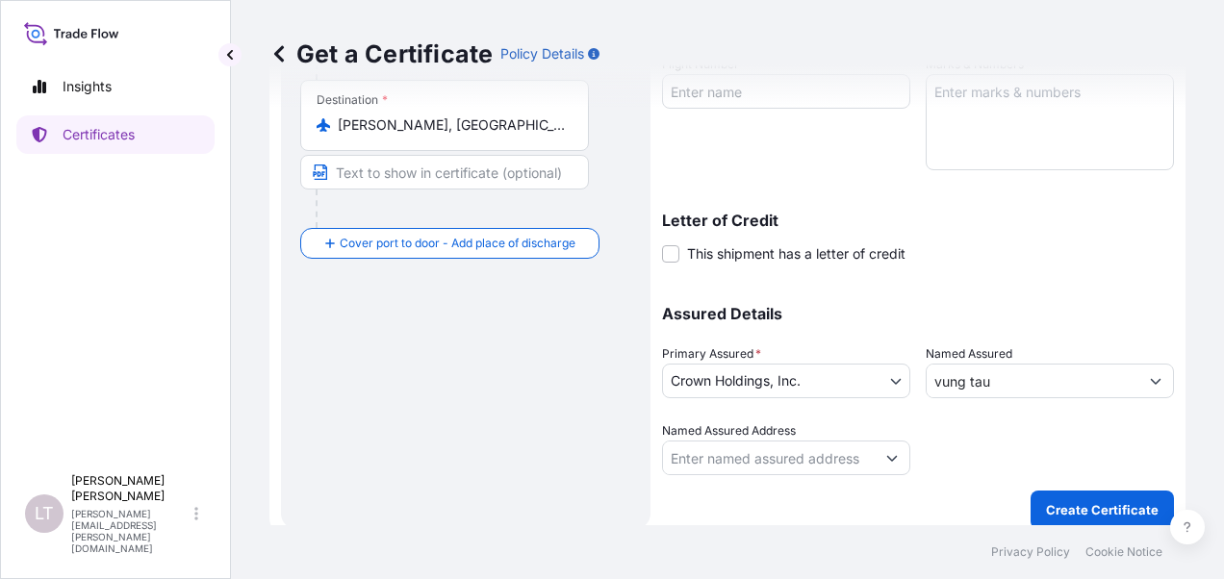
scroll to position [429, 0]
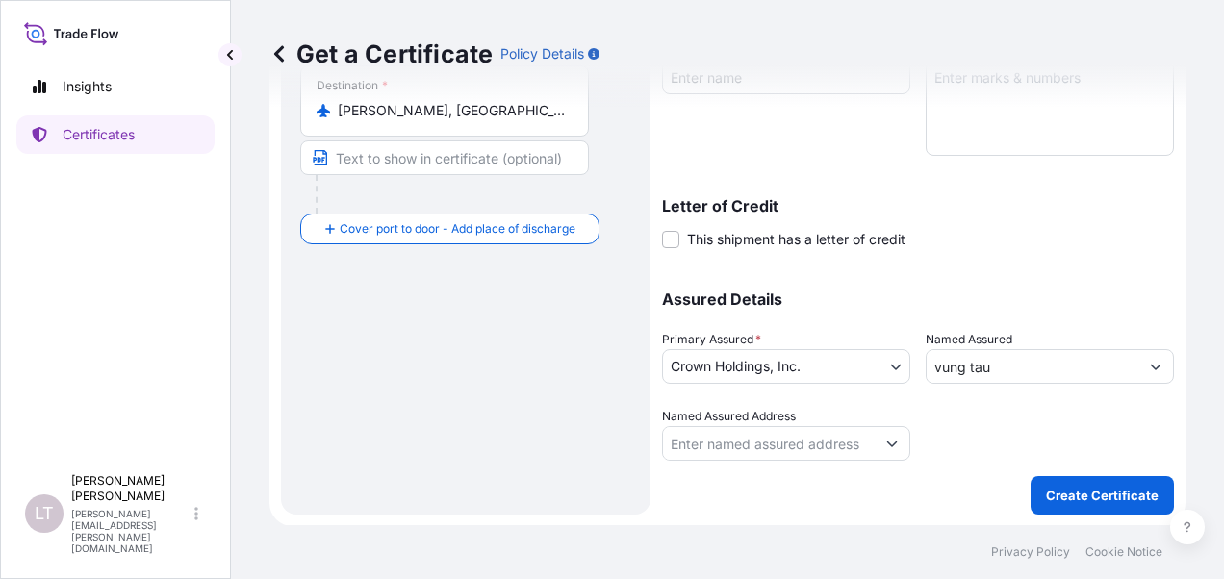
click at [999, 352] on input "vung tau" at bounding box center [1033, 366] width 212 height 35
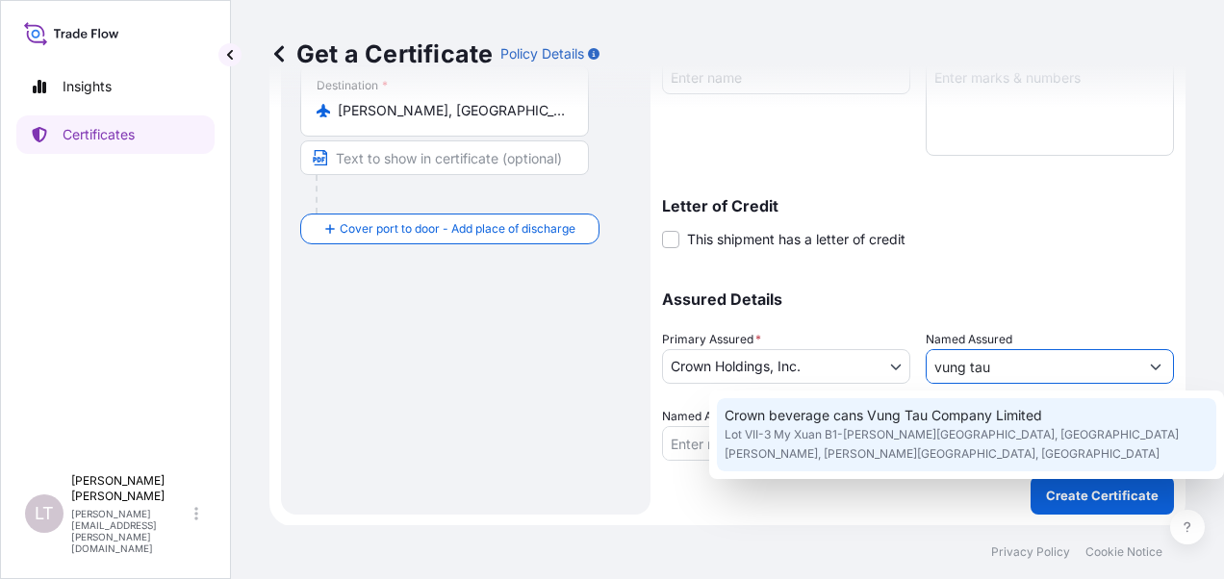
click at [995, 453] on div "Crown beverage cans Vung Tau Company Limited Lot VII-3 My Xuan B1-[PERSON_NAME]…" at bounding box center [966, 435] width 515 height 89
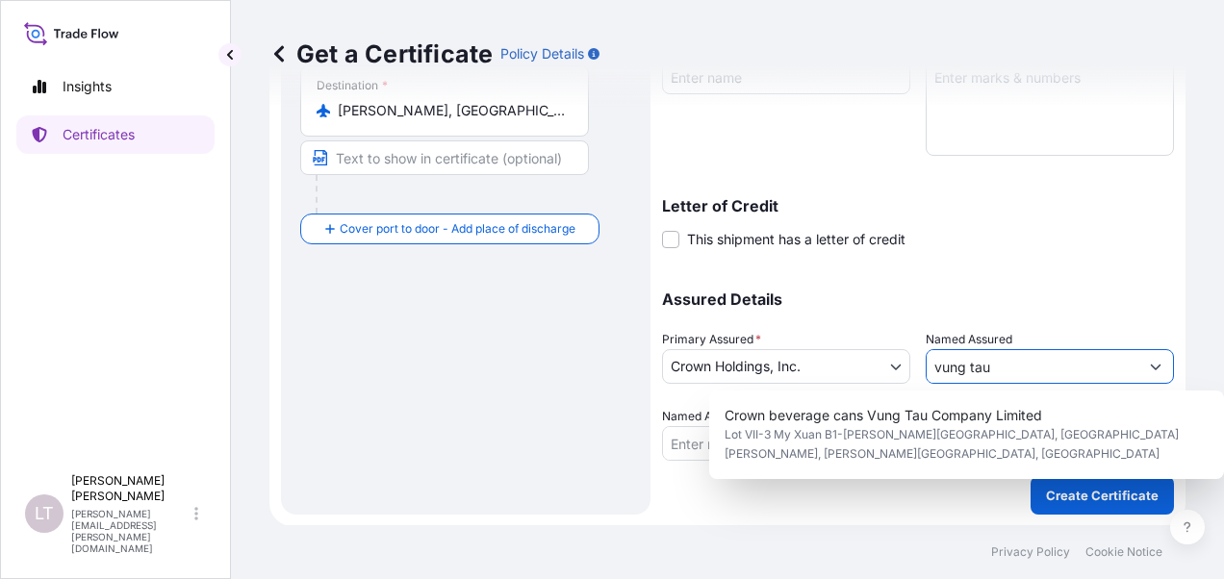
click at [1018, 377] on input "vung tau" at bounding box center [1033, 366] width 212 height 35
click at [1004, 414] on span "Crown beverage cans Vung Tau Company Limited" at bounding box center [884, 415] width 318 height 19
type input "Crown beverage cans Vung Tau Company Limited"
type input "Lot VII-3 My Xuan B1-[PERSON_NAME][GEOGRAPHIC_DATA], [GEOGRAPHIC_DATA][PERSON_N…"
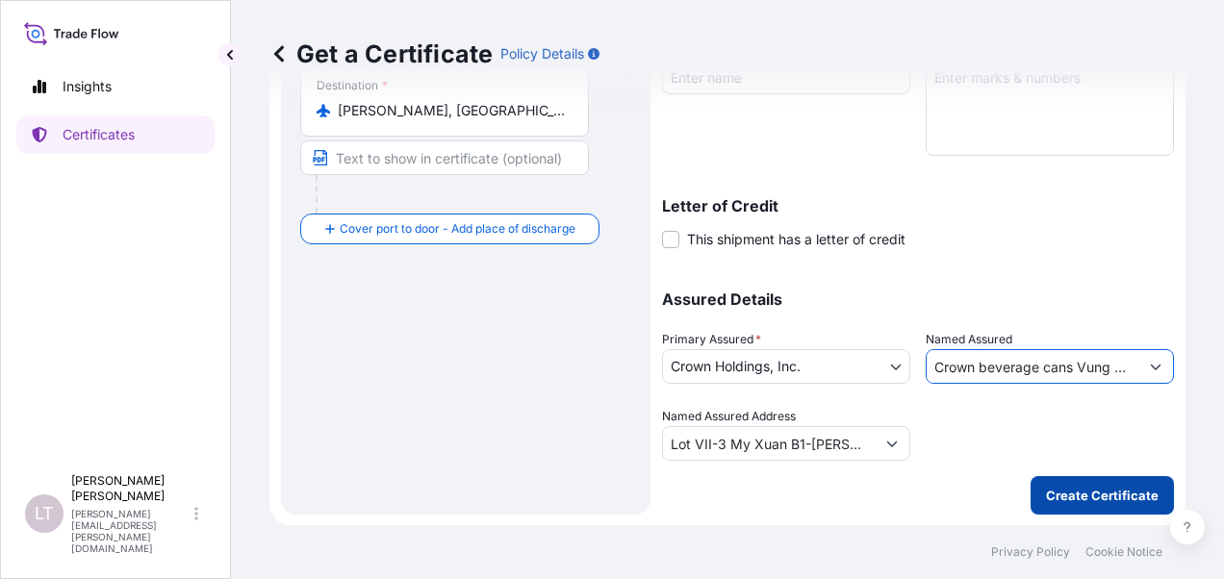
click at [1077, 498] on p "Create Certificate" at bounding box center [1102, 495] width 113 height 19
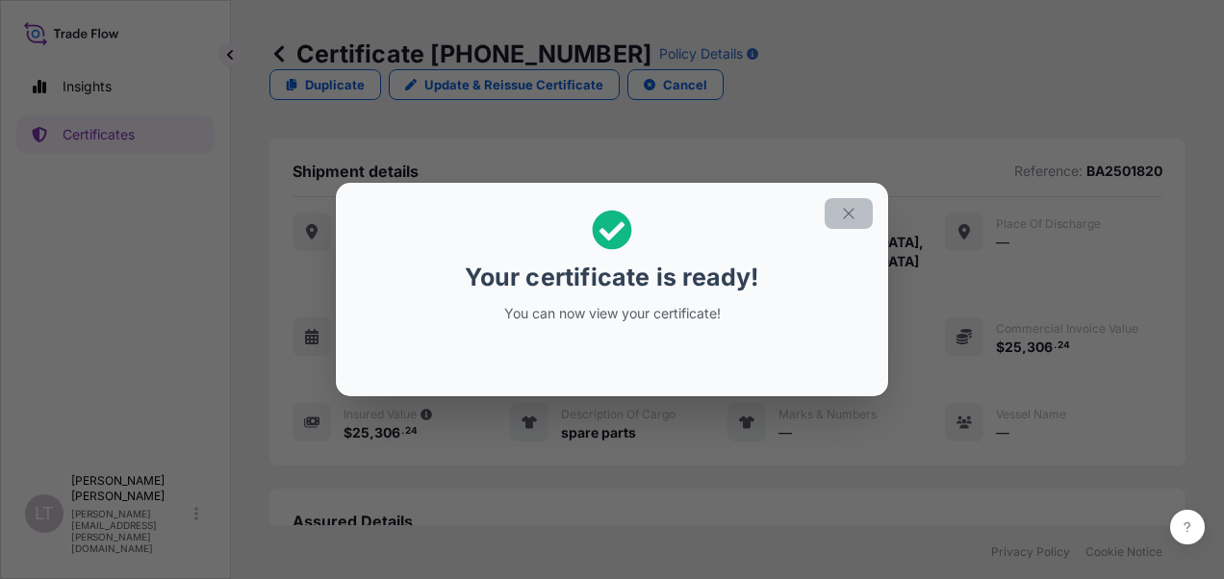
click at [859, 212] on button "button" at bounding box center [849, 213] width 48 height 31
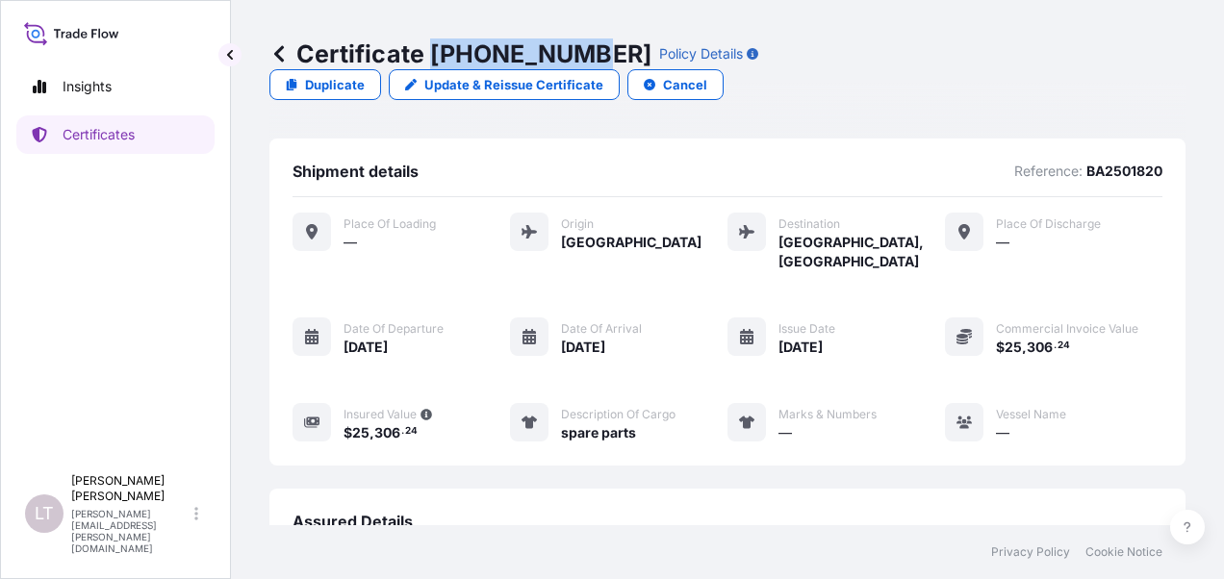
drag, startPoint x: 434, startPoint y: 50, endPoint x: 578, endPoint y: 58, distance: 144.6
click at [578, 58] on p "Certificate [PHONE_NUMBER]" at bounding box center [460, 53] width 382 height 31
copy p "[PHONE_NUMBER]"
click at [277, 61] on icon at bounding box center [278, 53] width 19 height 19
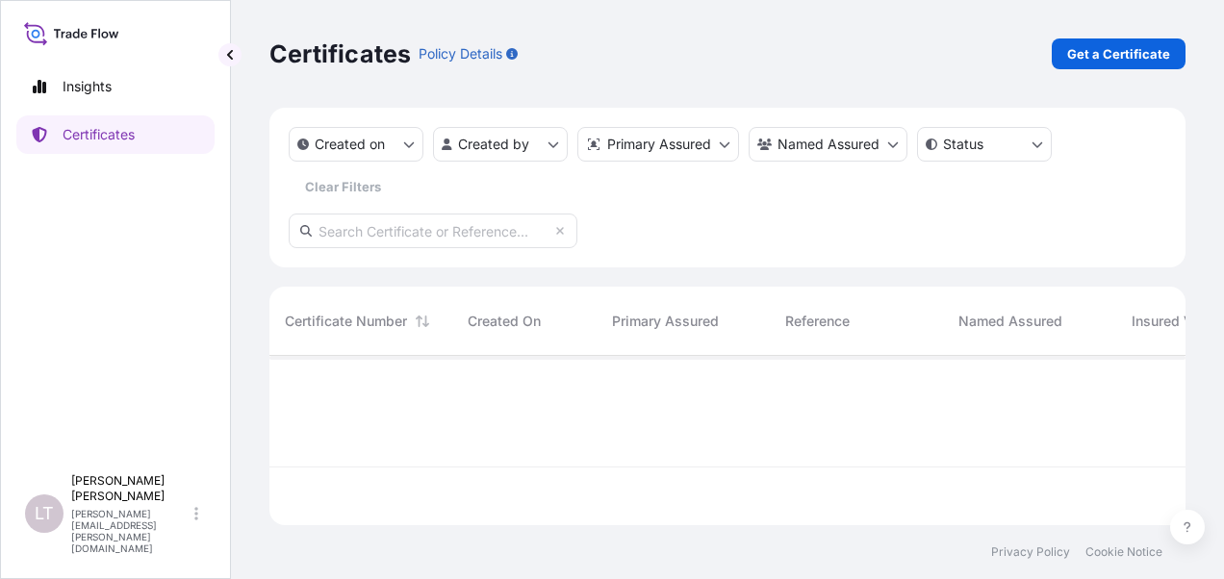
scroll to position [166, 901]
click at [1153, 50] on p "Get a Certificate" at bounding box center [1118, 53] width 103 height 19
select select "Sea"
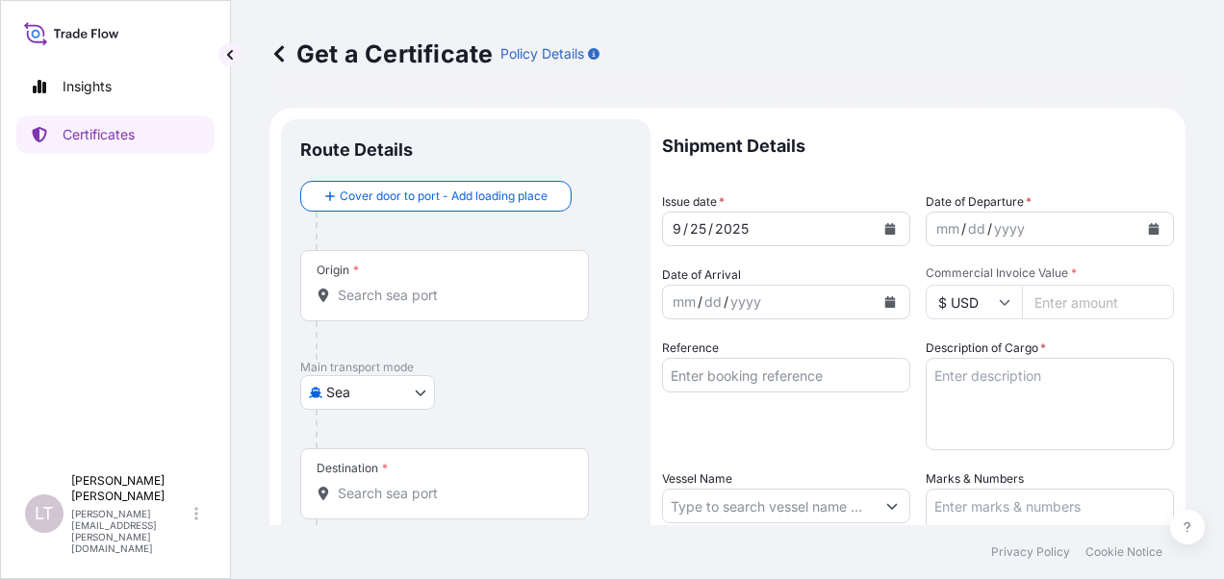
click at [379, 293] on input "Origin *" at bounding box center [451, 295] width 227 height 19
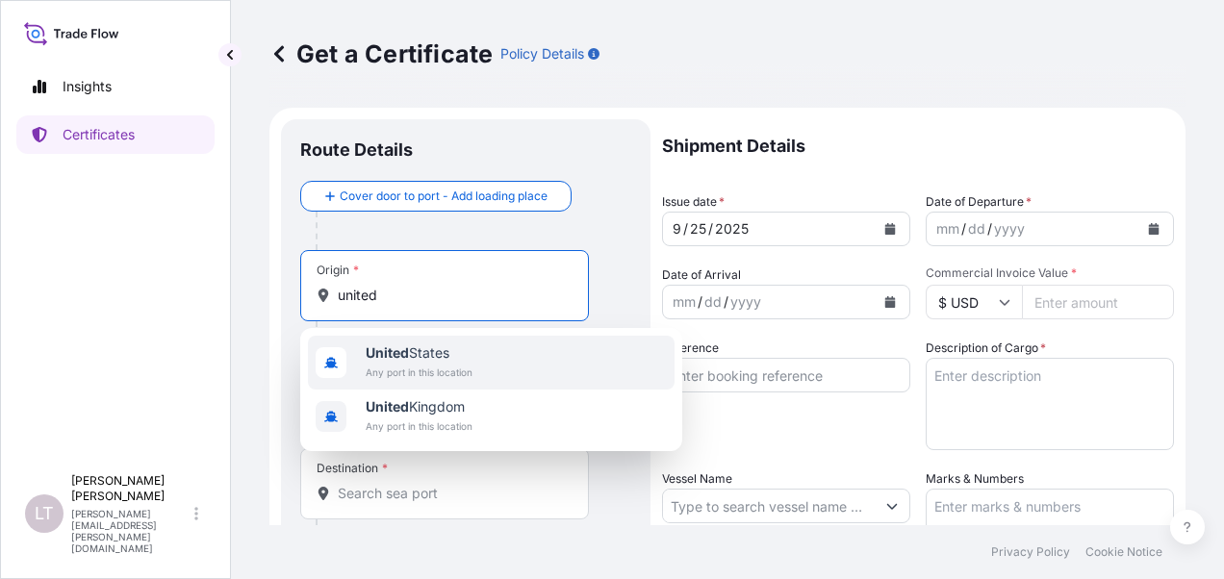
click at [383, 358] on b "United" at bounding box center [387, 353] width 43 height 16
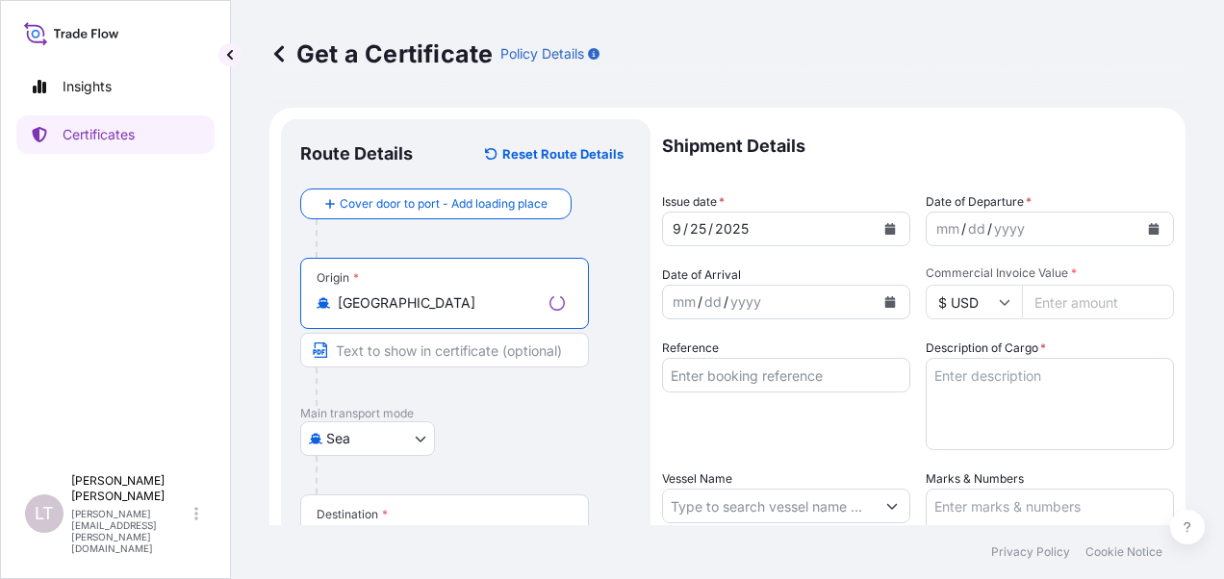
drag, startPoint x: 438, startPoint y: 304, endPoint x: 386, endPoint y: 304, distance: 52.0
click at [386, 304] on input "[GEOGRAPHIC_DATA]" at bounding box center [440, 303] width 204 height 19
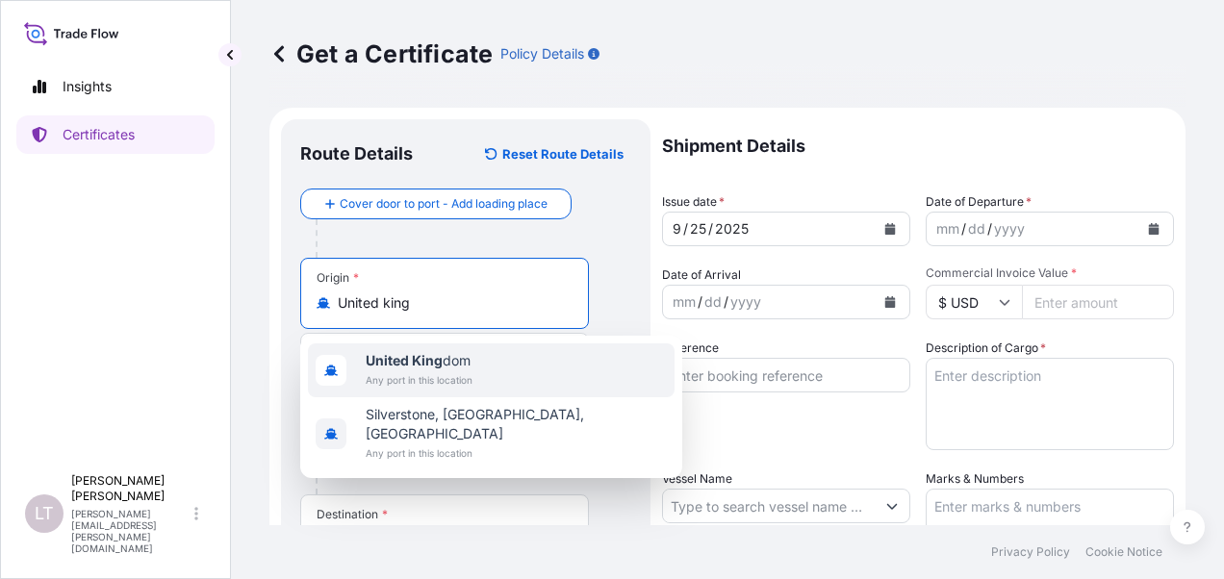
click at [425, 371] on span "Any port in this location" at bounding box center [419, 380] width 107 height 19
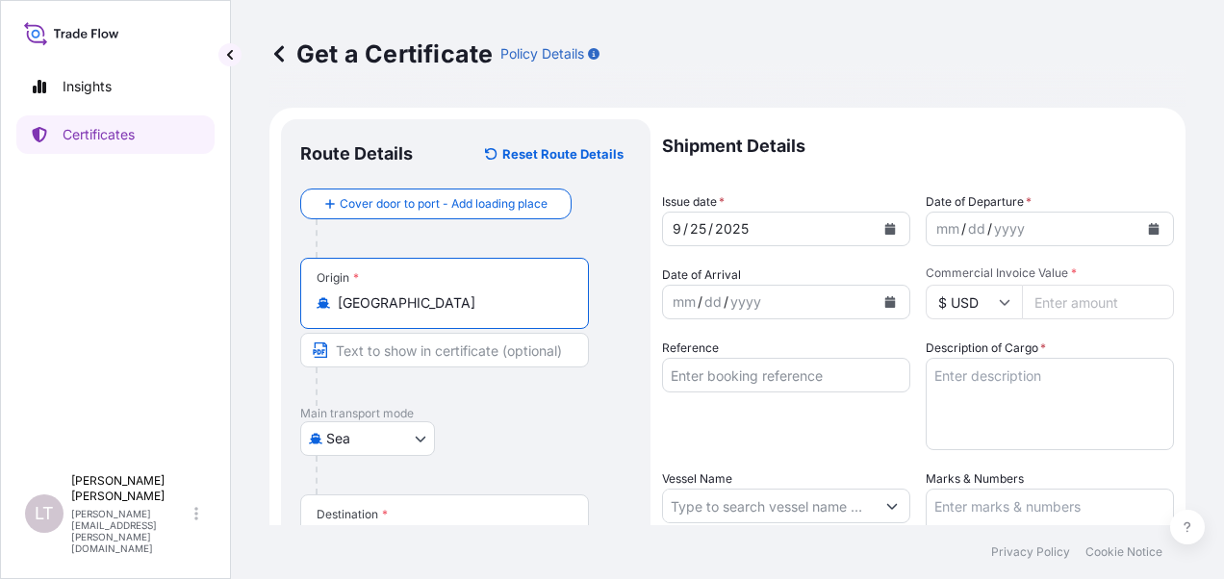
scroll to position [385, 0]
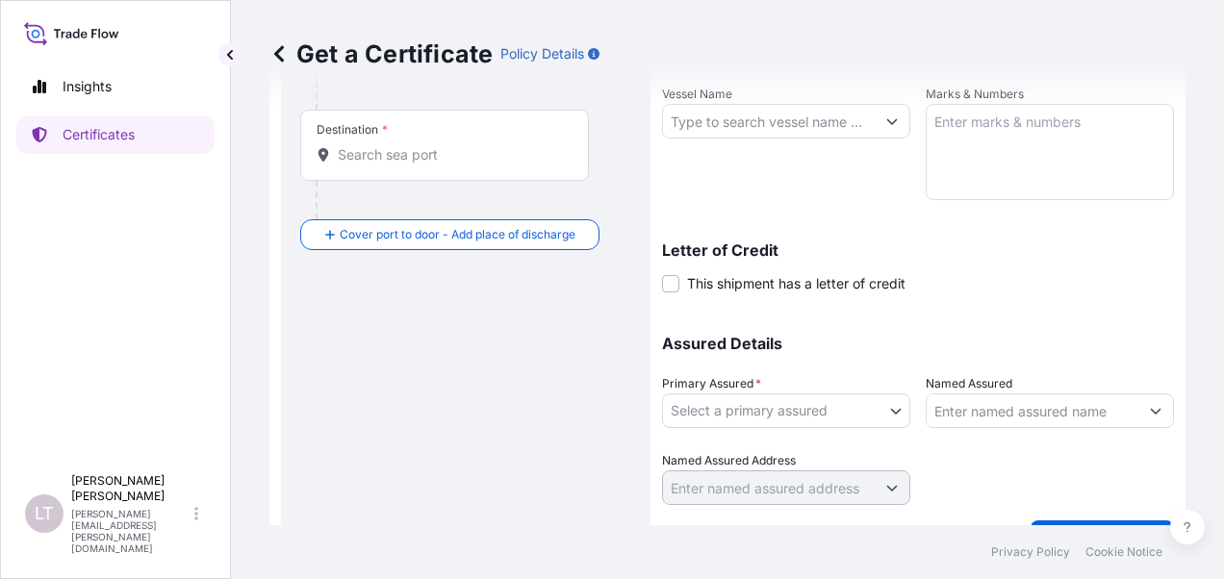
type input "[GEOGRAPHIC_DATA]"
click at [458, 154] on input "Destination *" at bounding box center [451, 154] width 227 height 19
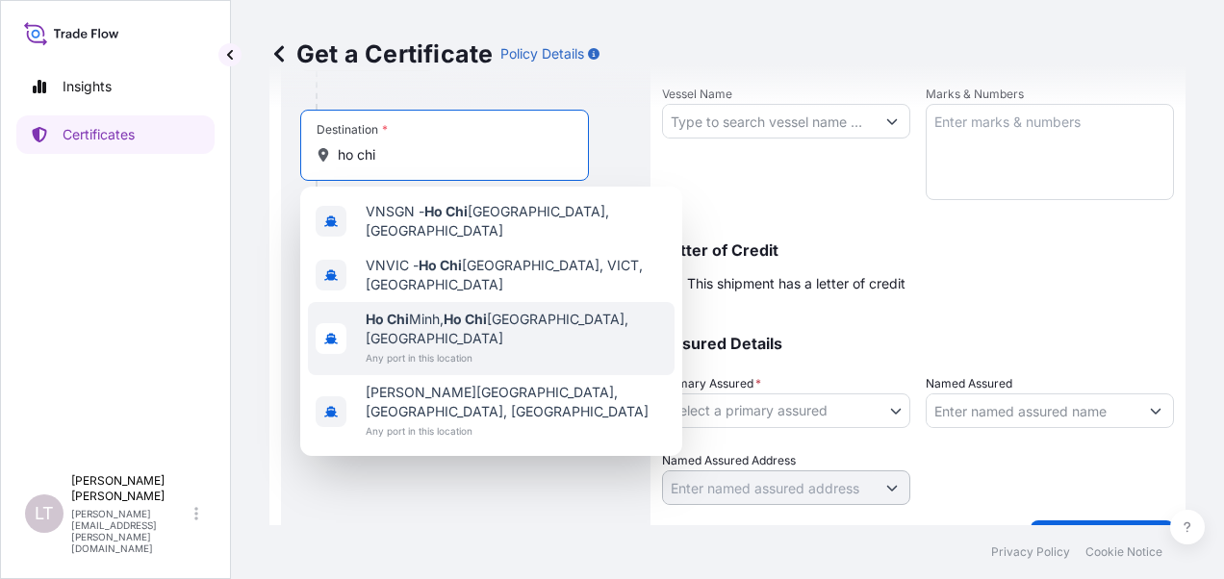
click at [408, 348] on span "Any port in this location" at bounding box center [516, 357] width 301 height 19
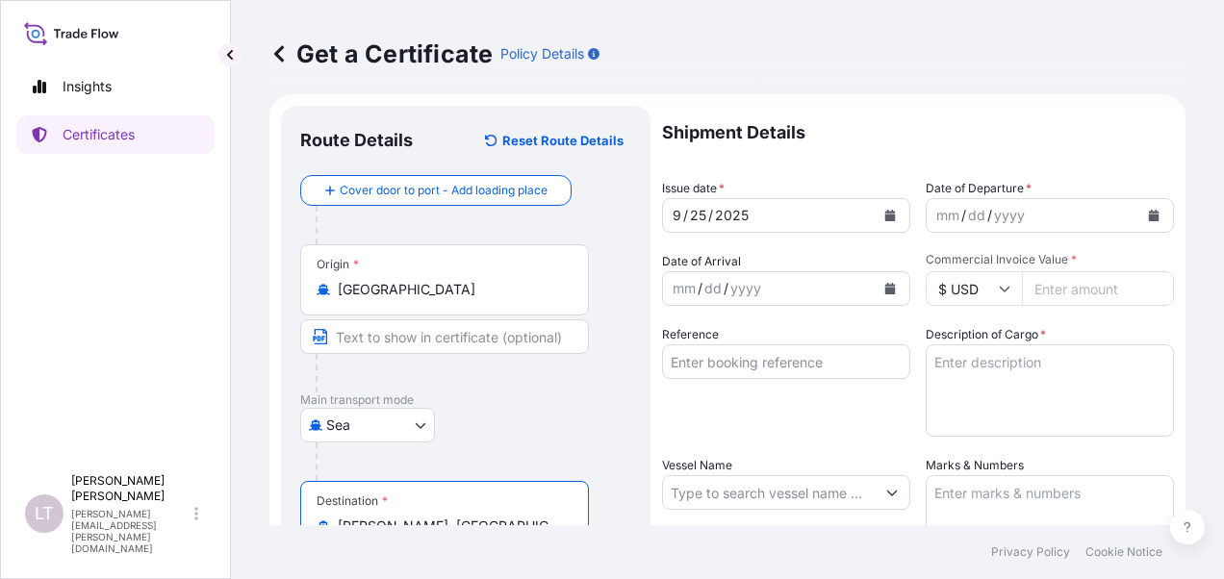
scroll to position [0, 0]
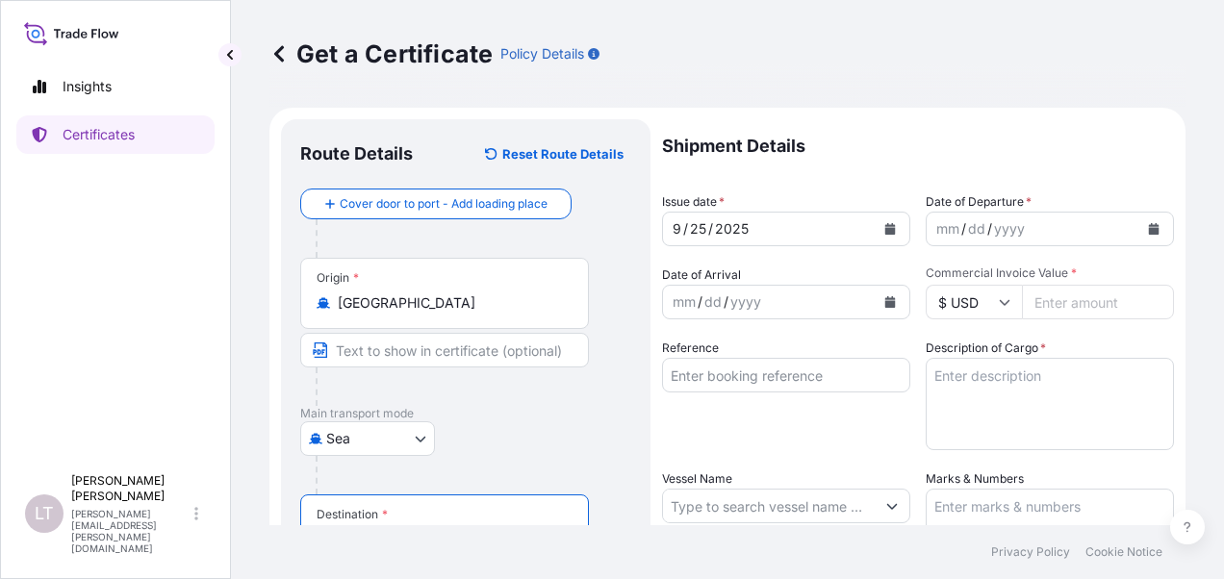
type input "[PERSON_NAME], [GEOGRAPHIC_DATA][PERSON_NAME], [GEOGRAPHIC_DATA]"
click at [885, 229] on icon "Calendar" at bounding box center [890, 229] width 11 height 12
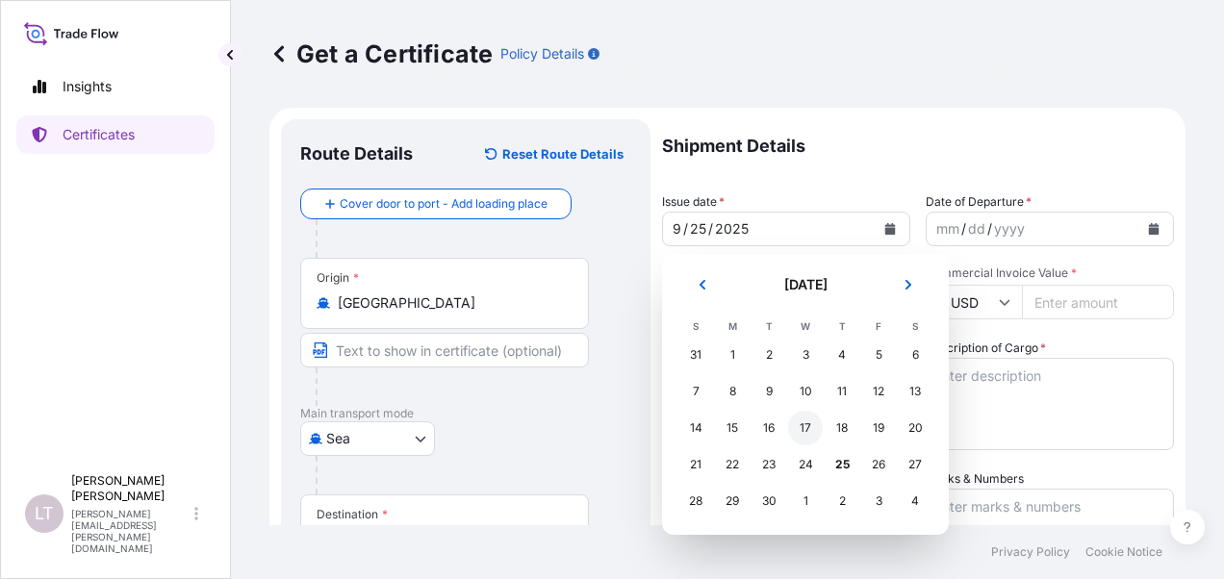
click at [805, 429] on div "17" at bounding box center [805, 428] width 35 height 35
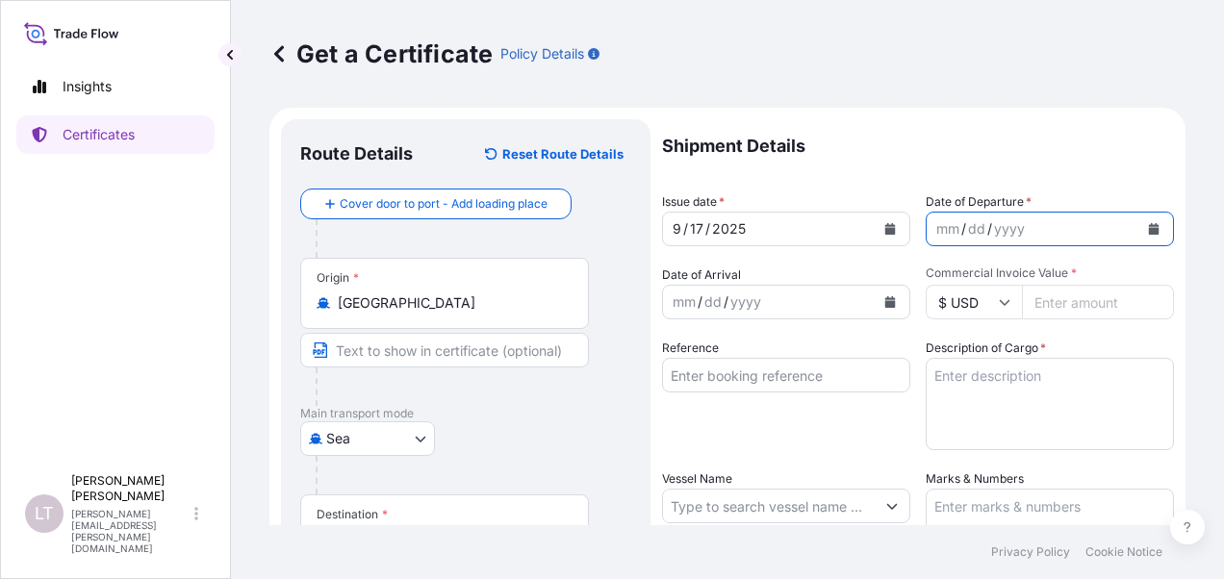
click at [1139, 231] on button "Calendar" at bounding box center [1154, 229] width 31 height 31
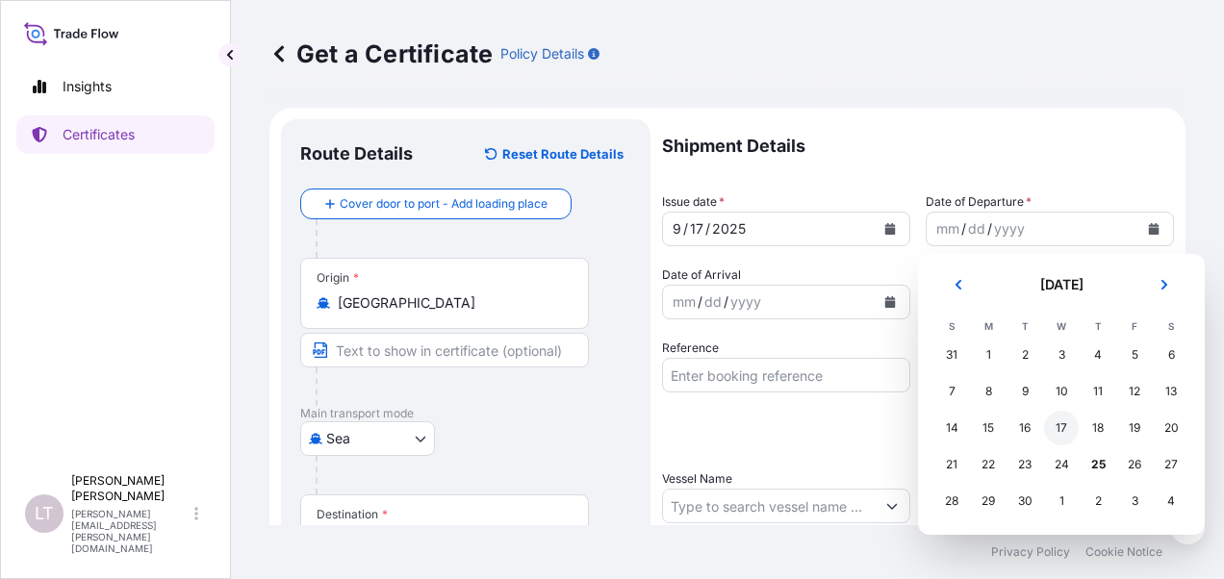
click at [1057, 426] on div "17" at bounding box center [1061, 428] width 35 height 35
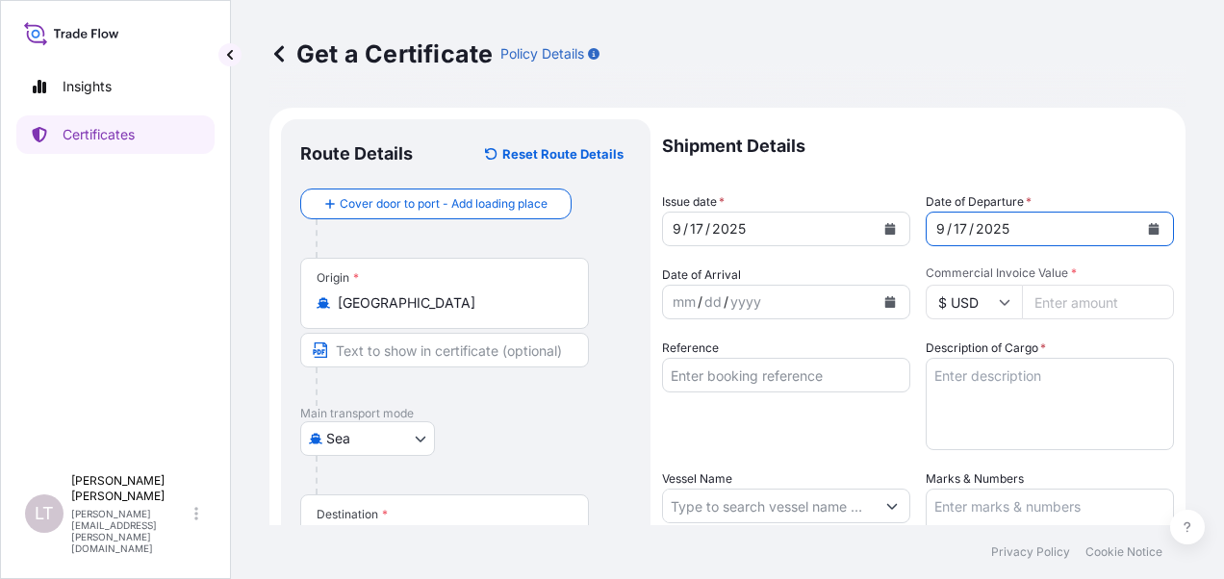
click at [891, 308] on button "Calendar" at bounding box center [890, 302] width 31 height 31
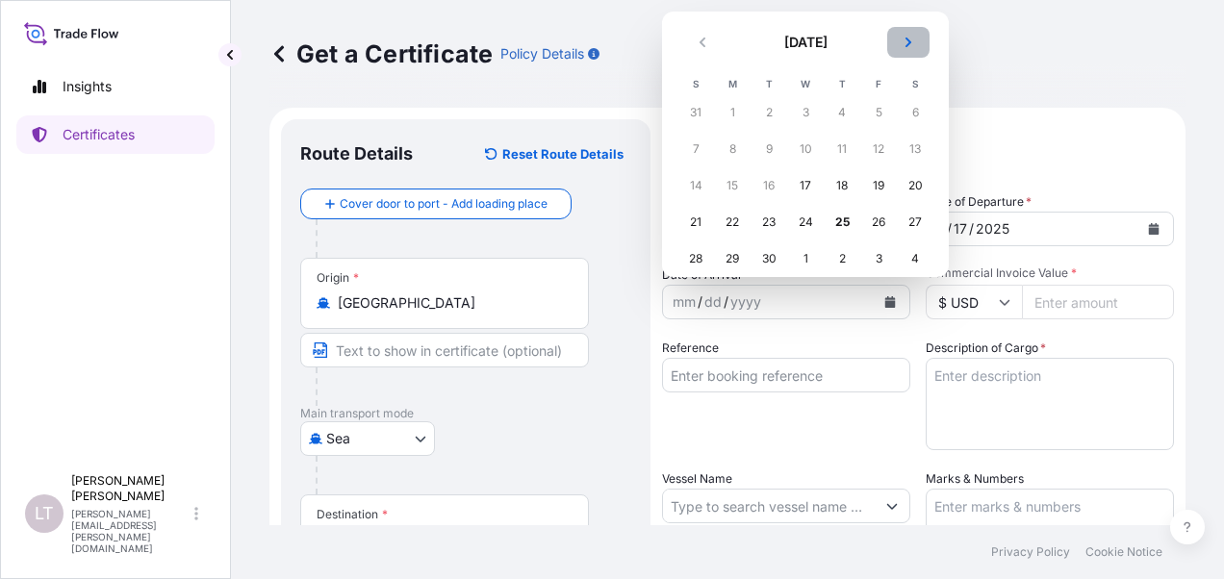
click at [908, 40] on icon "Next" at bounding box center [909, 43] width 12 height 12
click at [764, 260] on div "28" at bounding box center [769, 259] width 35 height 35
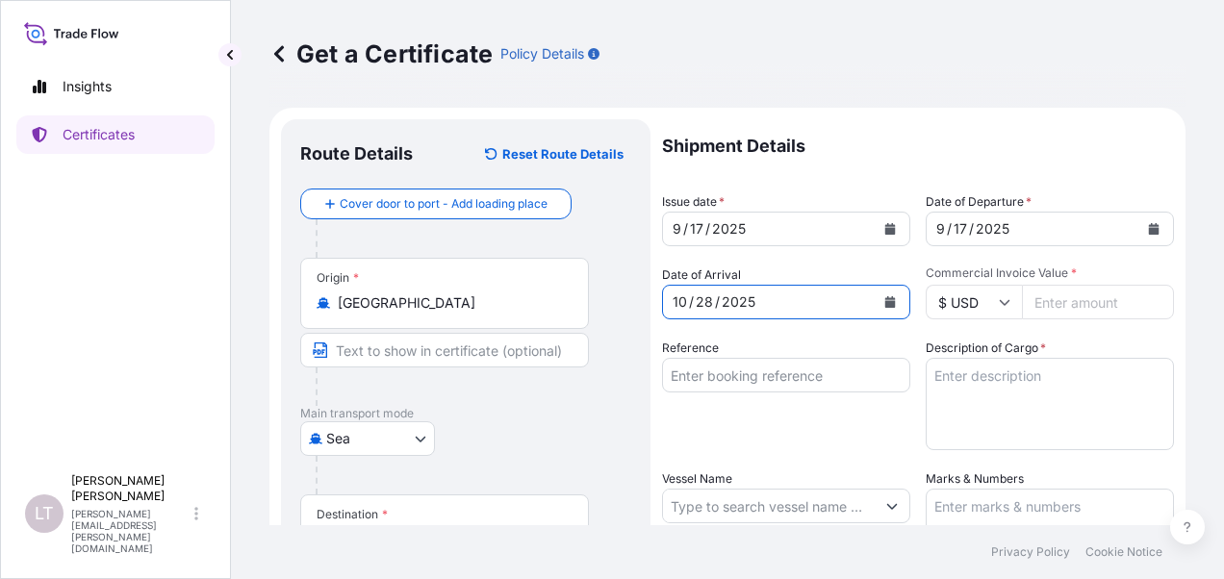
click at [1047, 305] on input "Commercial Invoice Value *" at bounding box center [1098, 302] width 152 height 35
paste input "14043.99"
type input "14043.99"
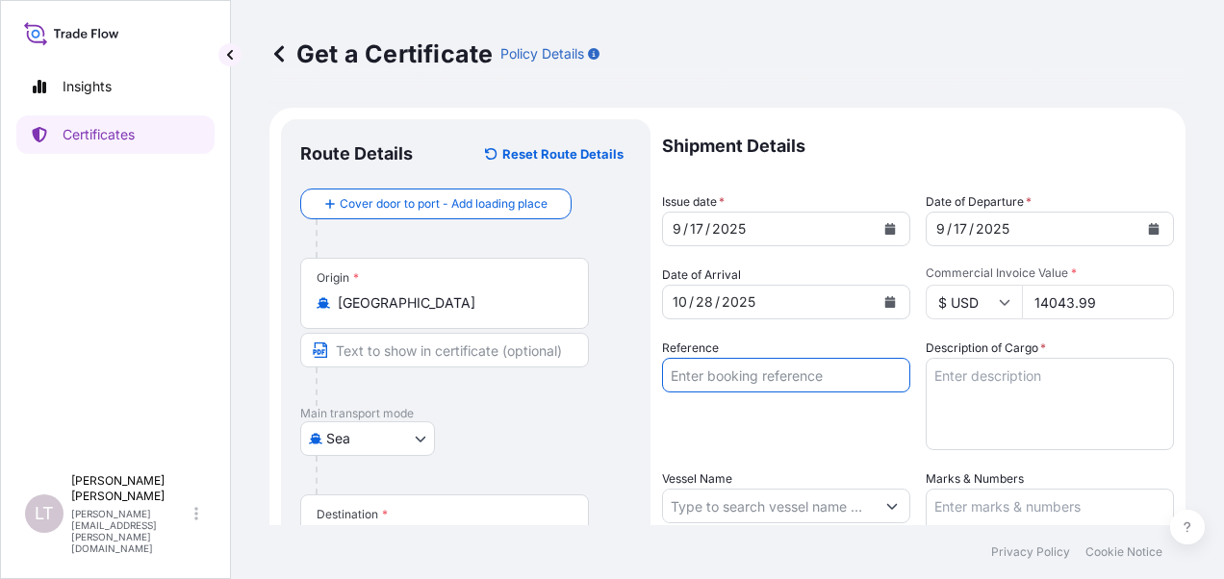
click at [755, 358] on input "Reference" at bounding box center [786, 375] width 248 height 35
paste input "BRF/SGN/02175"
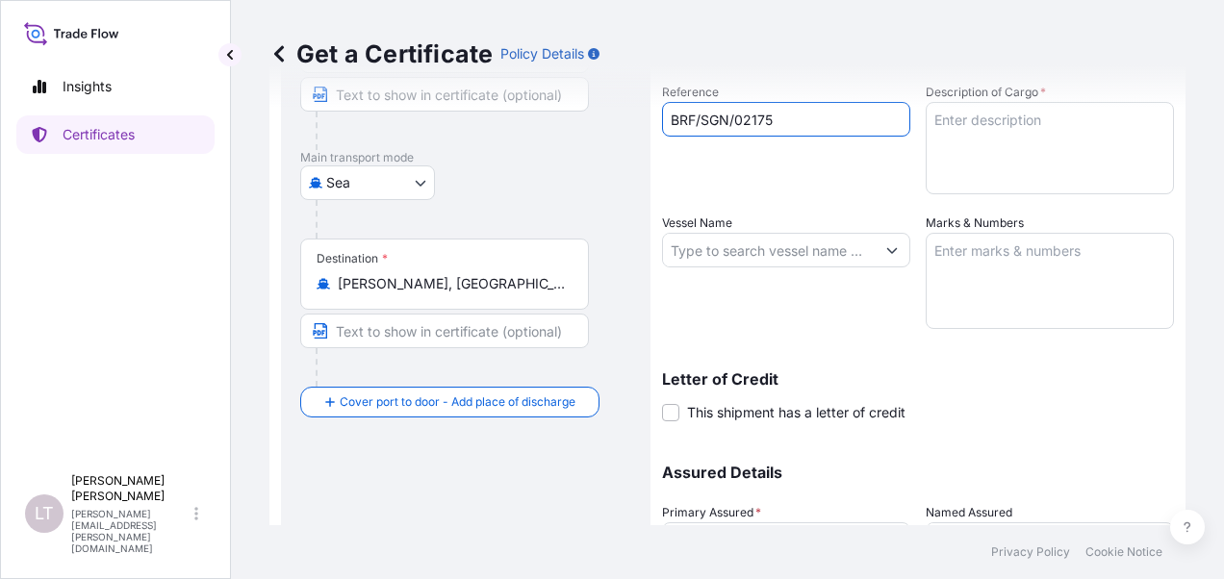
scroll to position [192, 0]
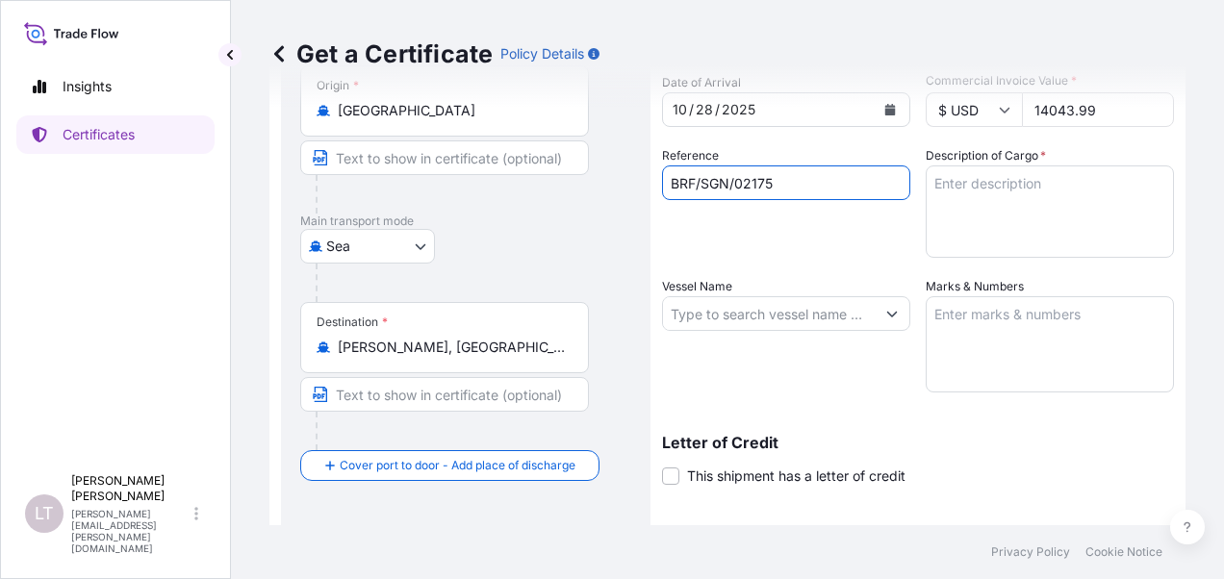
type input "BRF/SGN/02175"
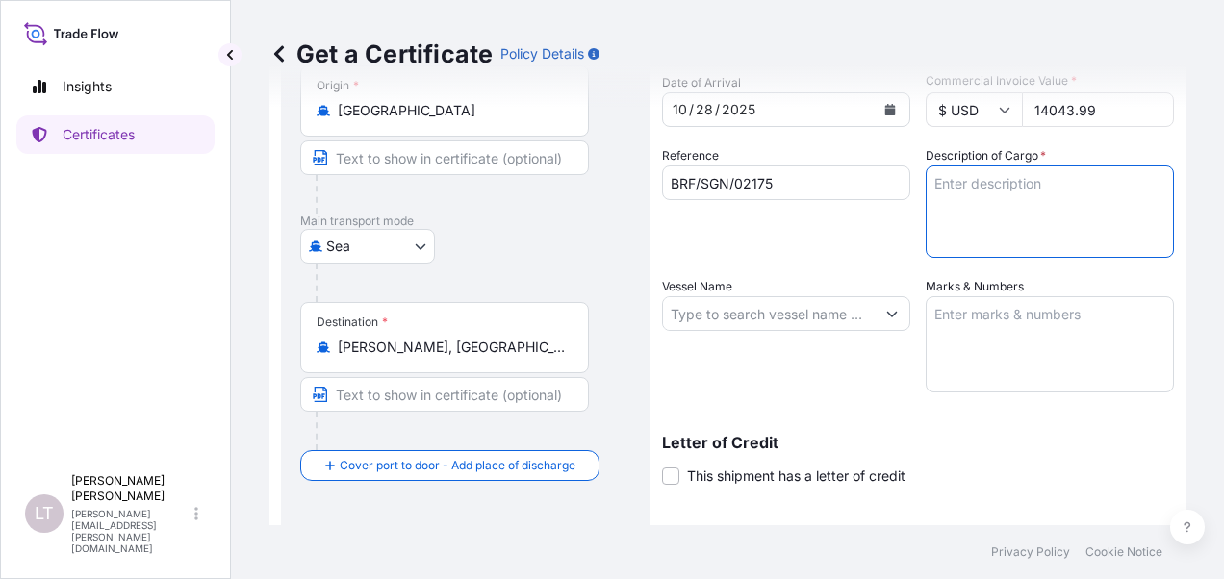
click at [969, 194] on textarea "Description of Cargo *" at bounding box center [1050, 212] width 248 height 92
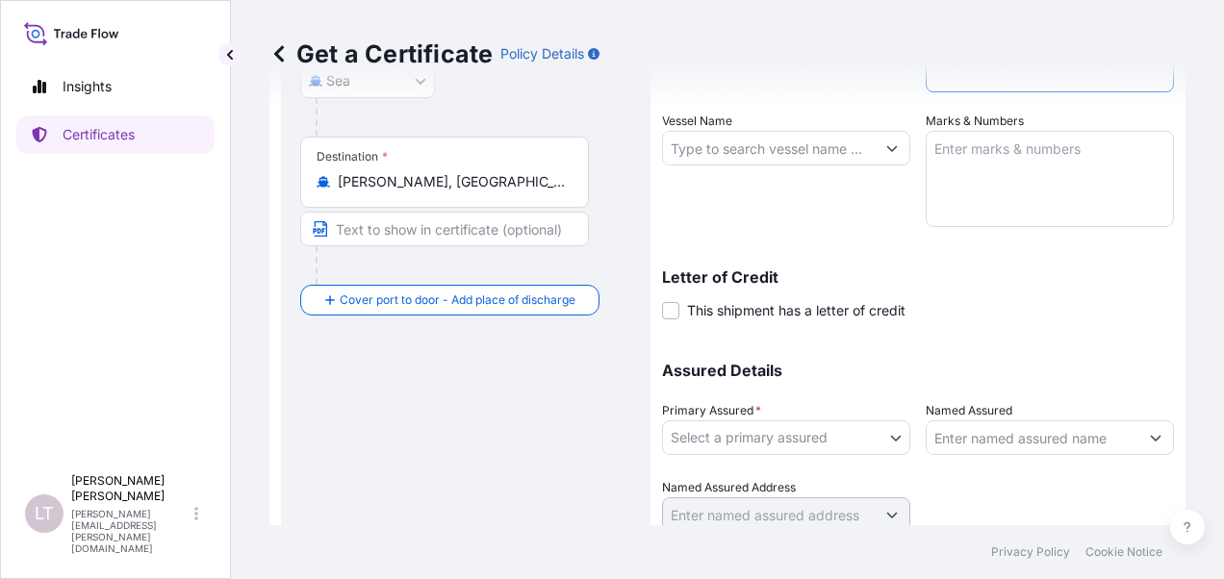
scroll to position [429, 0]
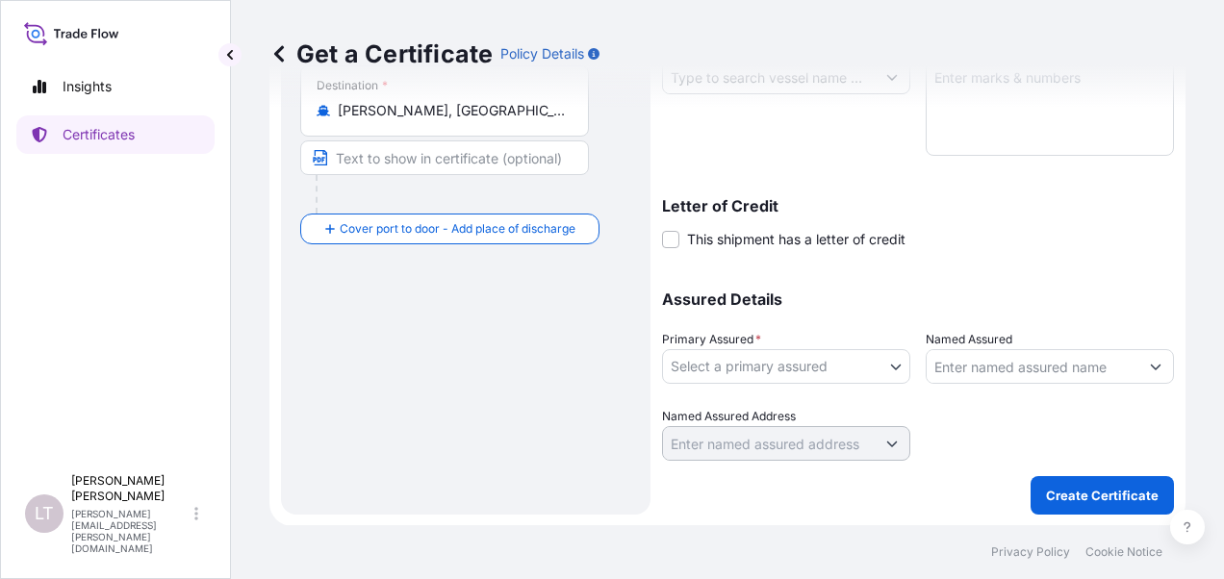
type textarea "spare parts"
click at [758, 363] on body "Insights Certificates [PERSON_NAME] [PERSON_NAME] [PERSON_NAME][EMAIL_ADDRESS][…" at bounding box center [612, 289] width 1224 height 579
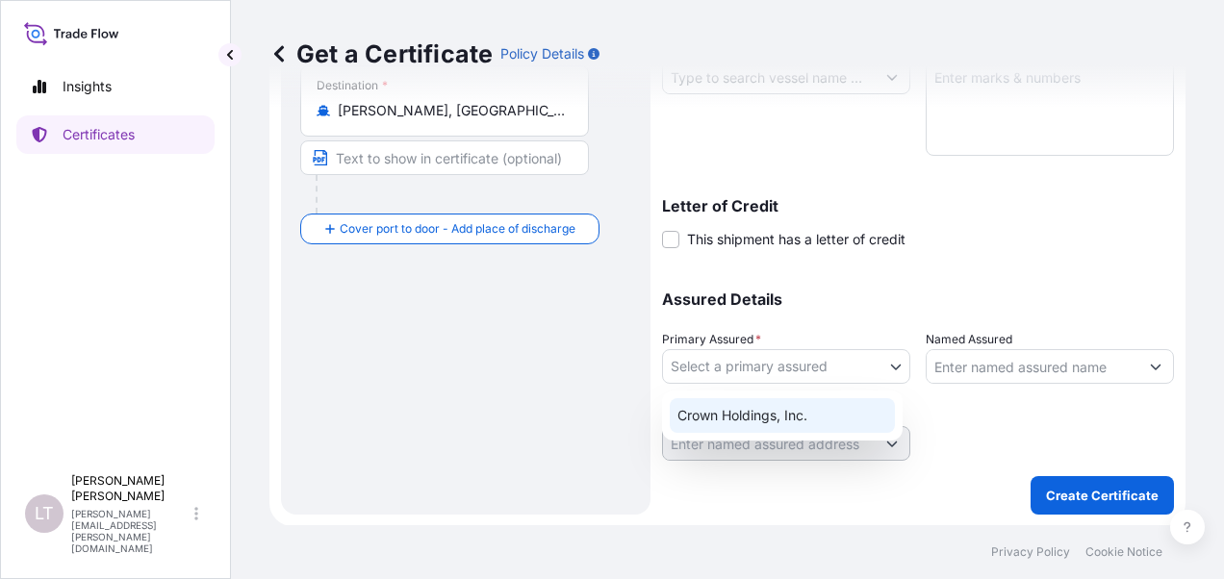
click at [756, 406] on div "Crown Holdings, Inc." at bounding box center [782, 415] width 225 height 35
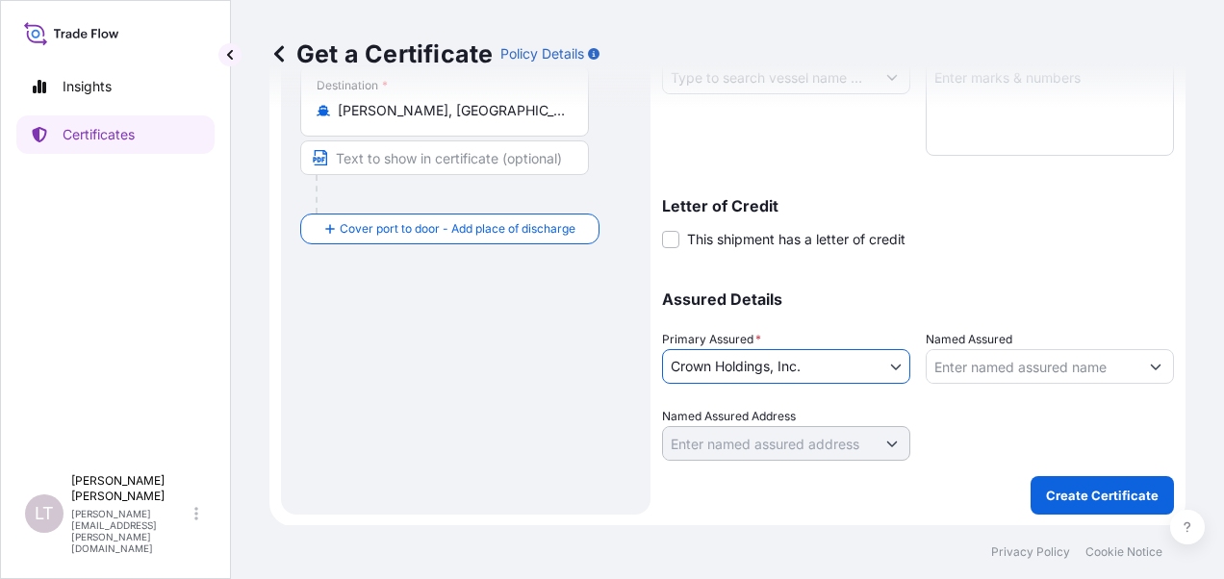
click at [985, 364] on input "Named Assured" at bounding box center [1033, 366] width 212 height 35
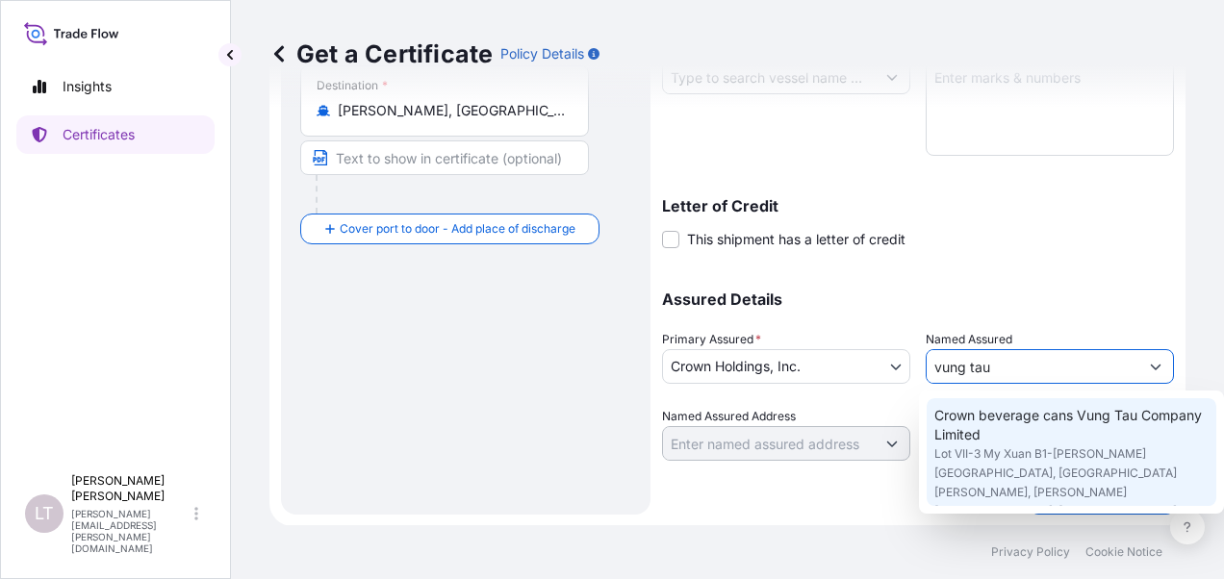
click at [1004, 425] on span "Crown beverage cans Vung Tau Company Limited" at bounding box center [1072, 425] width 274 height 38
type input "Crown beverage cans Vung Tau Company Limited"
type input "Lot VII-3 My Xuan B1-[PERSON_NAME][GEOGRAPHIC_DATA], [GEOGRAPHIC_DATA][PERSON_N…"
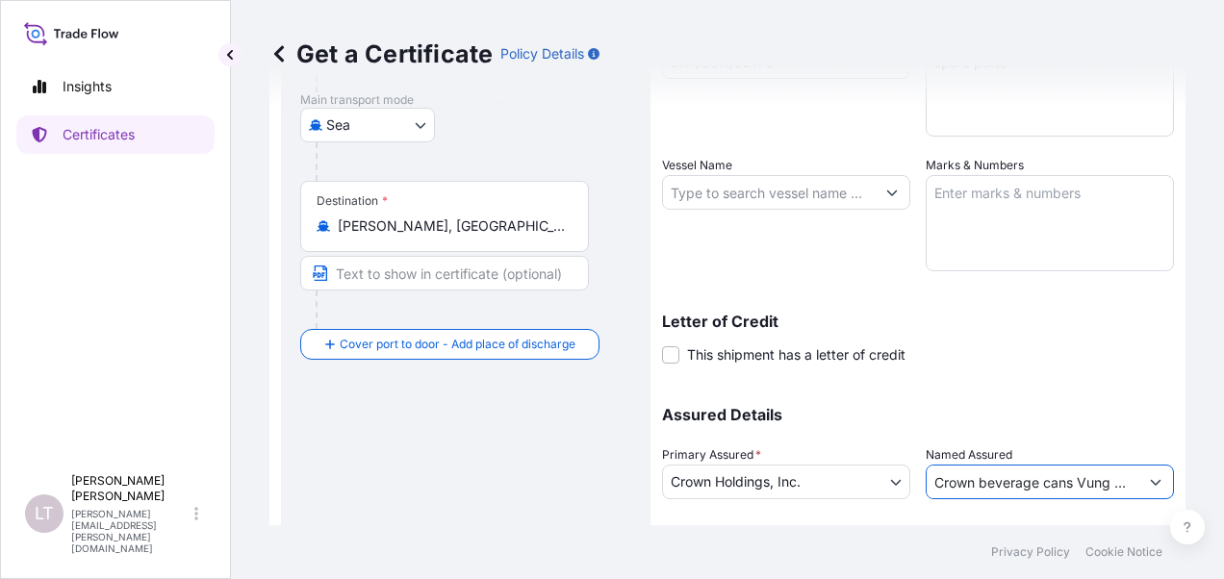
scroll to position [237, 0]
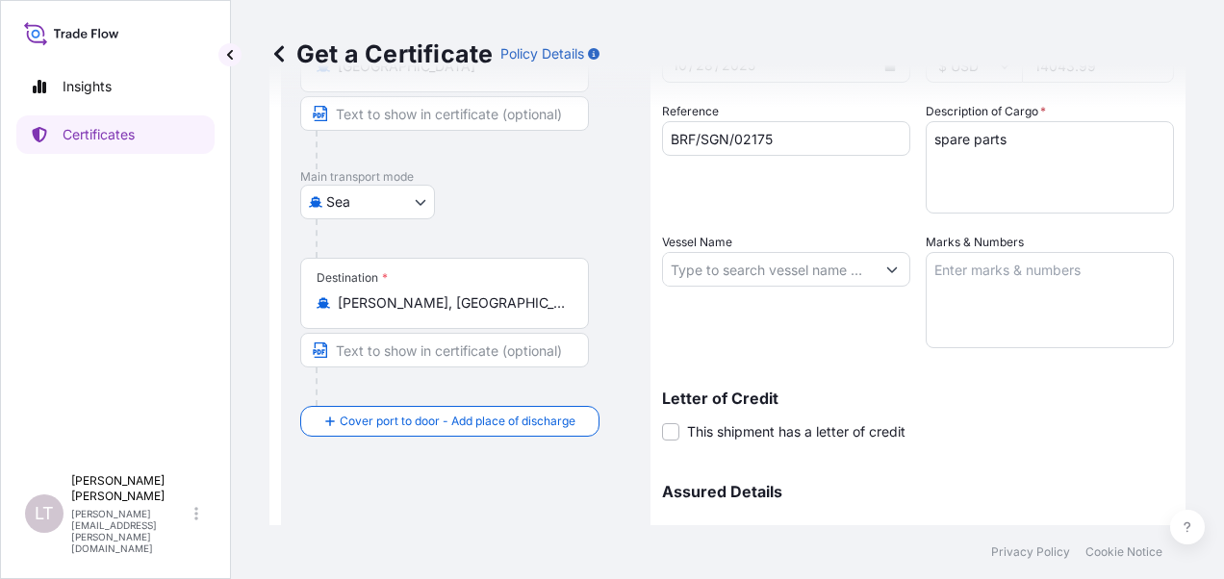
type input "Crown beverage cans Vung Tau Company Limited"
click at [707, 266] on input "Vessel Name" at bounding box center [769, 269] width 212 height 35
paste input "MOSCOW MAERSK / 537E"
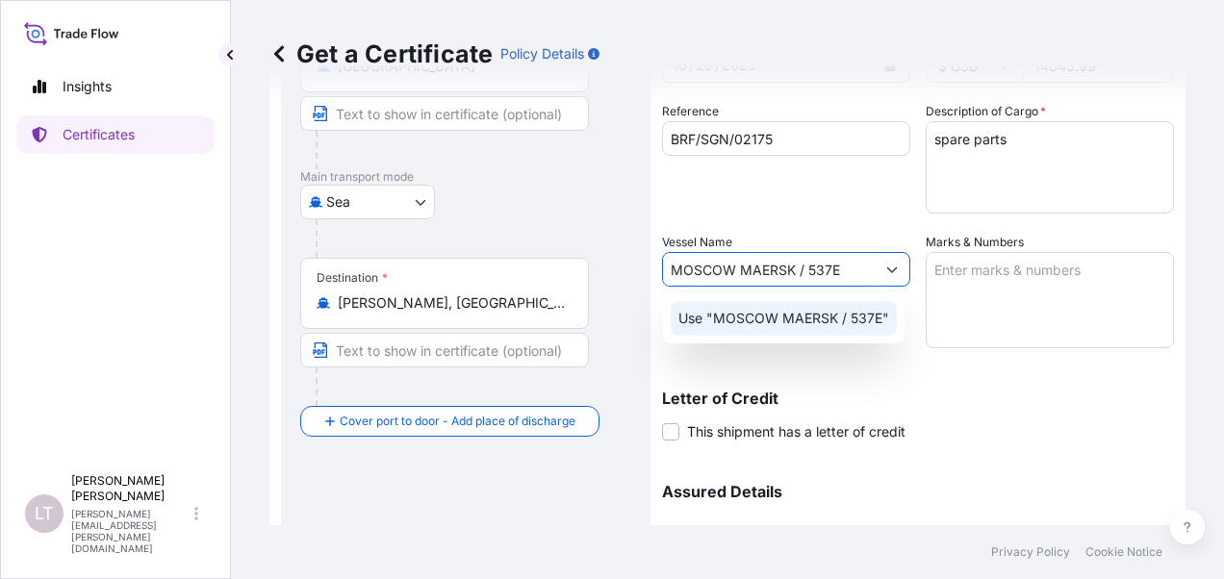
click at [689, 314] on p "Use "MOSCOW MAERSK / 537E"" at bounding box center [784, 318] width 211 height 19
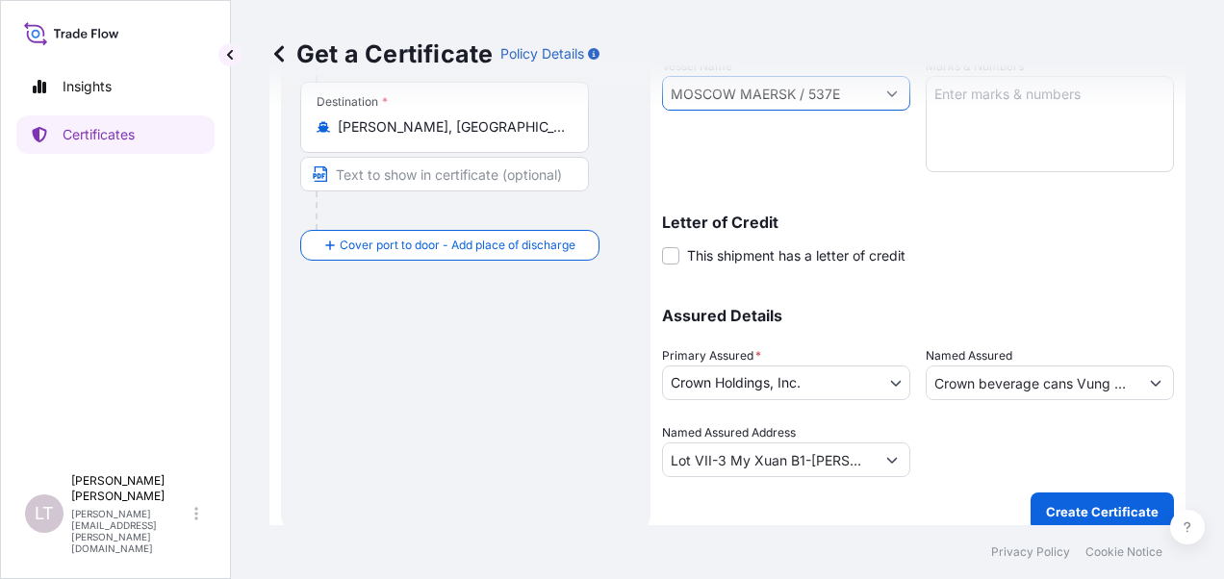
scroll to position [429, 0]
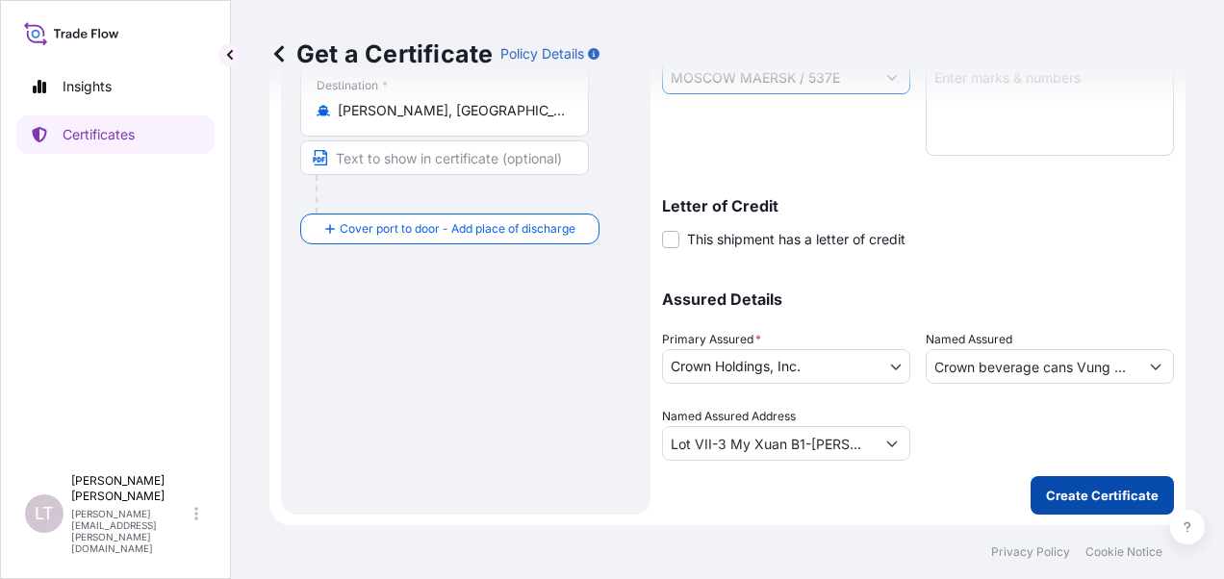
type input "MOSCOW MAERSK / 537E"
click at [1081, 487] on p "Create Certificate" at bounding box center [1102, 495] width 113 height 19
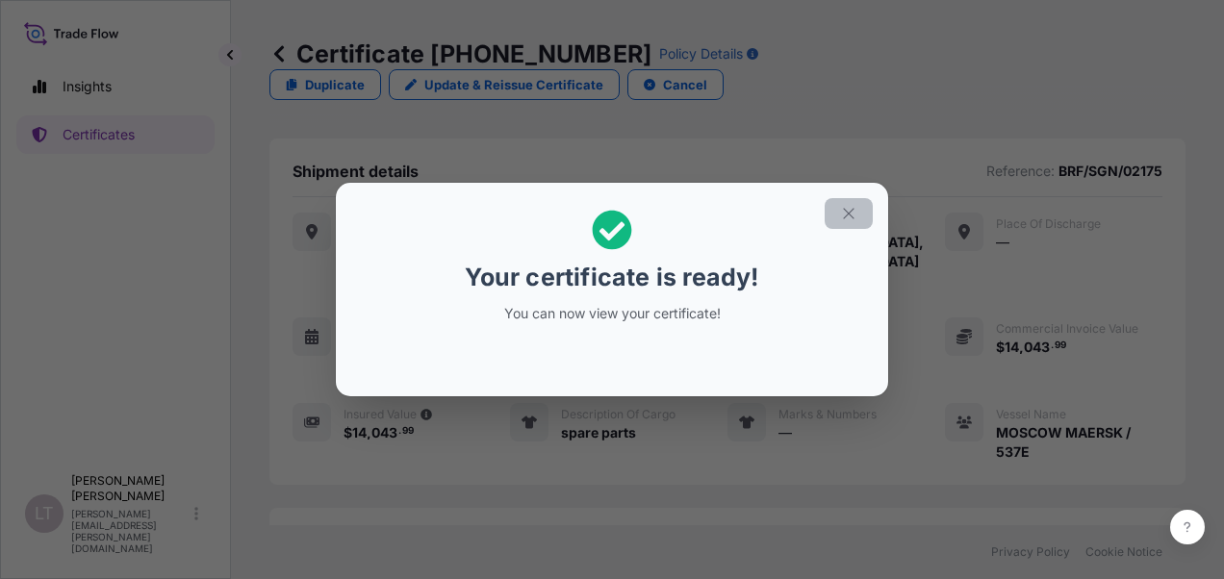
click at [845, 218] on icon "button" at bounding box center [848, 213] width 17 height 17
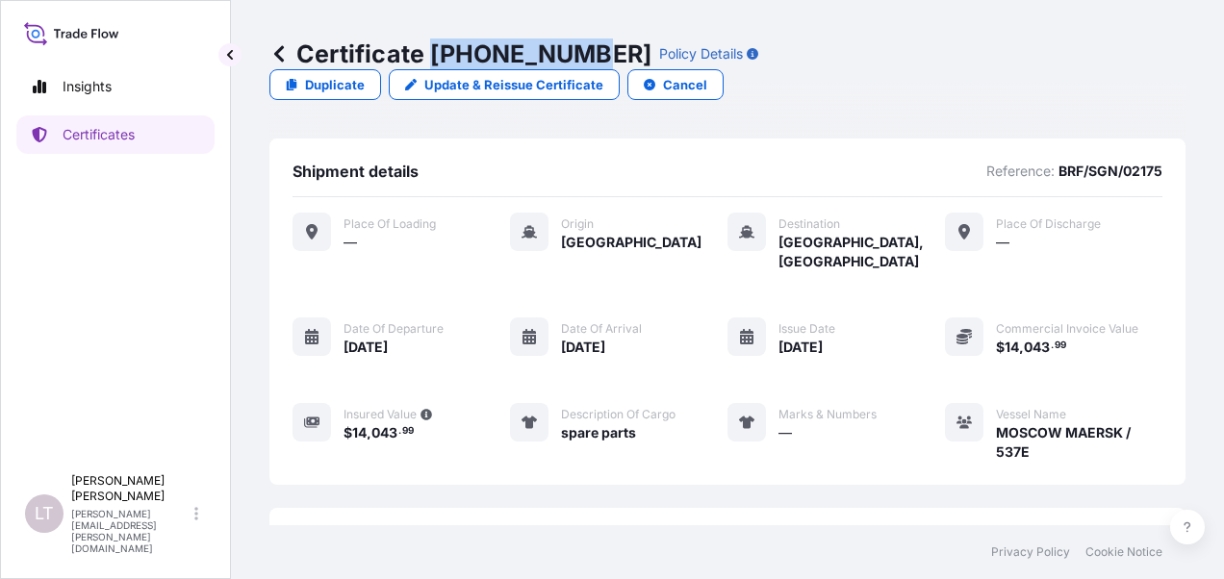
drag, startPoint x: 435, startPoint y: 58, endPoint x: 581, endPoint y: 56, distance: 146.3
click at [581, 56] on p "Certificate [PHONE_NUMBER]" at bounding box center [460, 53] width 382 height 31
copy p "[PHONE_NUMBER]"
